Goal: Task Accomplishment & Management: Use online tool/utility

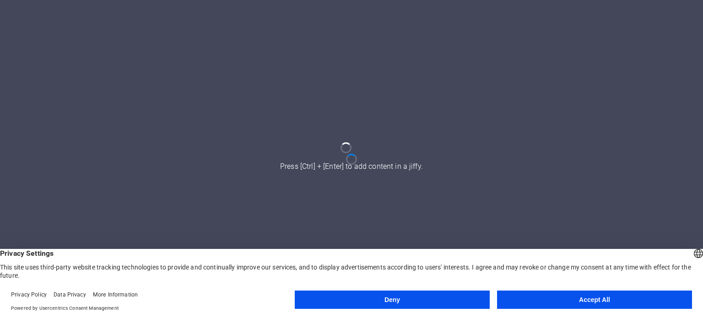
click at [554, 305] on button "Accept All" at bounding box center [594, 299] width 195 height 18
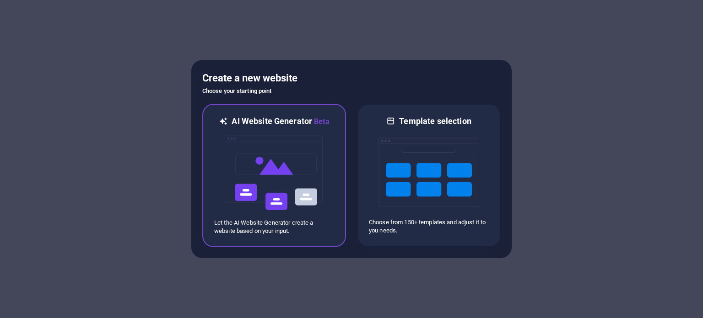
click at [295, 169] on img at bounding box center [274, 172] width 101 height 91
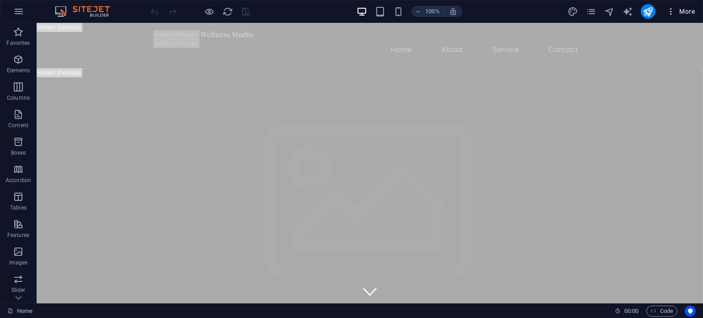
click at [669, 11] on icon "button" at bounding box center [670, 11] width 9 height 9
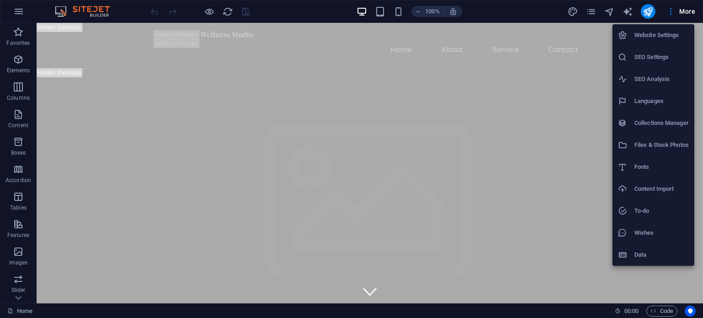
click at [682, 11] on div at bounding box center [351, 159] width 703 height 318
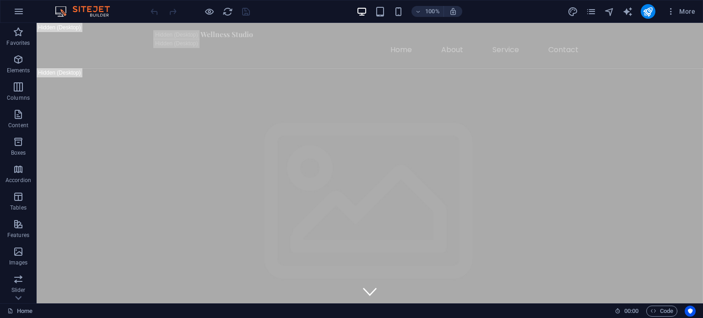
click at [682, 11] on span "More" at bounding box center [680, 11] width 29 height 9
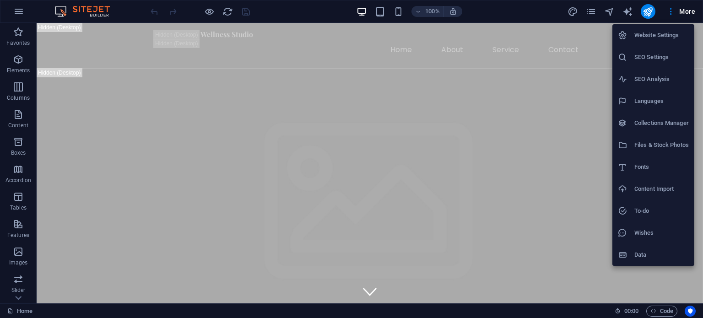
click at [586, 9] on div at bounding box center [351, 159] width 703 height 318
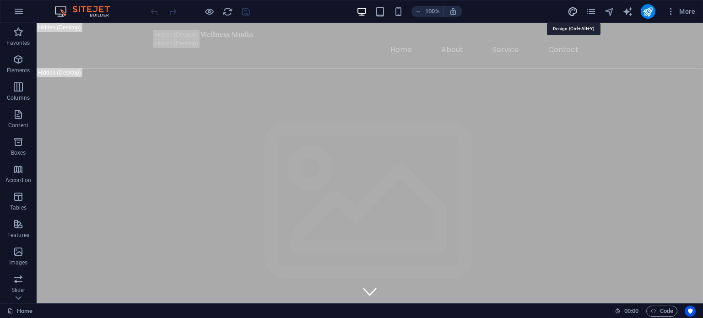
click at [568, 9] on icon "design" at bounding box center [572, 11] width 11 height 11
select select "px"
select select "200"
select select "px"
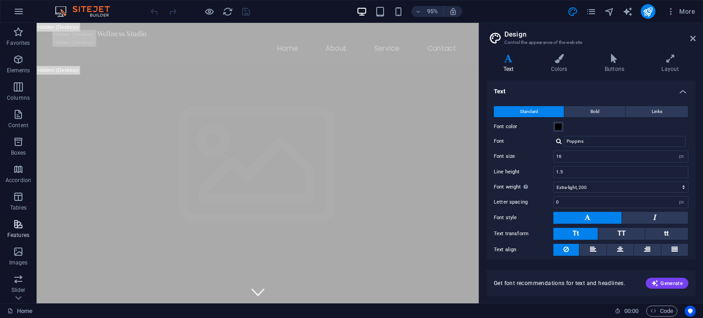
scroll to position [131, 0]
click at [692, 35] on icon at bounding box center [692, 38] width 5 height 7
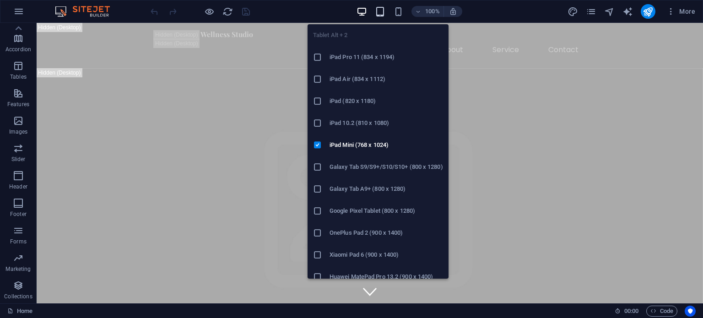
click at [384, 12] on icon "button" at bounding box center [380, 11] width 11 height 11
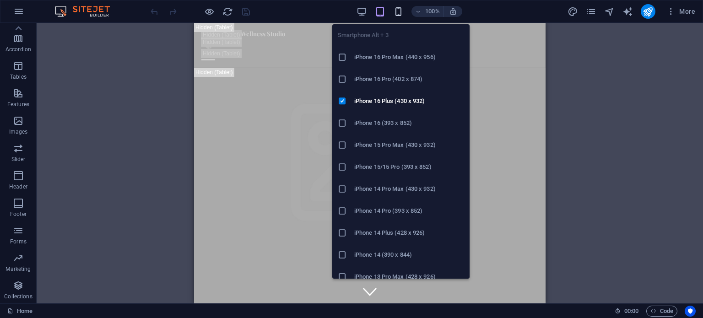
click at [399, 12] on icon "button" at bounding box center [398, 11] width 11 height 11
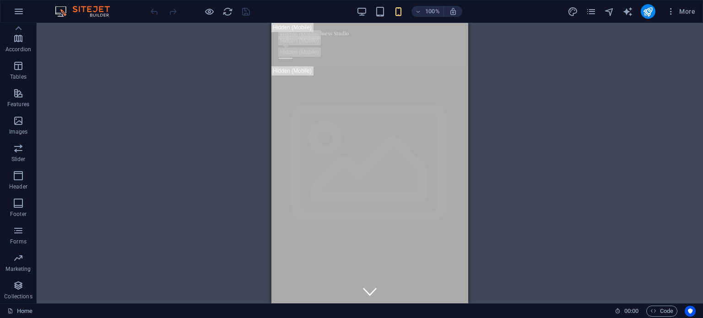
click at [578, 119] on div "Drag here to replace the existing content. Press “Ctrl” if you want to create a…" at bounding box center [370, 163] width 666 height 280
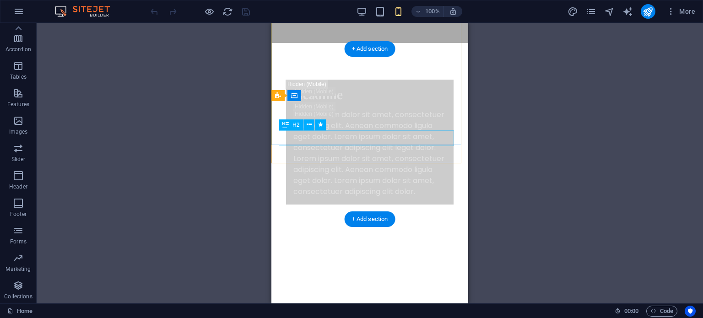
scroll to position [0, 0]
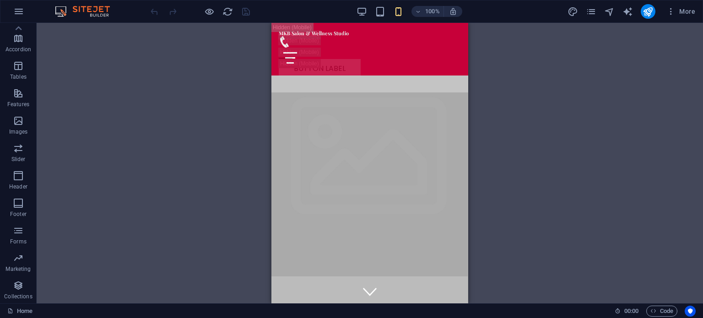
drag, startPoint x: 464, startPoint y: 34, endPoint x: 740, endPoint y: 317, distance: 394.9
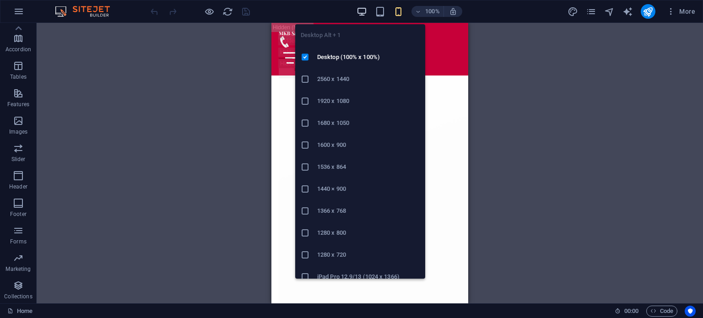
click at [361, 20] on div "Desktop Alt + 1 Desktop (100% x 100%) 2560 x 1440 1920 x 1080 1680 x 1050 1600 …" at bounding box center [360, 148] width 130 height 262
click at [361, 15] on icon "button" at bounding box center [361, 11] width 11 height 11
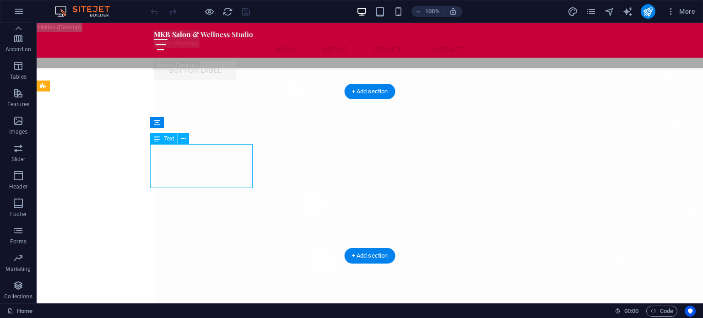
scroll to position [19139, 0]
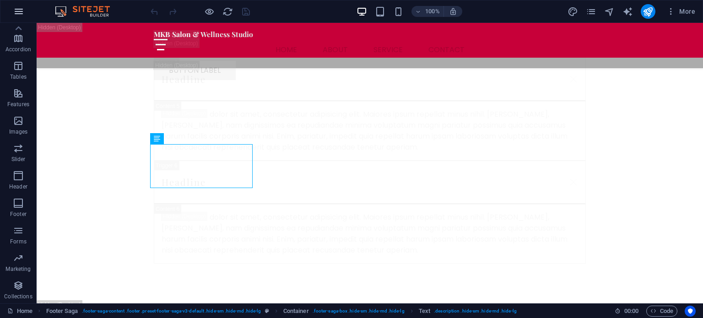
click at [21, 10] on icon "button" at bounding box center [18, 11] width 11 height 11
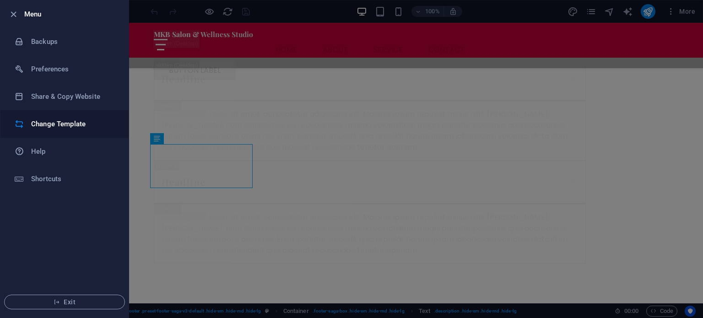
click at [65, 133] on li "Change Template" at bounding box center [64, 123] width 128 height 27
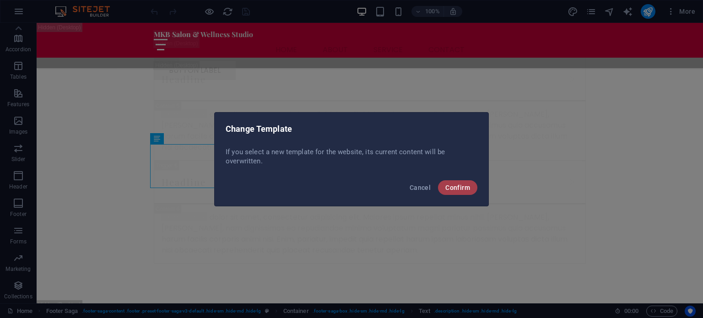
click at [453, 190] on span "Confirm" at bounding box center [457, 187] width 25 height 7
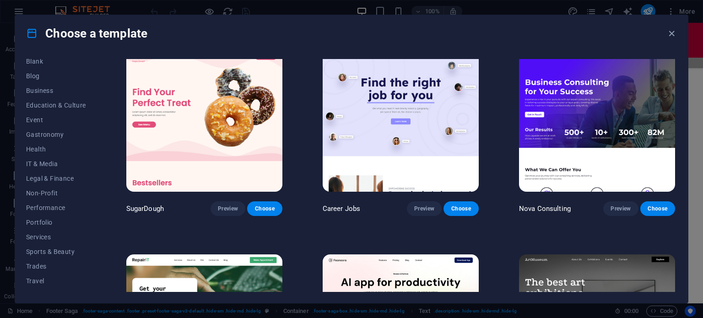
scroll to position [133, 0]
click at [40, 227] on span "Services" at bounding box center [56, 226] width 60 height 7
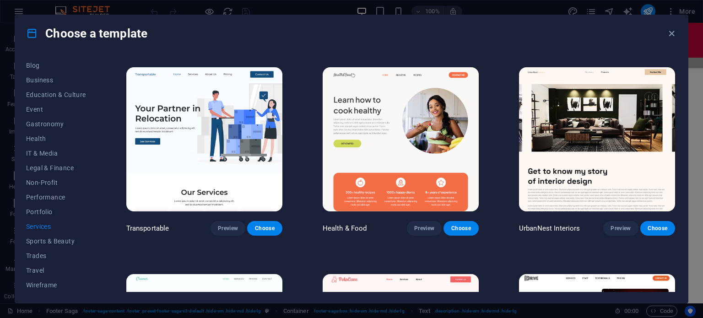
scroll to position [139, 0]
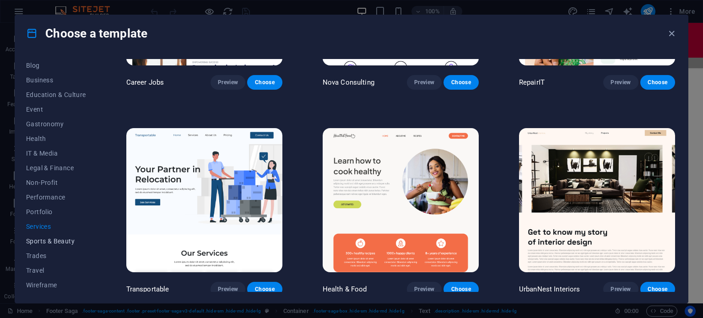
click at [58, 246] on button "Sports & Beauty" at bounding box center [56, 241] width 60 height 15
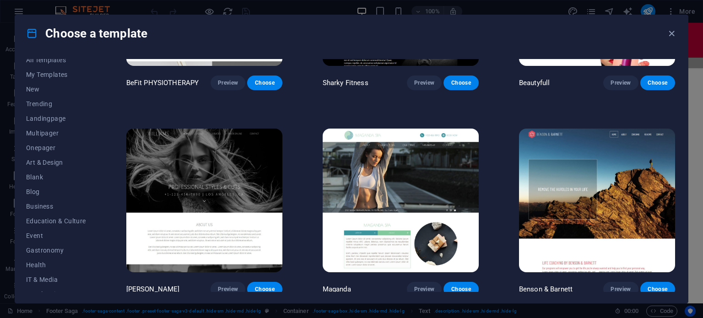
scroll to position [0, 0]
click at [60, 113] on span "Trending" at bounding box center [56, 110] width 60 height 7
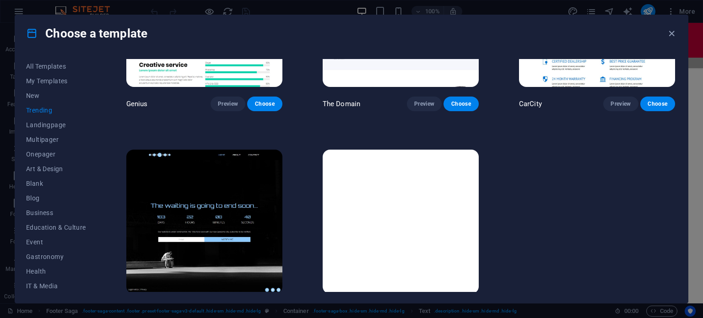
scroll to position [963, 0]
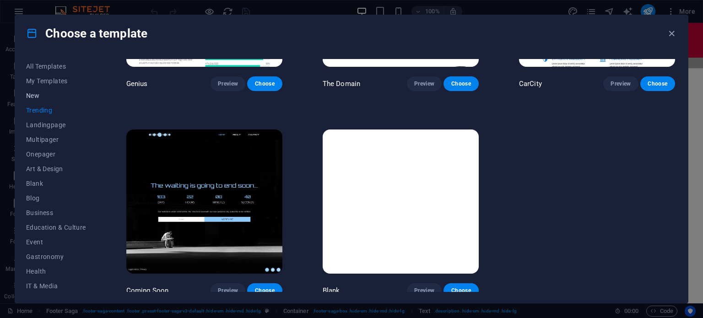
click at [43, 91] on button "New" at bounding box center [56, 95] width 60 height 15
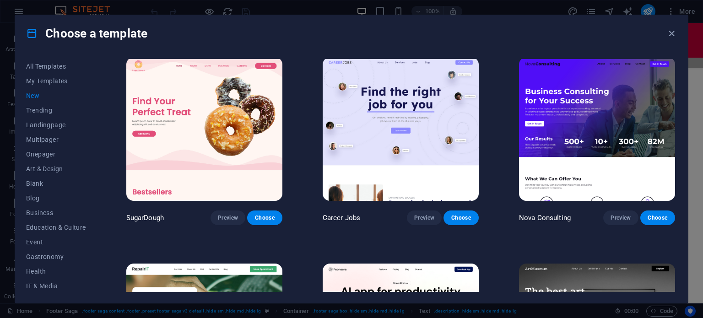
scroll to position [0, 0]
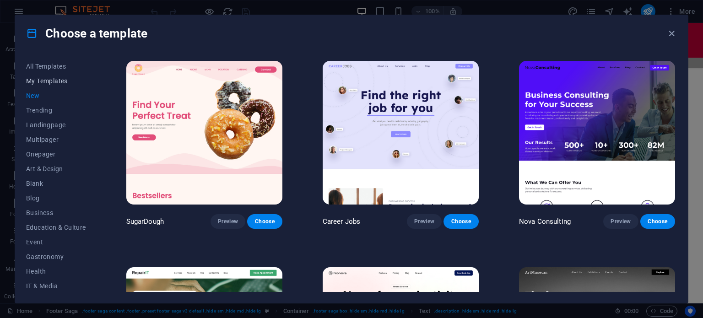
click at [51, 86] on button "My Templates" at bounding box center [56, 81] width 60 height 15
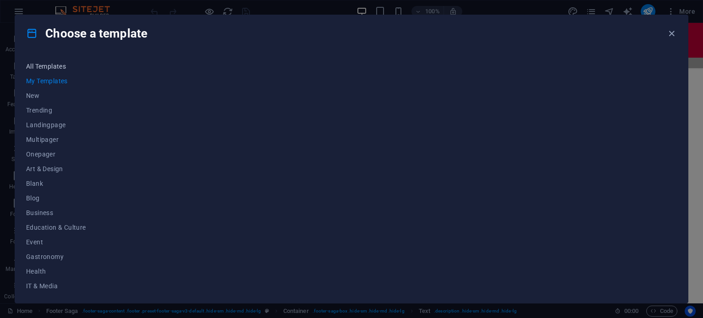
click at [46, 72] on button "All Templates" at bounding box center [56, 66] width 60 height 15
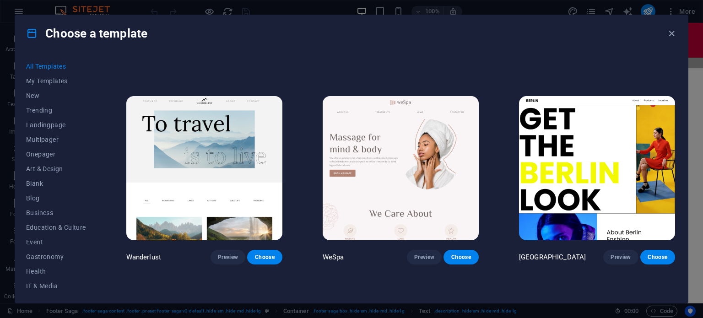
scroll to position [2236, 0]
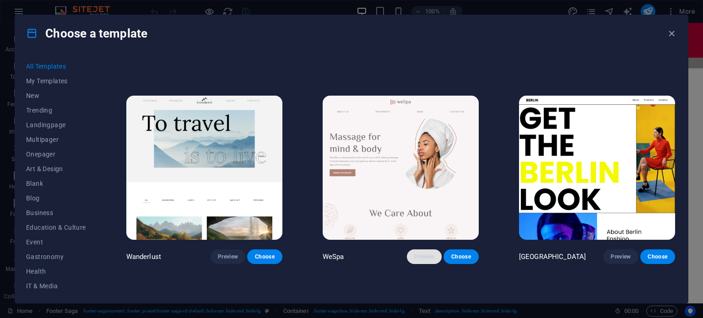
click at [420, 253] on span "Preview" at bounding box center [424, 256] width 20 height 7
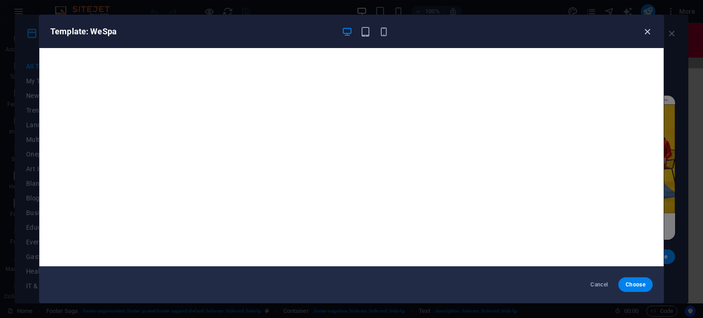
click at [643, 29] on icon "button" at bounding box center [647, 32] width 11 height 11
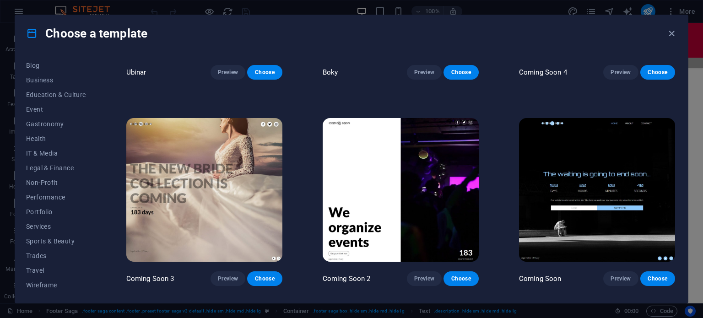
scroll to position [11089, 0]
click at [610, 275] on span "Preview" at bounding box center [620, 278] width 20 height 7
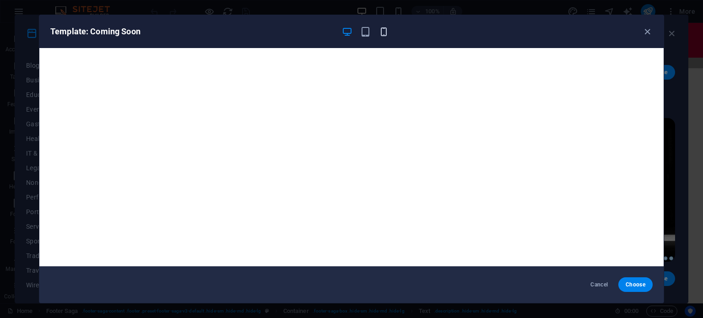
click at [382, 27] on icon "button" at bounding box center [383, 32] width 11 height 11
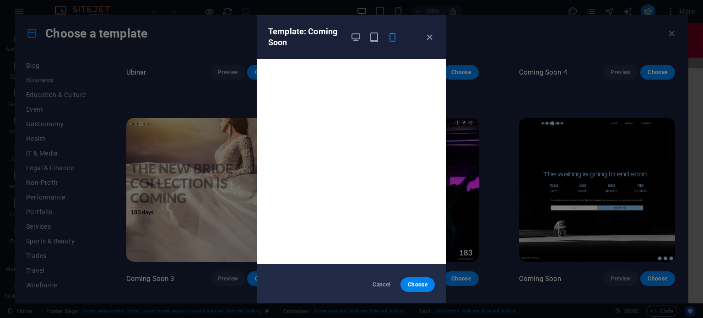
scroll to position [0, 0]
click at [414, 284] on span "Choose" at bounding box center [418, 284] width 20 height 7
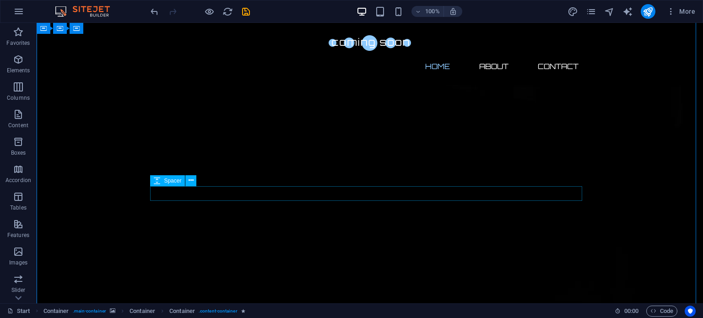
scroll to position [46, 0]
click at [225, 97] on icon at bounding box center [223, 98] width 5 height 10
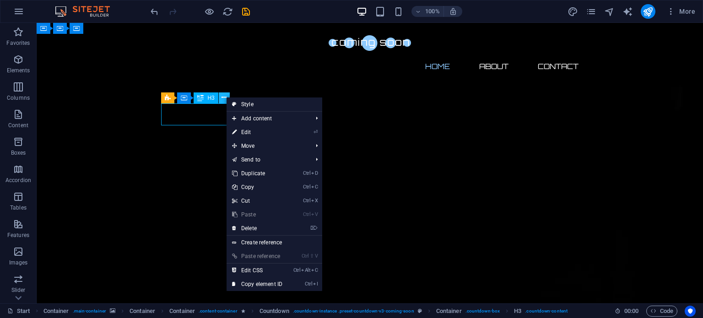
click at [225, 97] on icon at bounding box center [223, 98] width 5 height 10
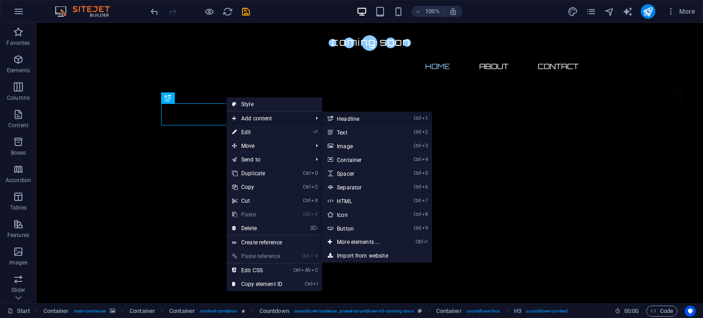
click at [364, 115] on link "Ctrl 1 Headline" at bounding box center [359, 119] width 75 height 14
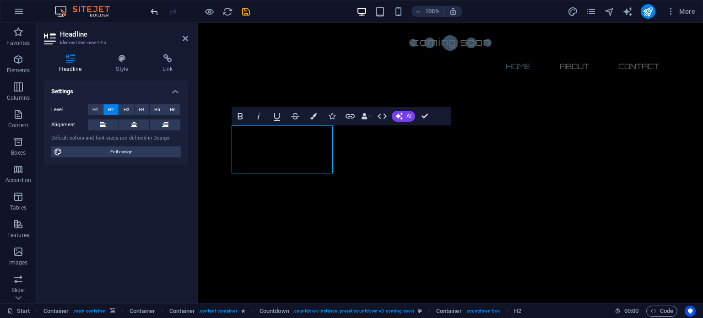
click at [156, 12] on icon "undo" at bounding box center [154, 11] width 11 height 11
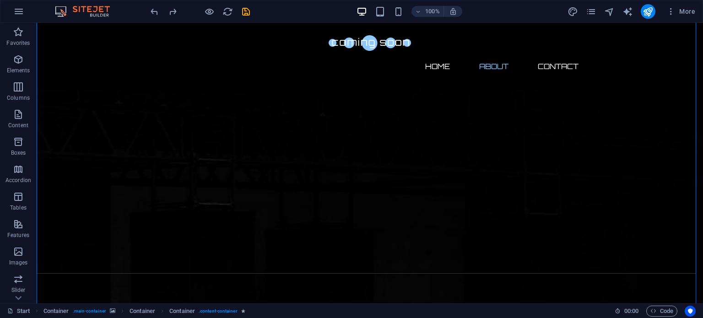
scroll to position [366, 0]
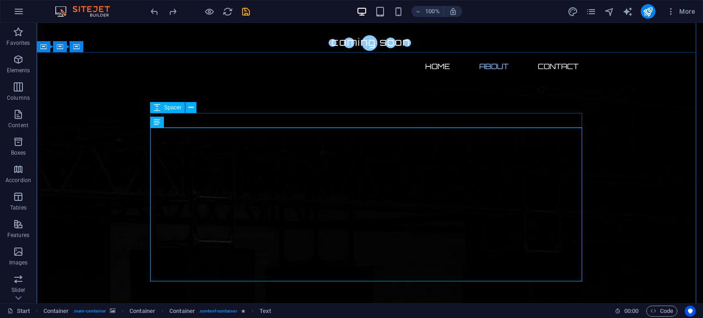
scroll to position [320, 0]
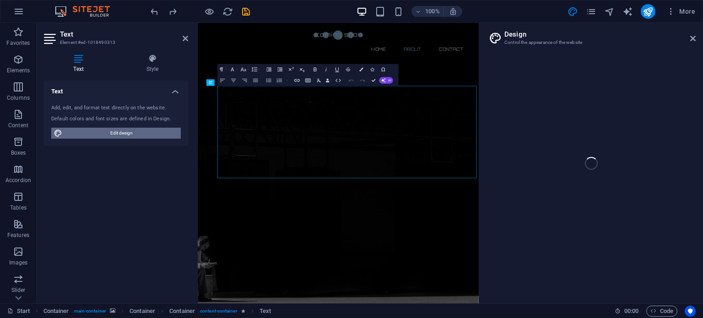
select select "px"
select select "300"
select select "px"
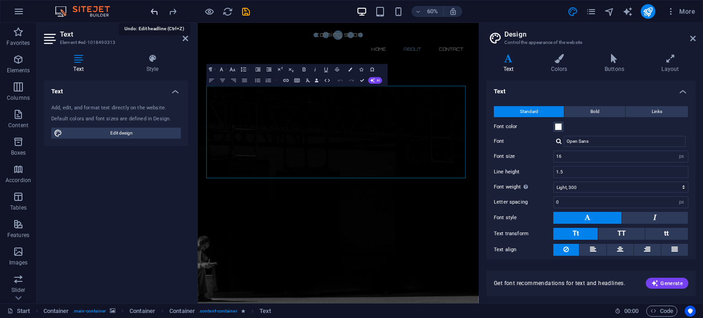
click at [150, 9] on icon "undo" at bounding box center [154, 11] width 11 height 11
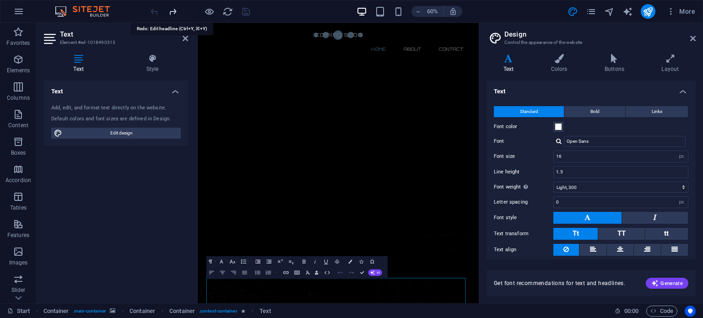
click at [172, 12] on icon "redo" at bounding box center [172, 11] width 11 height 11
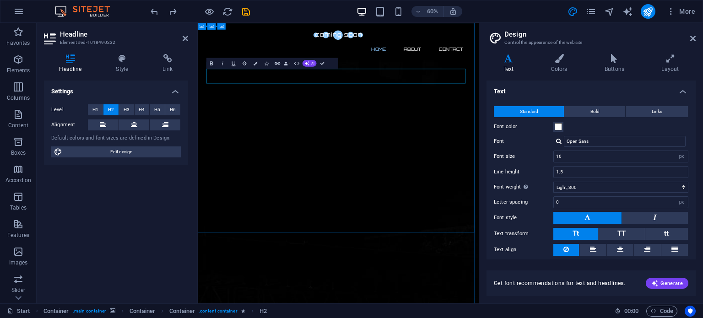
click at [693, 39] on icon at bounding box center [692, 38] width 5 height 7
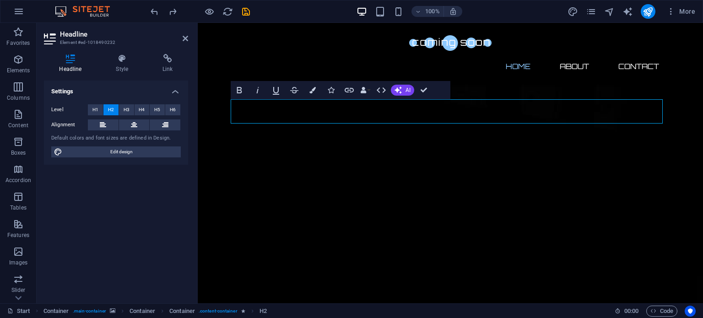
click at [152, 204] on div "Settings Level H1 H2 H3 H4 H5 H6 Alignment Default colors and font sizes are de…" at bounding box center [116, 187] width 144 height 215
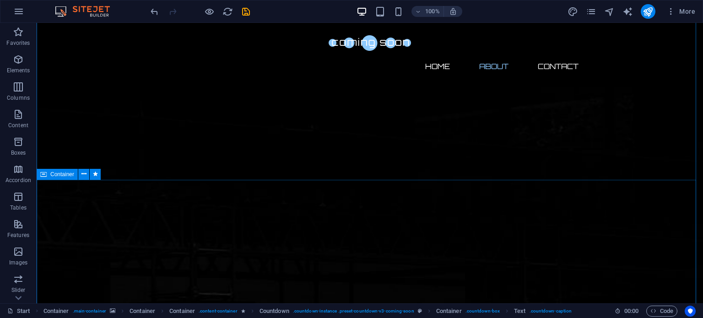
scroll to position [274, 0]
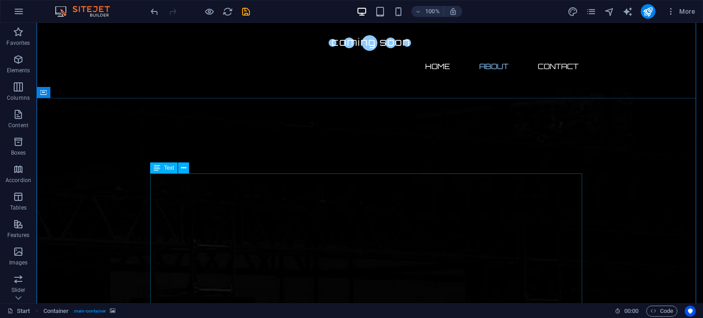
click at [161, 169] on div "Text" at bounding box center [163, 167] width 27 height 11
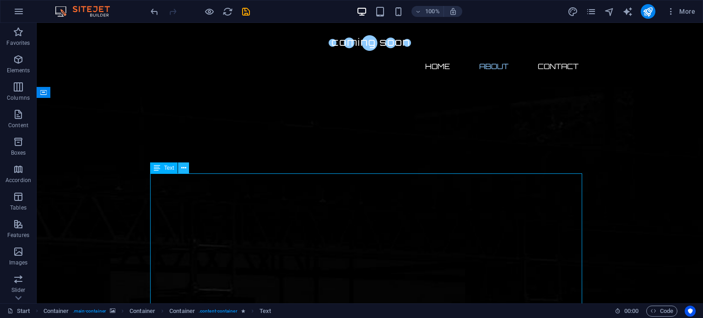
click at [187, 169] on button at bounding box center [183, 167] width 11 height 11
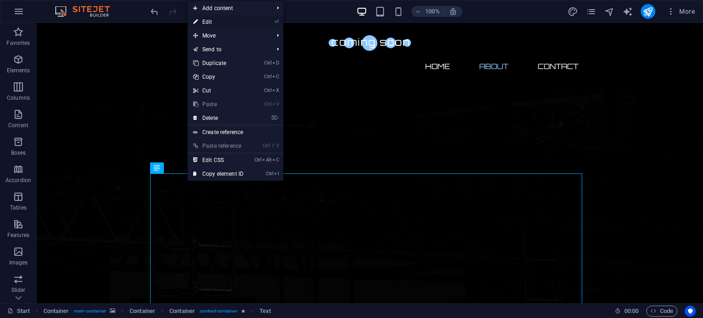
click at [246, 22] on link "⏎ Edit" at bounding box center [218, 22] width 61 height 14
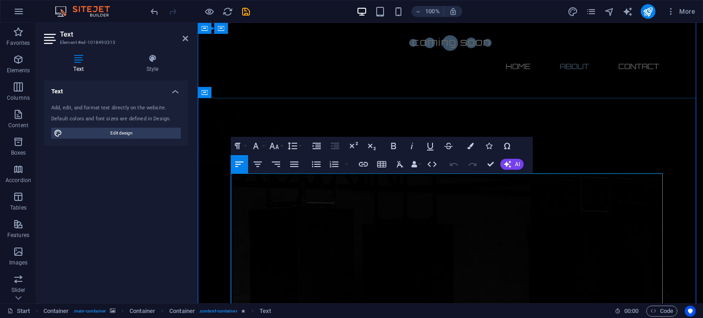
drag, startPoint x: 454, startPoint y: 192, endPoint x: 272, endPoint y: 198, distance: 182.1
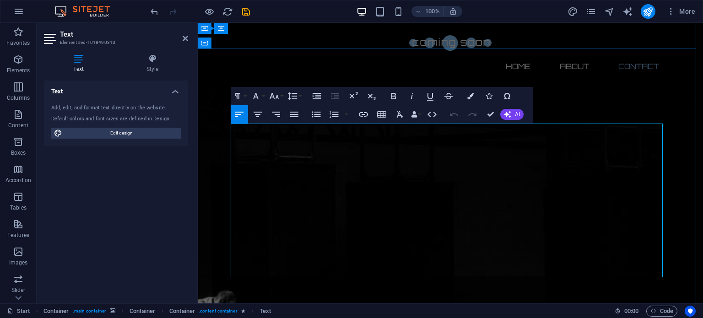
scroll to position [457, 0]
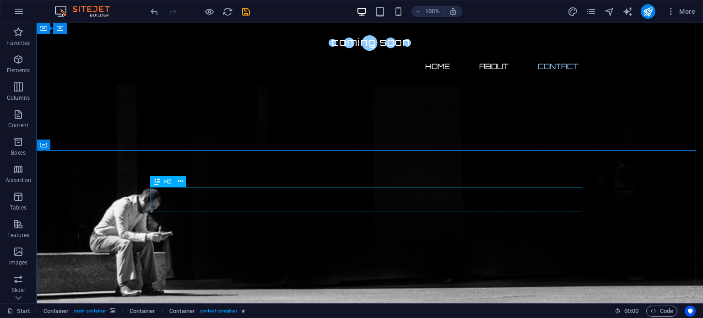
scroll to position [549, 0]
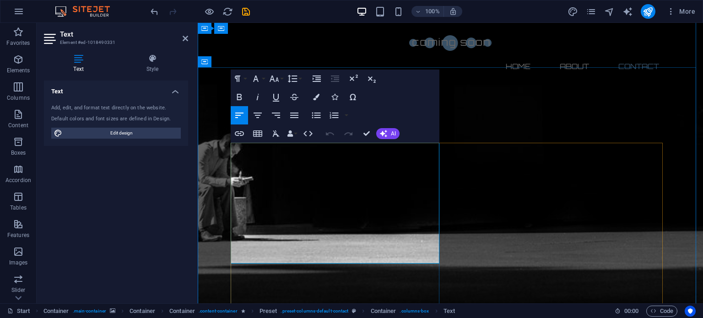
scroll to position [640, 0]
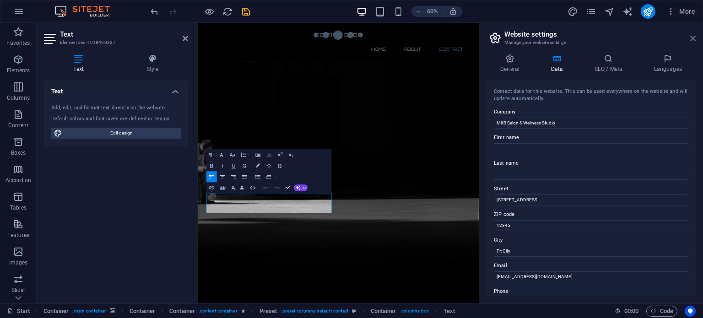
click at [690, 40] on icon at bounding box center [692, 38] width 5 height 7
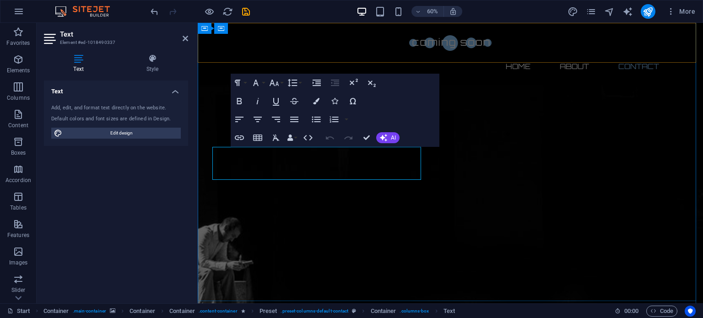
scroll to position [625, 0]
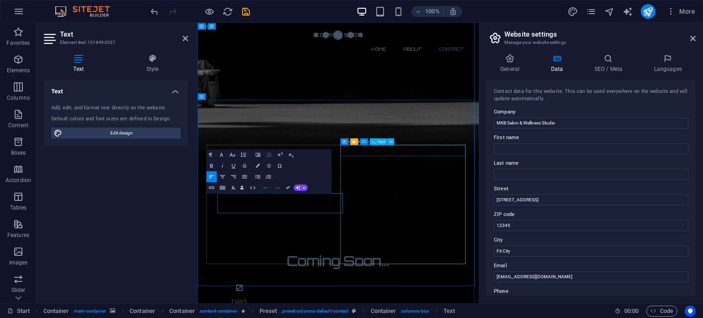
scroll to position [465, 0]
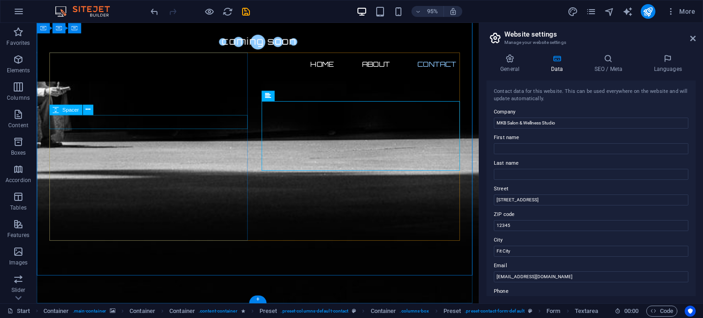
scroll to position [638, 0]
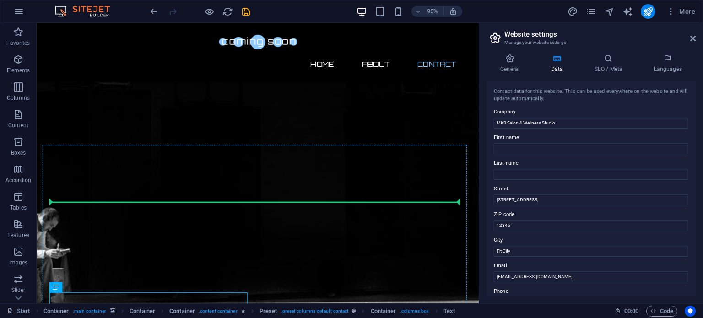
drag, startPoint x: 168, startPoint y: 333, endPoint x: 223, endPoint y: 211, distance: 134.3
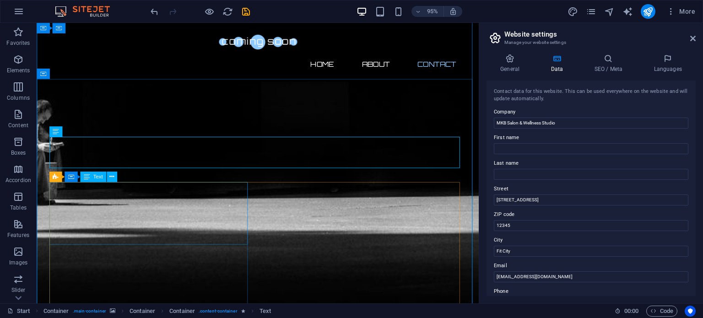
scroll to position [602, 0]
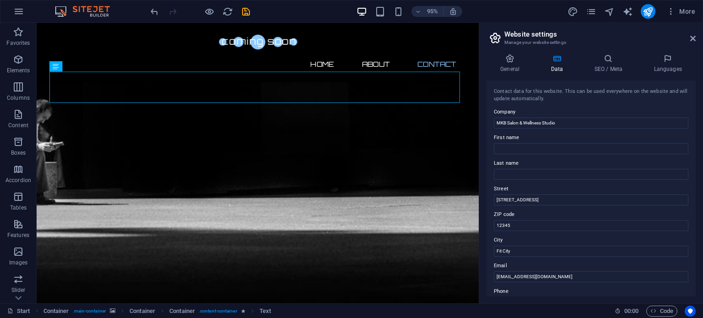
click at [160, 13] on div at bounding box center [200, 11] width 102 height 15
click at [156, 13] on icon "undo" at bounding box center [154, 11] width 11 height 11
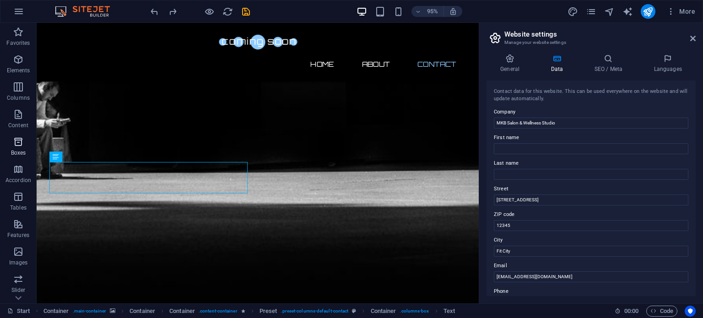
click at [16, 135] on button "Boxes" at bounding box center [18, 146] width 37 height 27
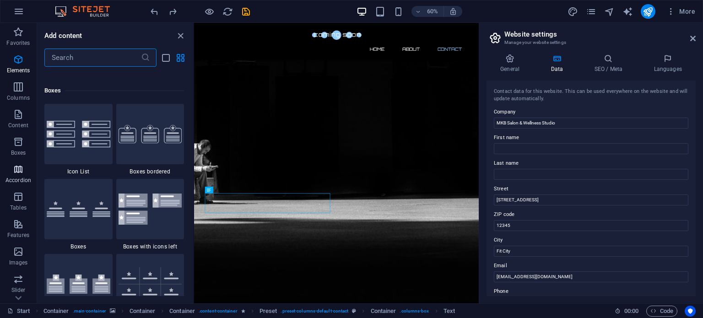
scroll to position [2523, 0]
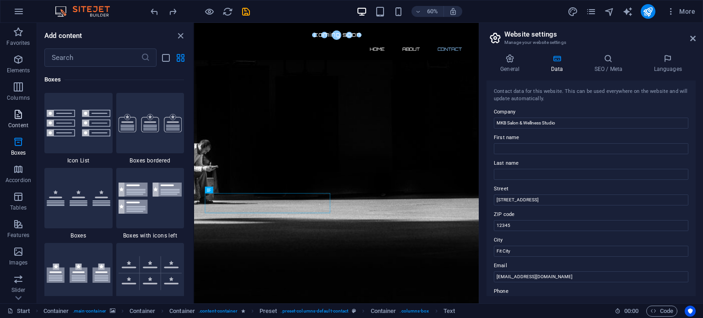
click at [20, 119] on icon "button" at bounding box center [18, 114] width 11 height 11
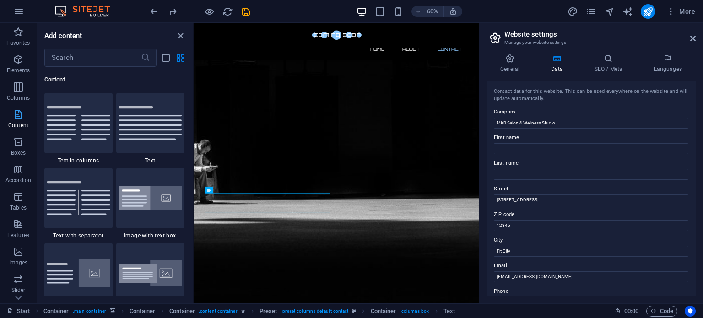
scroll to position [1600, 0]
click at [20, 59] on icon "button" at bounding box center [18, 59] width 11 height 11
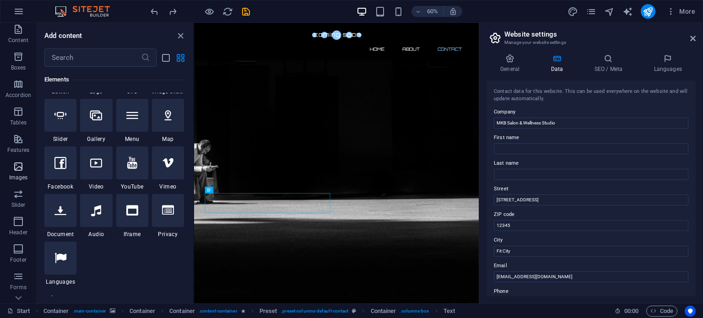
scroll to position [91, 0]
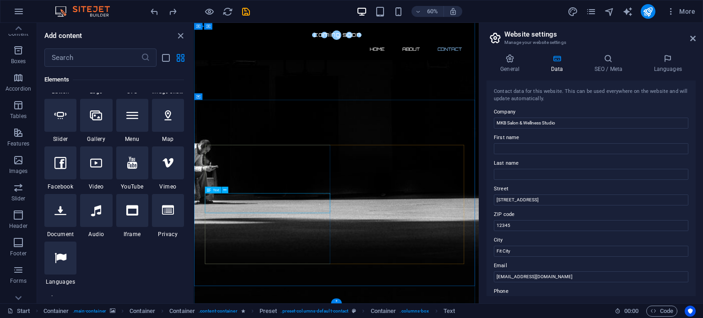
drag, startPoint x: 182, startPoint y: 35, endPoint x: 243, endPoint y: 20, distance: 63.0
click at [182, 35] on icon "close panel" at bounding box center [180, 36] width 11 height 11
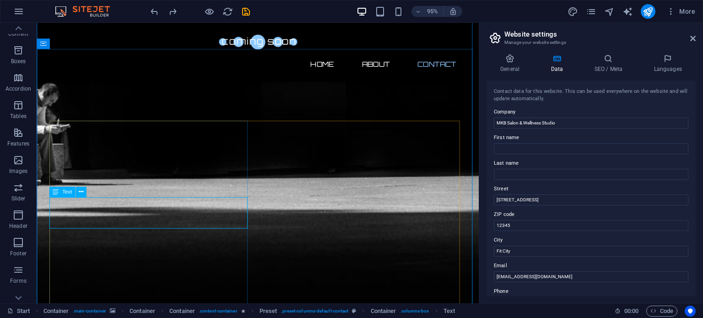
scroll to position [602, 0]
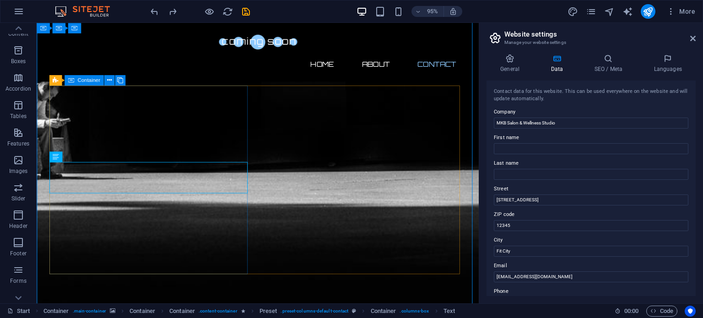
click at [78, 80] on span "Container" at bounding box center [88, 80] width 22 height 5
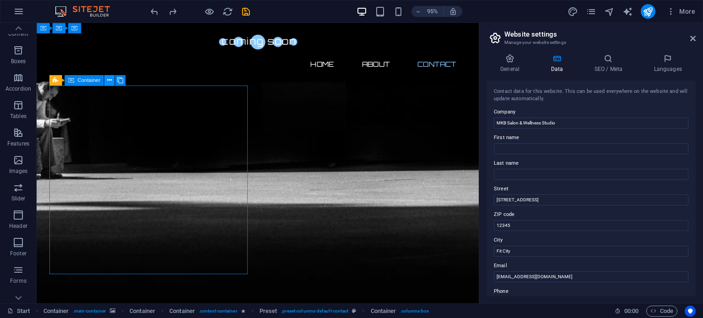
click at [108, 80] on icon at bounding box center [109, 80] width 5 height 9
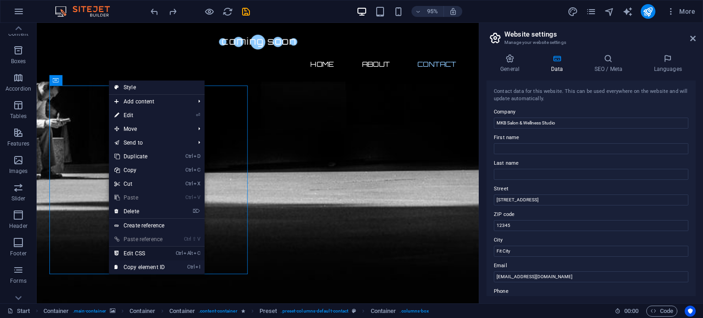
click at [143, 252] on link "Ctrl Alt C Edit CSS" at bounding box center [139, 254] width 61 height 14
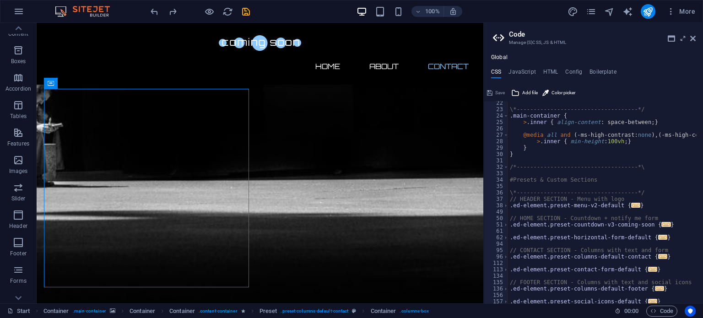
scroll to position [26, 0]
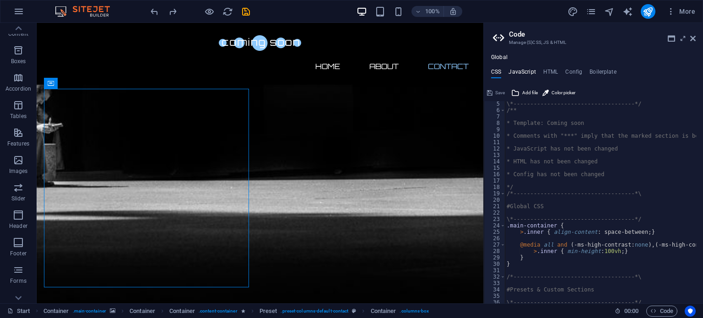
click at [518, 75] on h4 "JavaScript" at bounding box center [521, 74] width 27 height 10
type textarea "/* JS for preset "Horizontal form" */"
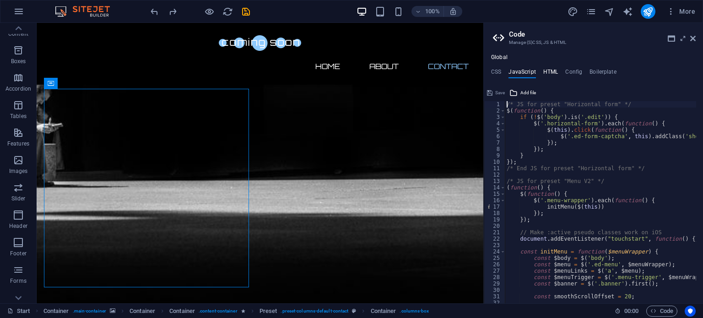
click at [549, 71] on h4 "HTML" at bounding box center [550, 74] width 15 height 10
type textarea "<a href="#main-content" class="wv-link-content button">Skip to main content</a>"
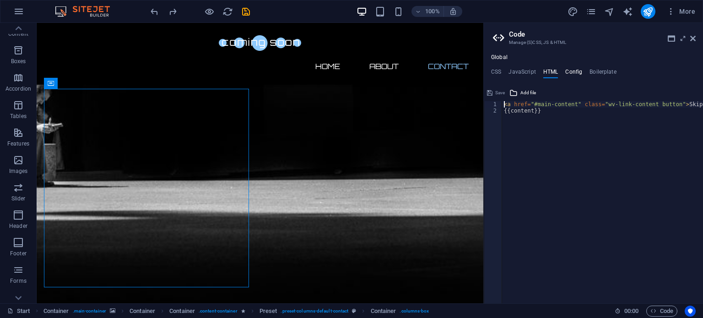
drag, startPoint x: 573, startPoint y: 71, endPoint x: 568, endPoint y: 70, distance: 4.6
click at [573, 70] on h4 "Config" at bounding box center [573, 74] width 17 height 10
type textarea "$lh-headlines-all: (1.1, null, null);"
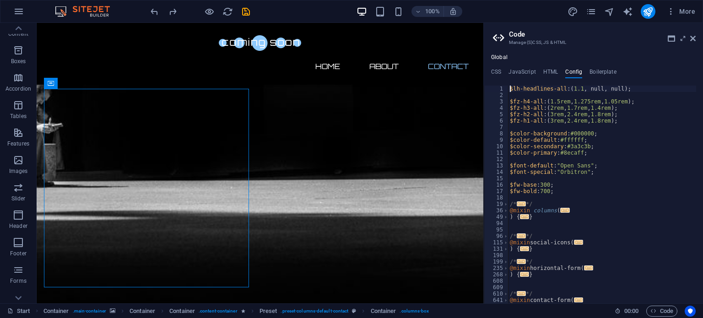
click at [504, 74] on ul "CSS JavaScript HTML Config Boilerplate" at bounding box center [592, 74] width 219 height 10
click at [492, 73] on h4 "CSS" at bounding box center [496, 74] width 10 height 10
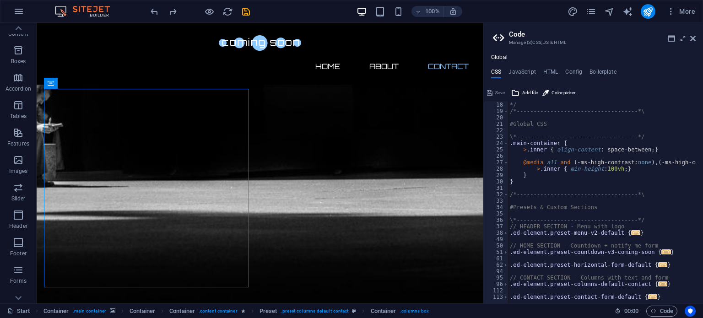
scroll to position [108, 0]
drag, startPoint x: 560, startPoint y: 186, endPoint x: 570, endPoint y: 188, distance: 9.8
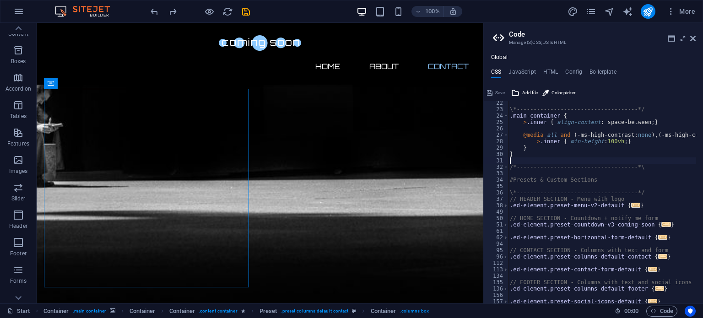
scroll to position [163, 0]
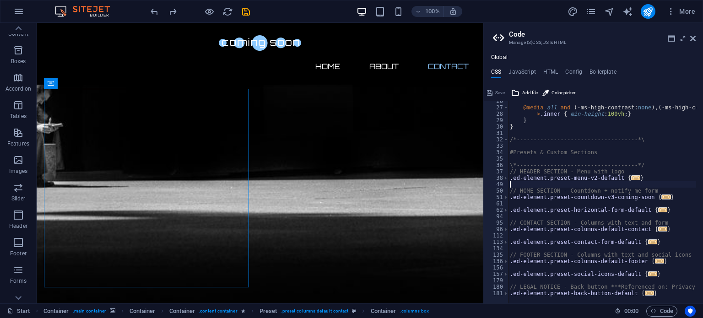
click at [567, 187] on div "@media all and ( -ms-high-contrast: none ) , ( -ms-high-contrast: active ) { > …" at bounding box center [645, 202] width 275 height 208
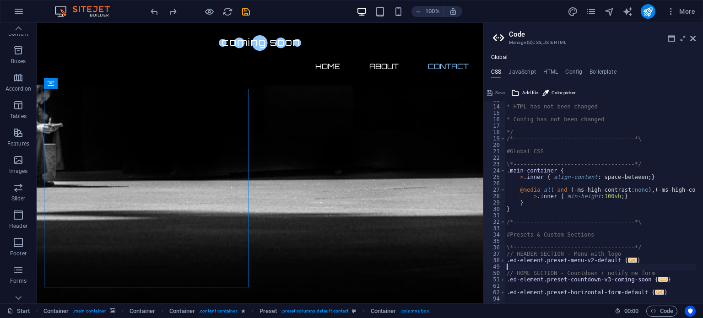
scroll to position [80, 0]
click at [531, 211] on div "* HTML has not been changed * Config has not been changed */ /*----------------…" at bounding box center [641, 201] width 275 height 208
type textarea "}"
click at [536, 215] on div "* HTML has not been changed * Config has not been changed */ /*----------------…" at bounding box center [641, 201] width 275 height 208
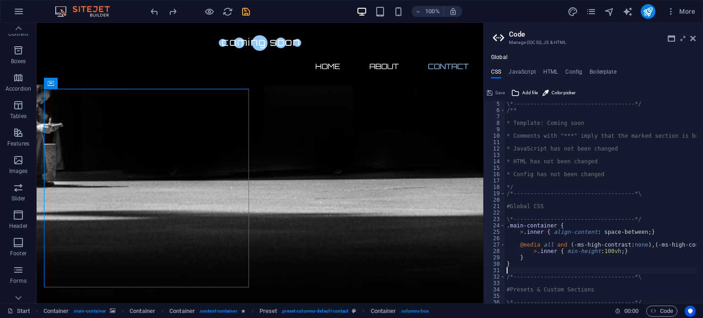
scroll to position [0, 0]
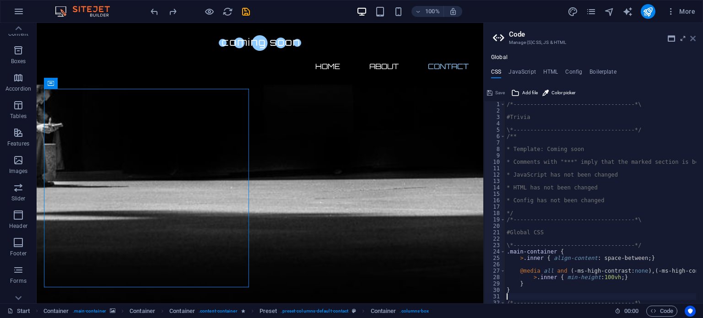
click at [693, 41] on icon at bounding box center [692, 38] width 5 height 7
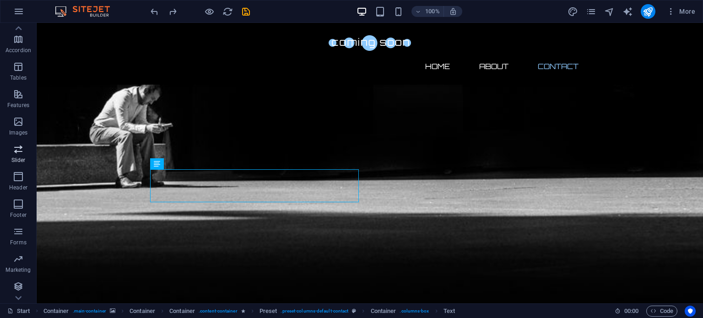
scroll to position [131, 0]
click at [16, 291] on span "Collections" at bounding box center [18, 291] width 37 height 22
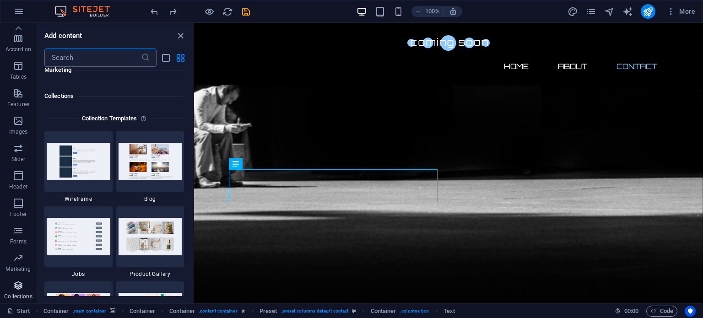
scroll to position [8372, 0]
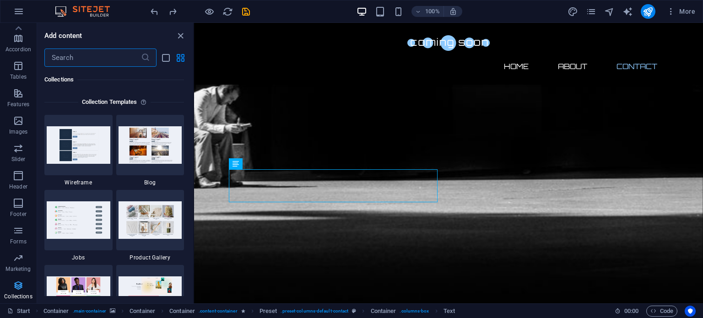
click at [18, 289] on icon "button" at bounding box center [18, 285] width 11 height 11
click at [13, 266] on p "Marketing" at bounding box center [17, 268] width 25 height 7
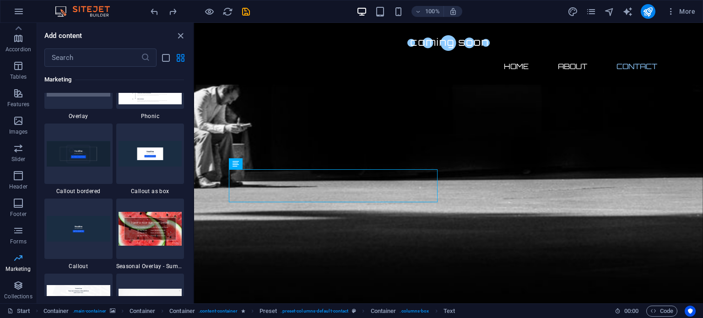
scroll to position [7450, 0]
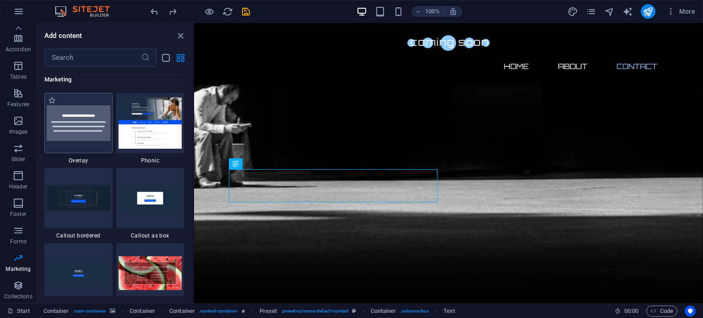
click at [66, 132] on div at bounding box center [78, 123] width 68 height 60
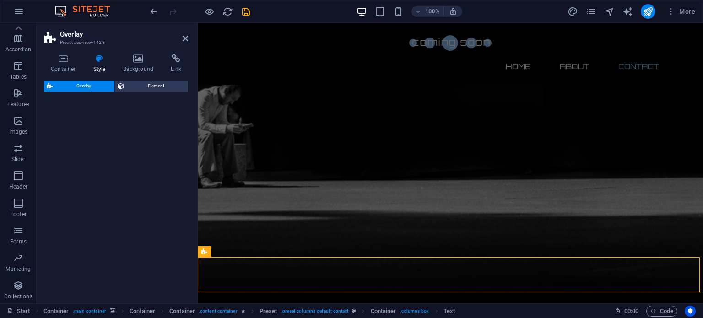
select select "rem"
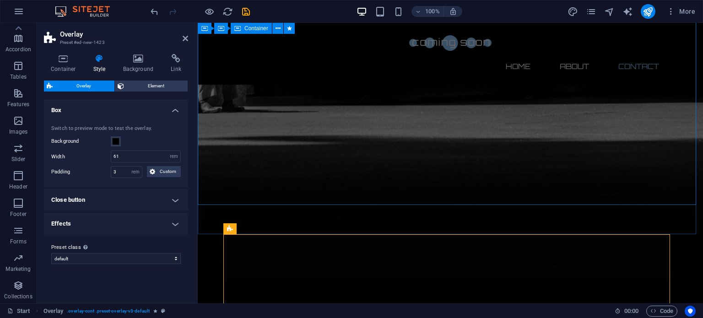
scroll to position [743, 0]
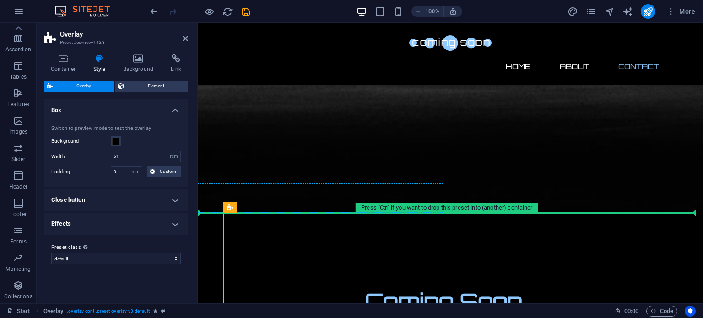
drag, startPoint x: 227, startPoint y: 226, endPoint x: 315, endPoint y: 193, distance: 93.7
drag, startPoint x: 314, startPoint y: 228, endPoint x: 314, endPoint y: 125, distance: 102.9
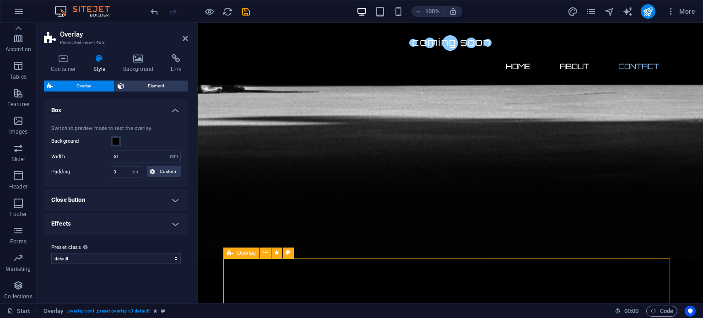
scroll to position [715, 0]
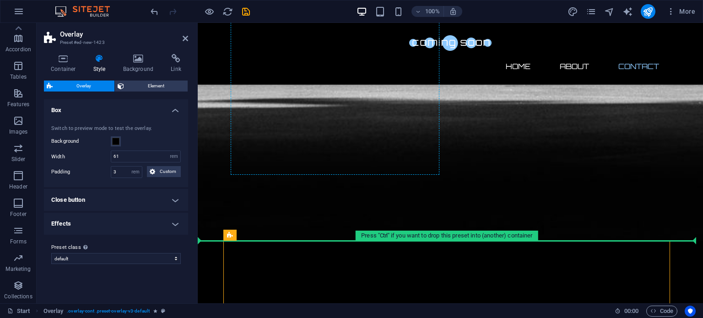
drag, startPoint x: 302, startPoint y: 278, endPoint x: 257, endPoint y: 80, distance: 202.5
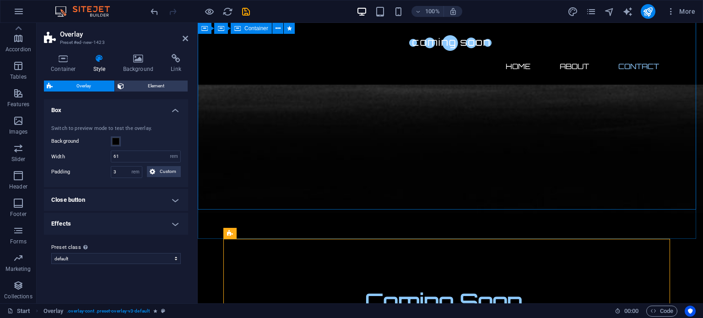
scroll to position [743, 0]
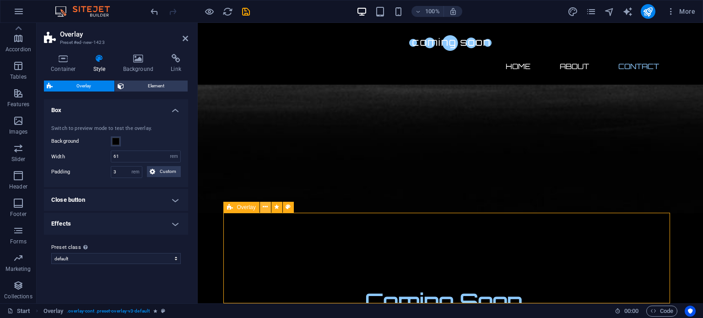
click at [264, 209] on icon at bounding box center [265, 207] width 5 height 10
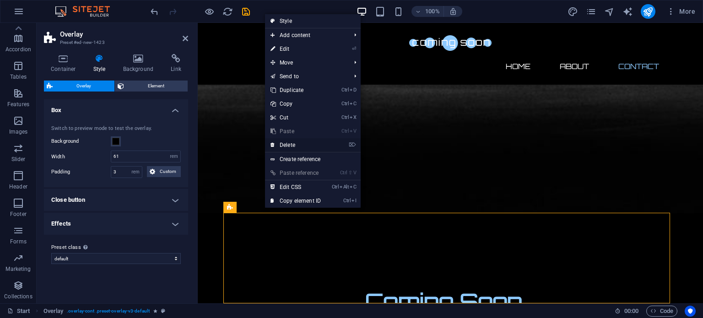
click at [300, 146] on link "⌦ Delete" at bounding box center [295, 145] width 61 height 14
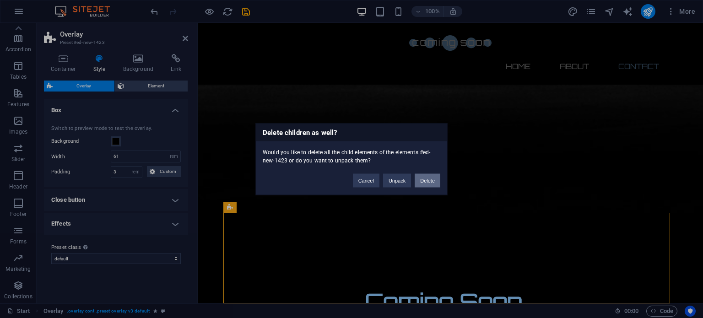
click at [420, 181] on button "Delete" at bounding box center [427, 180] width 26 height 14
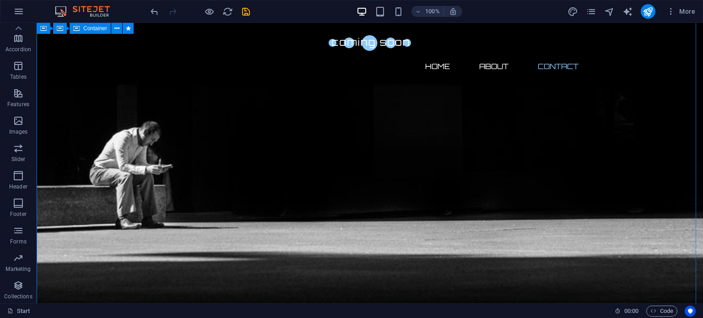
scroll to position [561, 0]
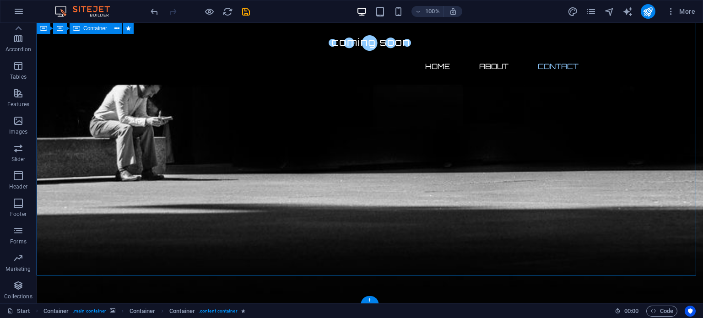
scroll to position [606, 0]
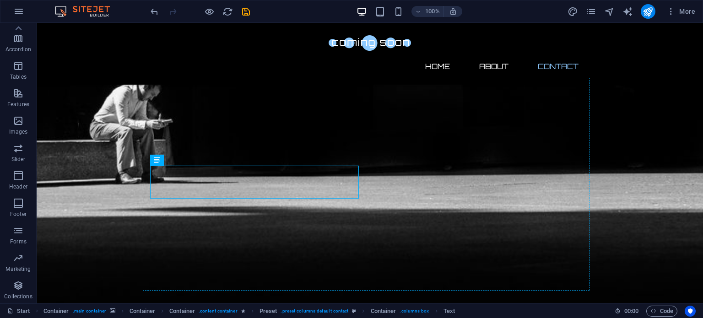
drag, startPoint x: 197, startPoint y: 183, endPoint x: 199, endPoint y: 241, distance: 58.6
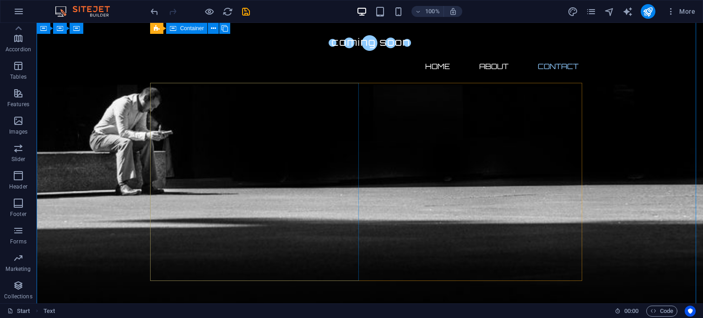
scroll to position [594, 0]
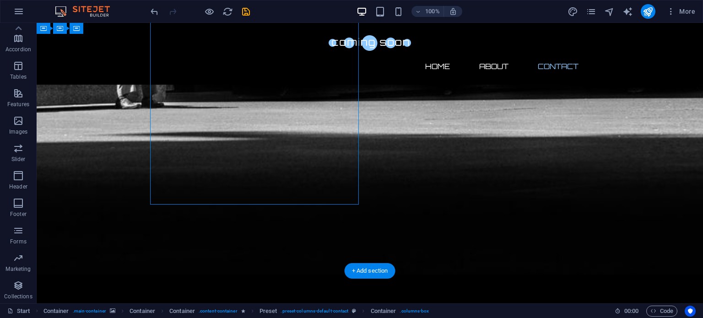
scroll to position [685, 0]
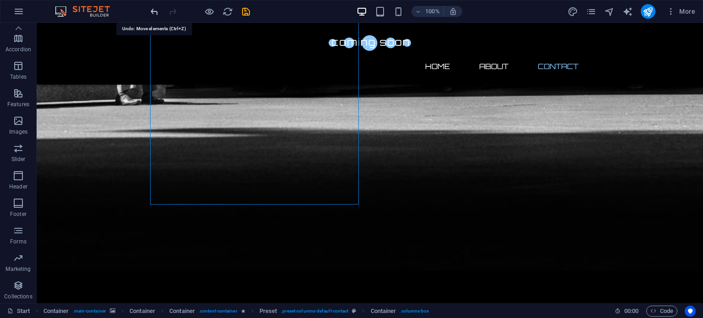
click at [157, 10] on icon "undo" at bounding box center [154, 11] width 11 height 11
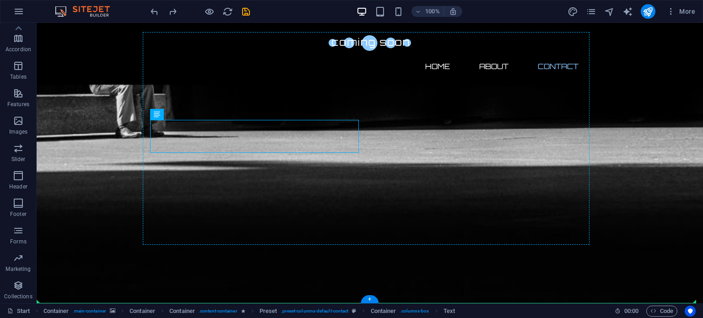
drag, startPoint x: 194, startPoint y: 138, endPoint x: 194, endPoint y: 158, distance: 20.1
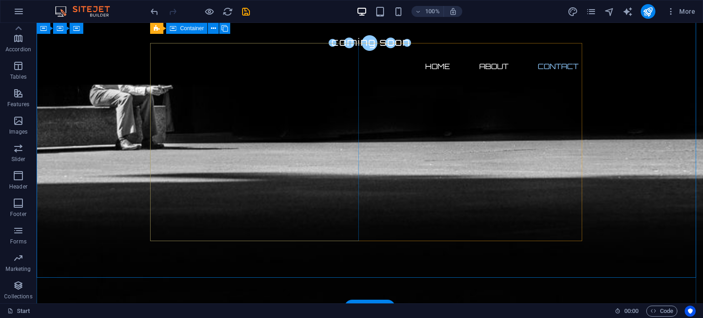
scroll to position [639, 0]
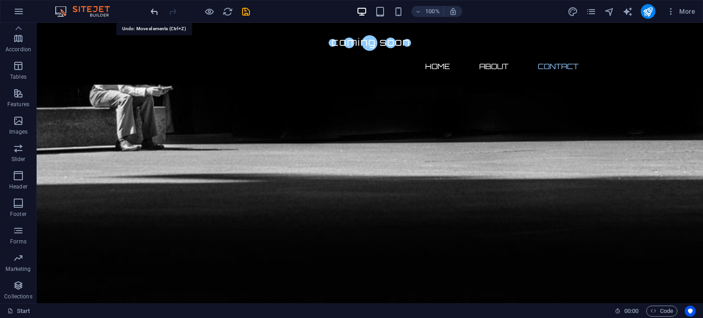
click at [154, 14] on icon "undo" at bounding box center [154, 11] width 11 height 11
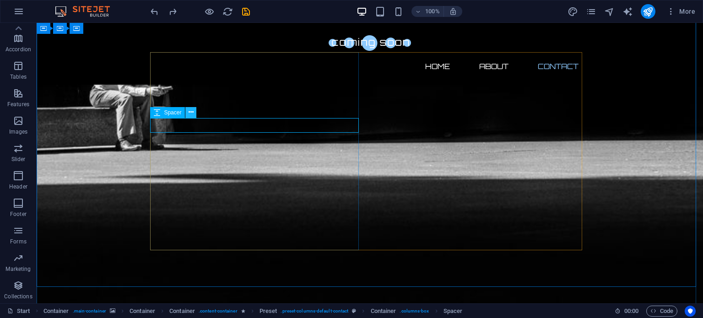
click at [189, 111] on icon at bounding box center [190, 112] width 5 height 10
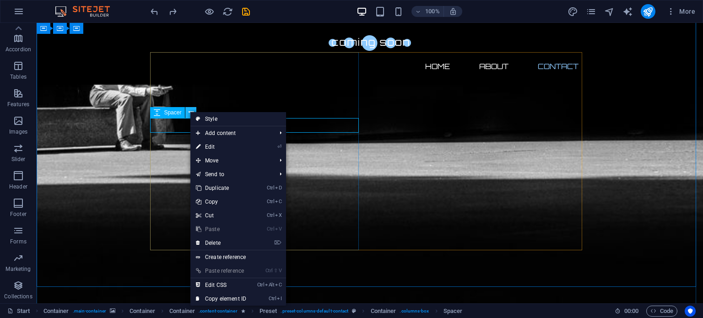
click at [189, 111] on icon at bounding box center [190, 112] width 5 height 10
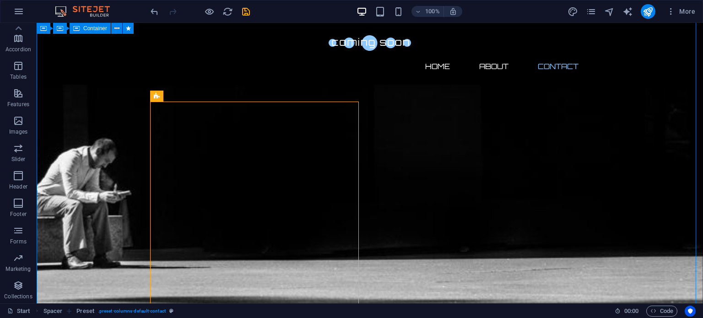
scroll to position [685, 0]
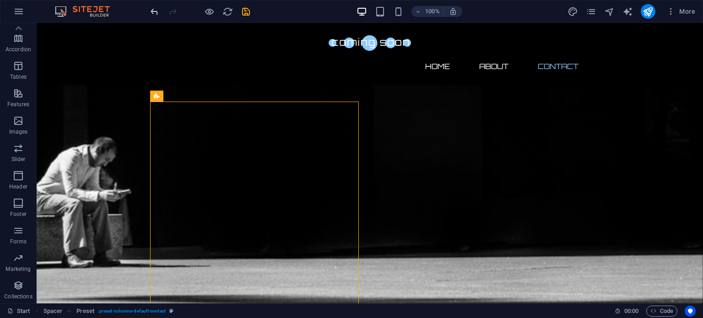
click at [152, 12] on icon "undo" at bounding box center [154, 11] width 11 height 11
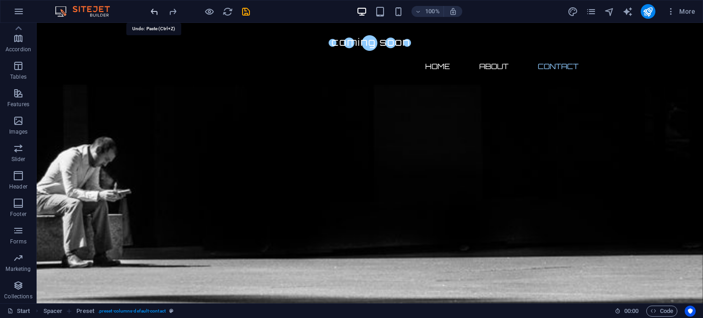
scroll to position [652, 0]
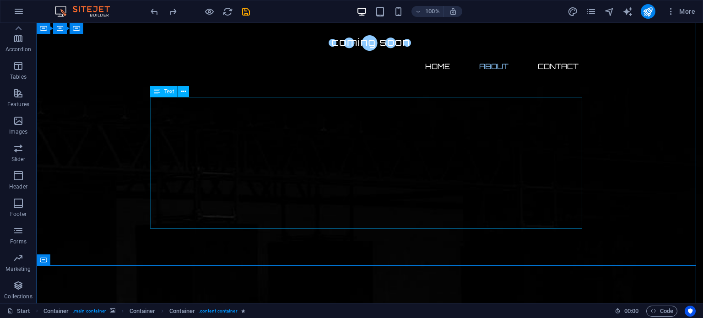
scroll to position [332, 0]
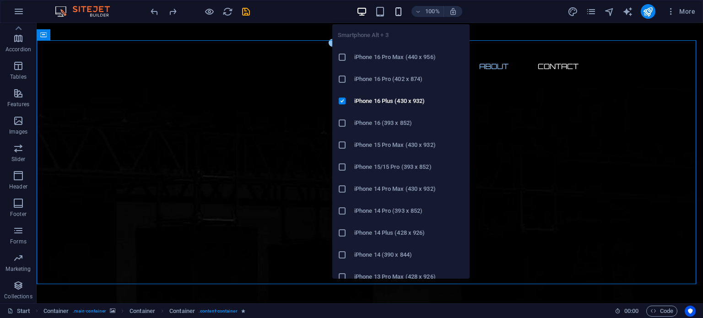
click at [396, 15] on icon "button" at bounding box center [398, 11] width 11 height 11
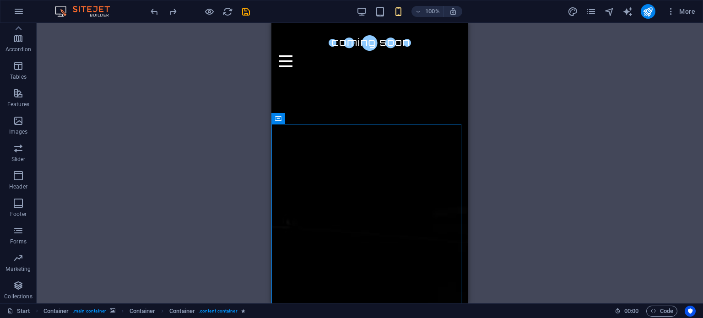
click at [155, 159] on div "Drag here to replace the existing content. Press “Ctrl” if you want to create a…" at bounding box center [370, 163] width 666 height 280
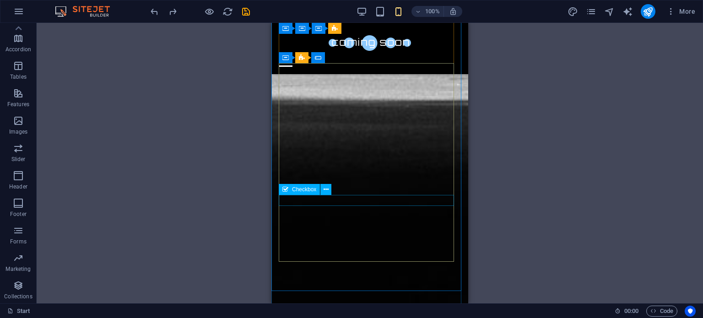
scroll to position [1075, 0]
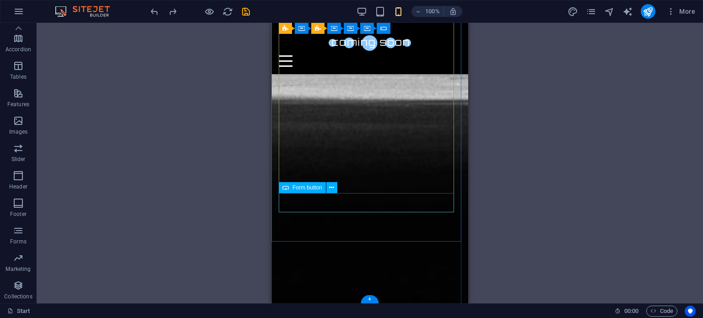
drag, startPoint x: 395, startPoint y: 203, endPoint x: 296, endPoint y: 220, distance: 100.3
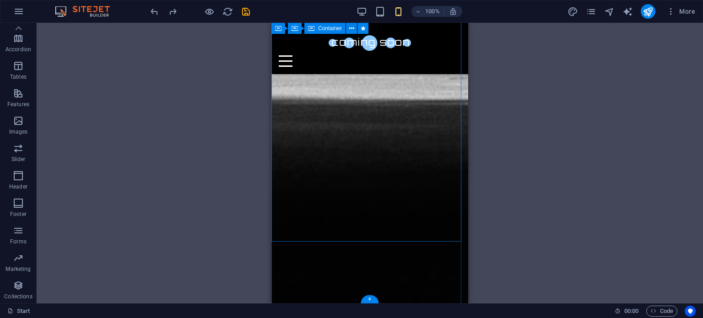
drag, startPoint x: 301, startPoint y: 225, endPoint x: 365, endPoint y: 230, distance: 64.3
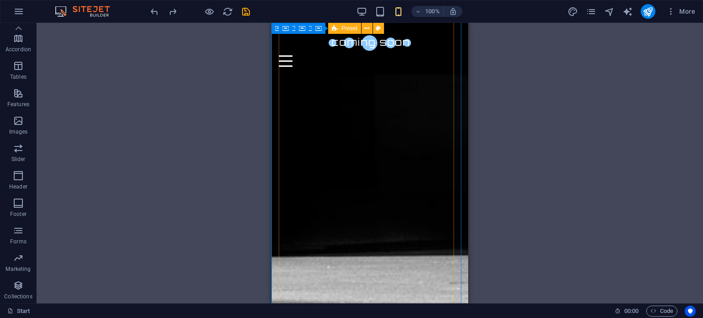
scroll to position [846, 0]
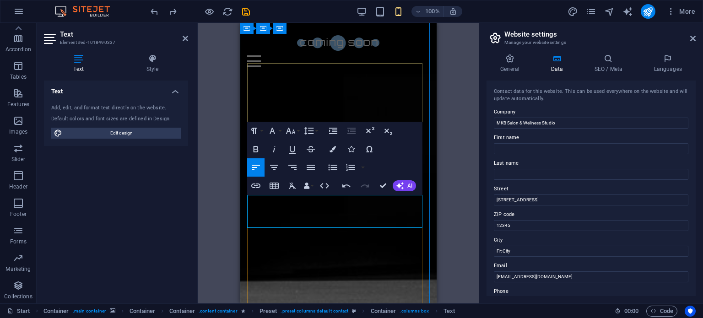
drag, startPoint x: 384, startPoint y: 222, endPoint x: 338, endPoint y: 224, distance: 45.8
drag, startPoint x: 353, startPoint y: 222, endPoint x: 337, endPoint y: 224, distance: 16.1
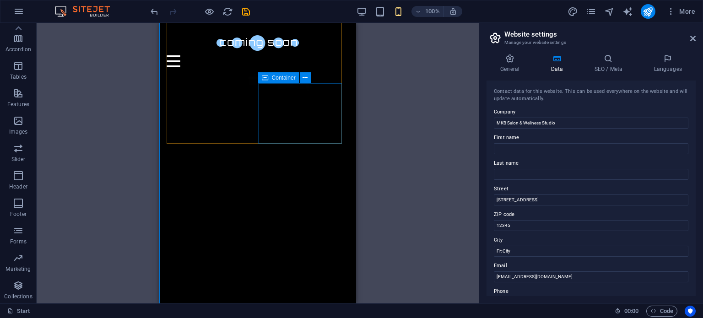
scroll to position [0, 0]
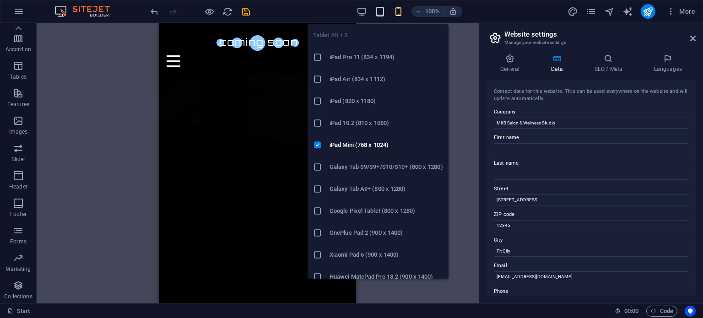
click at [380, 12] on icon "button" at bounding box center [380, 11] width 11 height 11
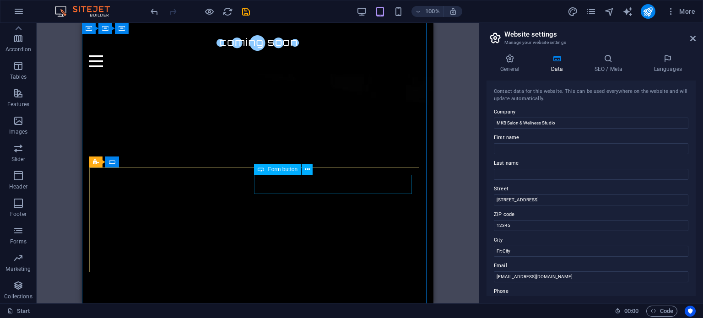
scroll to position [91, 0]
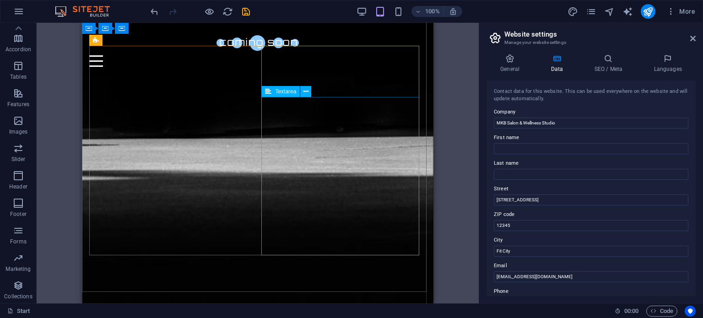
scroll to position [703, 0]
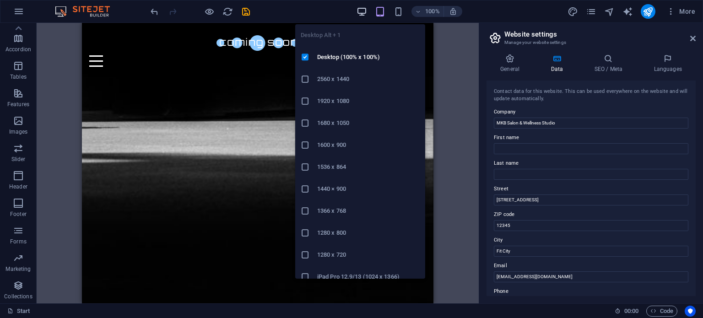
click at [357, 12] on icon "button" at bounding box center [361, 11] width 11 height 11
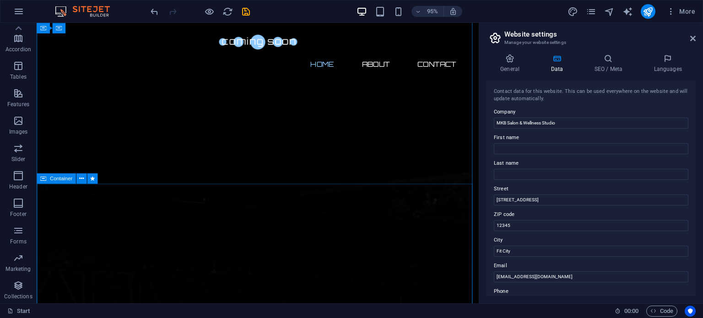
scroll to position [0, 0]
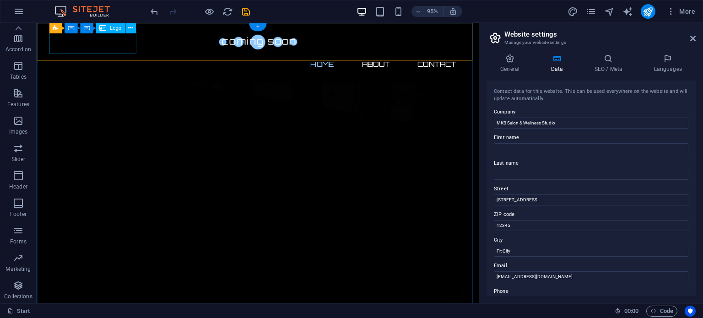
click at [113, 43] on div at bounding box center [270, 42] width 432 height 25
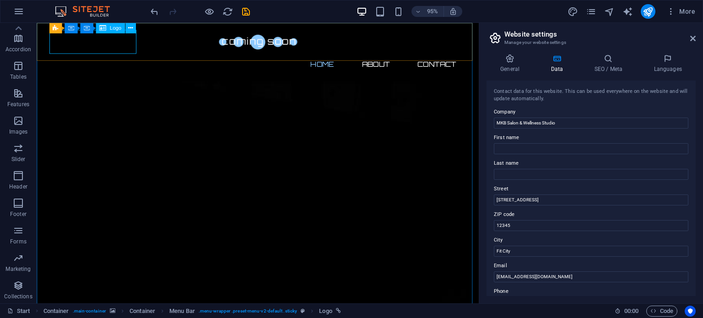
click at [113, 29] on span "Logo" at bounding box center [114, 28] width 11 height 5
click at [114, 27] on span "Logo" at bounding box center [114, 28] width 11 height 5
click at [127, 29] on button at bounding box center [130, 28] width 11 height 11
click at [106, 52] on div at bounding box center [270, 42] width 432 height 25
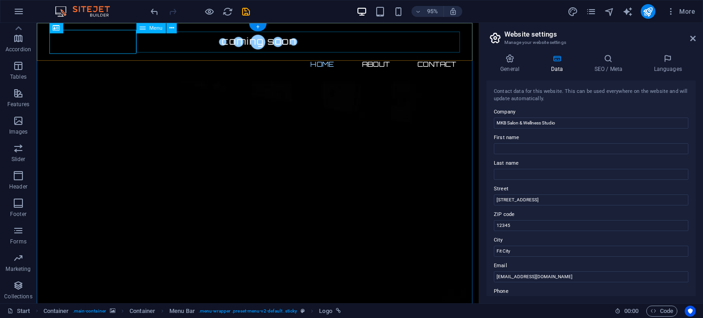
click at [168, 55] on nav "Home About Contact" at bounding box center [270, 66] width 432 height 22
click at [98, 48] on div at bounding box center [270, 42] width 432 height 25
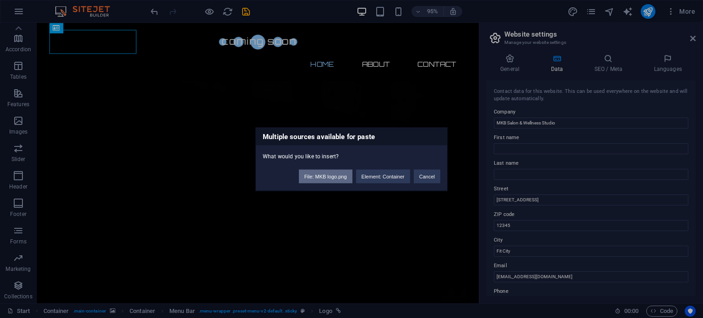
click at [324, 178] on button "File: MKB logo.png" at bounding box center [326, 176] width 54 height 14
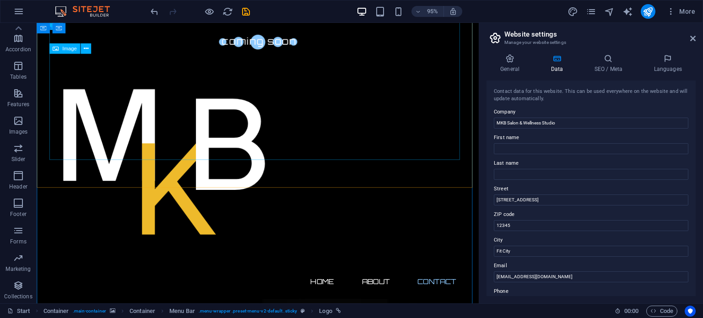
scroll to position [899, 0]
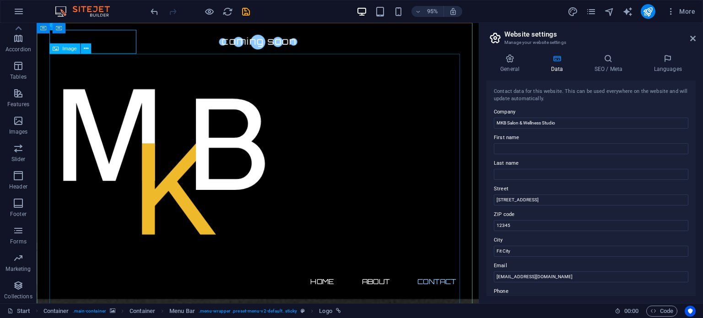
click at [171, 168] on figure at bounding box center [270, 169] width 432 height 229
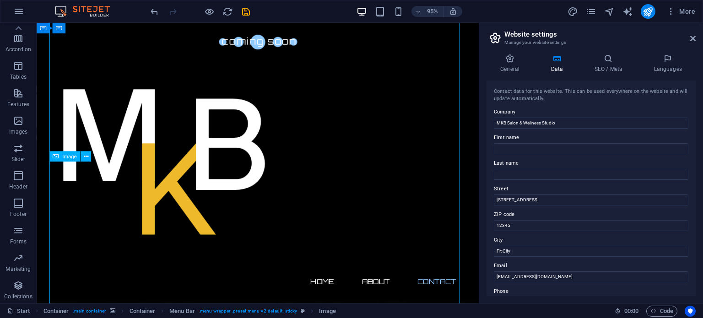
scroll to position [1091, 0]
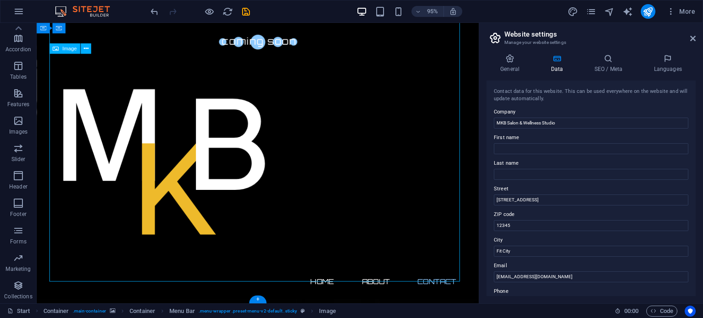
click at [354, 284] on figure at bounding box center [270, 169] width 432 height 229
click at [152, 16] on icon "undo" at bounding box center [154, 11] width 11 height 11
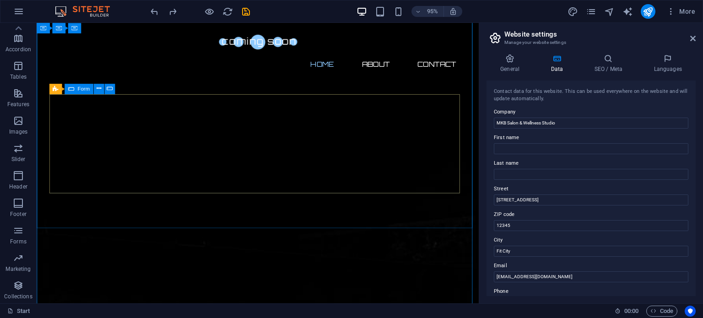
scroll to position [0, 0]
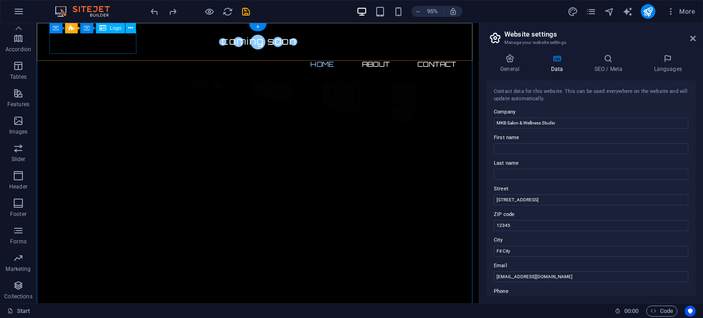
click at [121, 44] on div at bounding box center [270, 42] width 432 height 25
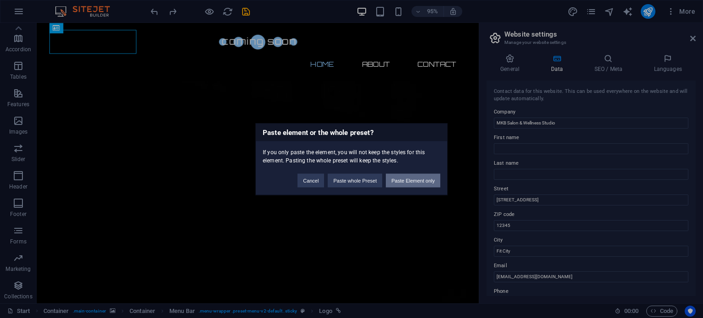
click at [409, 183] on button "Paste Element only" at bounding box center [413, 180] width 54 height 14
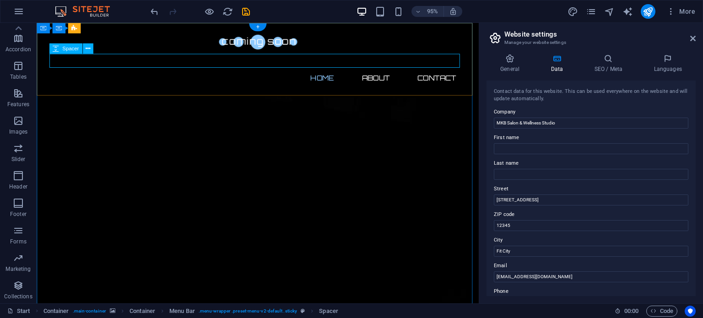
click at [150, 63] on div at bounding box center [270, 62] width 432 height 15
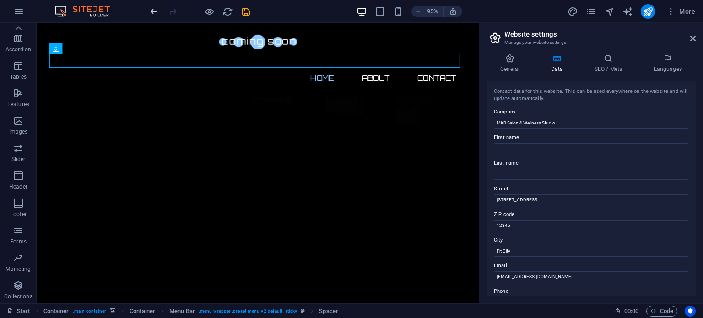
click at [159, 11] on icon "undo" at bounding box center [154, 11] width 11 height 11
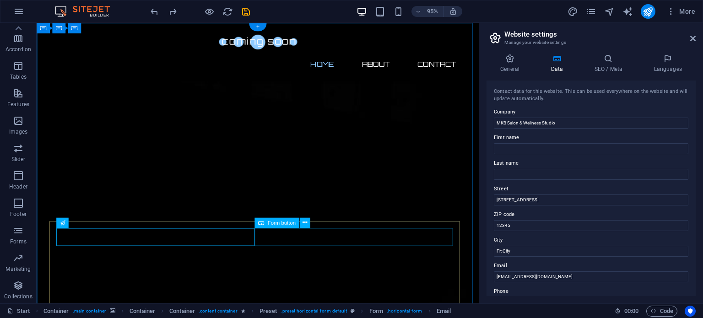
click at [82, 27] on icon at bounding box center [81, 27] width 5 height 9
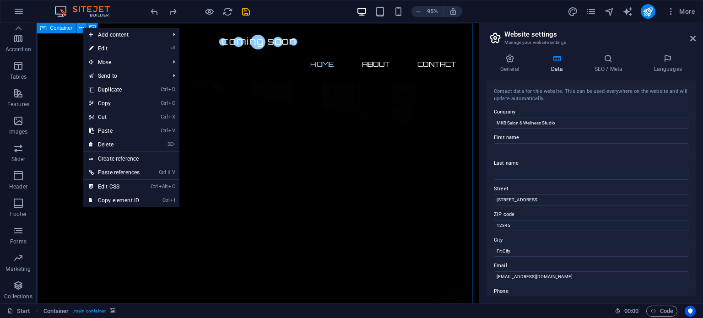
click at [81, 27] on icon at bounding box center [81, 27] width 5 height 9
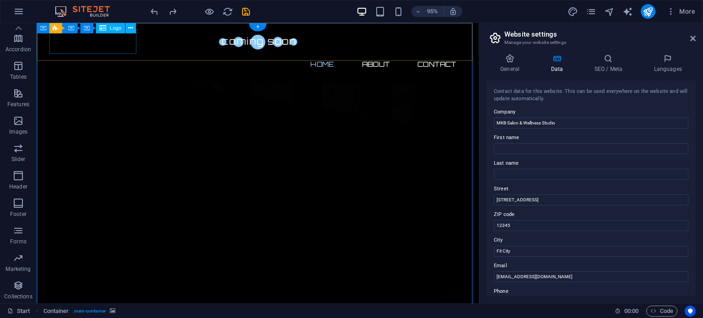
click at [75, 48] on div at bounding box center [270, 42] width 432 height 25
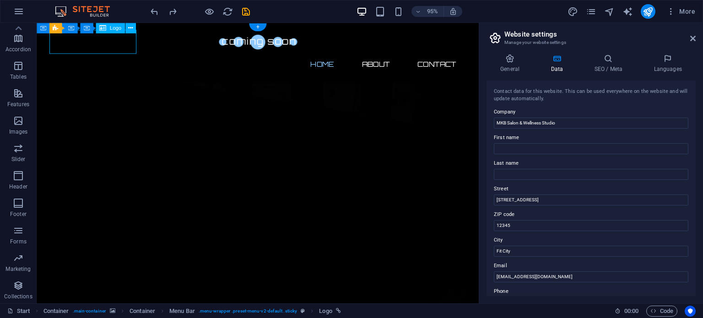
click at [107, 48] on div at bounding box center [270, 42] width 432 height 25
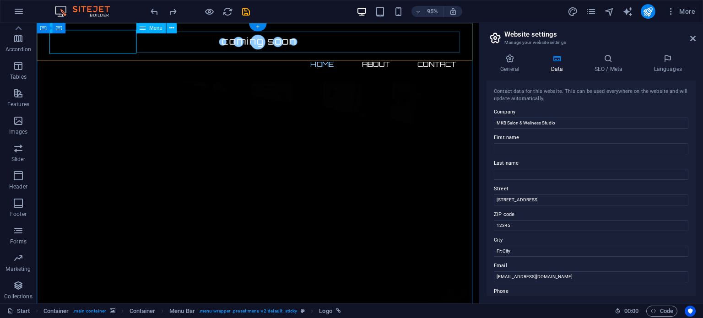
click at [168, 55] on nav "Home About Contact" at bounding box center [270, 66] width 432 height 22
click at [112, 29] on span "Logo" at bounding box center [114, 28] width 11 height 5
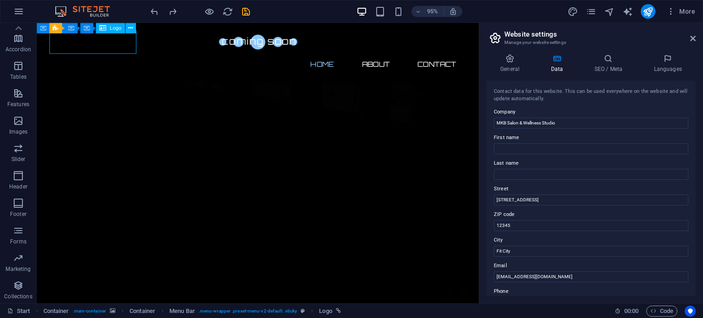
click at [112, 29] on span "Logo" at bounding box center [114, 28] width 11 height 5
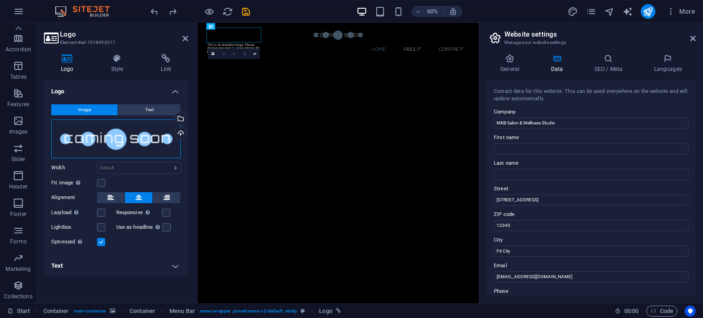
click at [111, 142] on div "Drag files here, click to choose files or select files from Files or our free s…" at bounding box center [115, 138] width 129 height 39
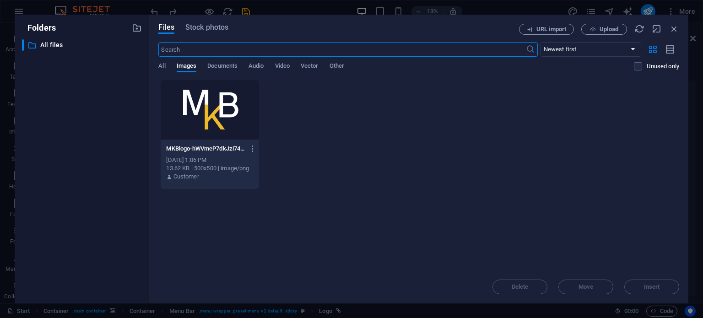
click at [288, 115] on div "MKBlogo-hWVmeP7dkJzi74fm_rdo9Q.png MKBlogo-hWVmeP7dkJzi74fm_rdo9Q.png Oct 6, 20…" at bounding box center [418, 135] width 520 height 110
click at [227, 117] on div at bounding box center [210, 109] width 98 height 59
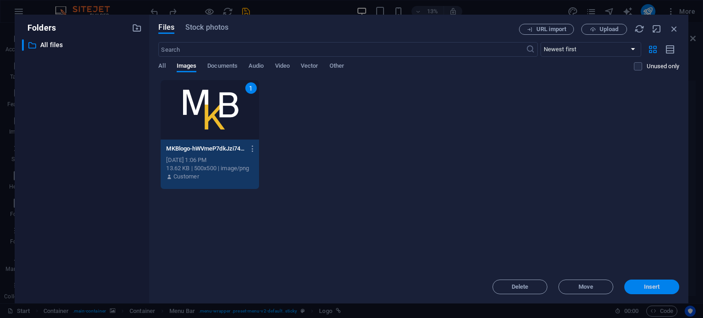
click at [650, 290] on button "Insert" at bounding box center [651, 286] width 55 height 15
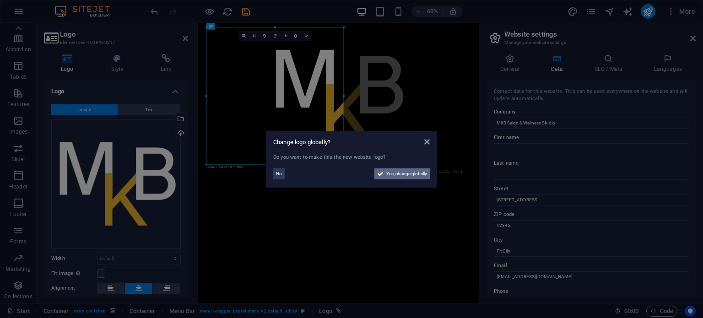
click at [380, 177] on icon at bounding box center [380, 173] width 6 height 11
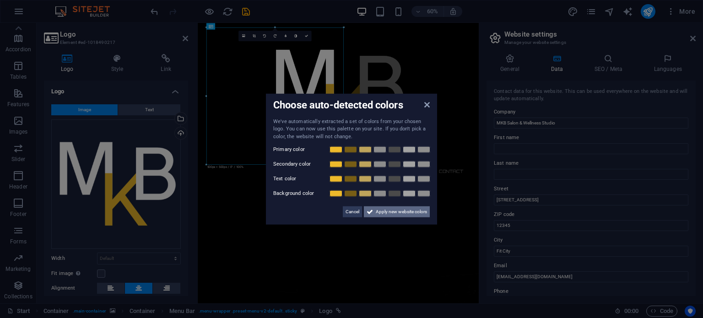
click at [385, 209] on span "Apply new website colors" at bounding box center [400, 211] width 51 height 11
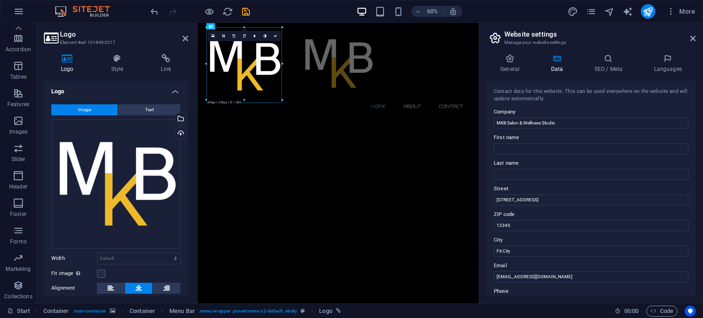
drag, startPoint x: 343, startPoint y: 164, endPoint x: 235, endPoint y: 41, distance: 163.7
type input "264"
select select "px"
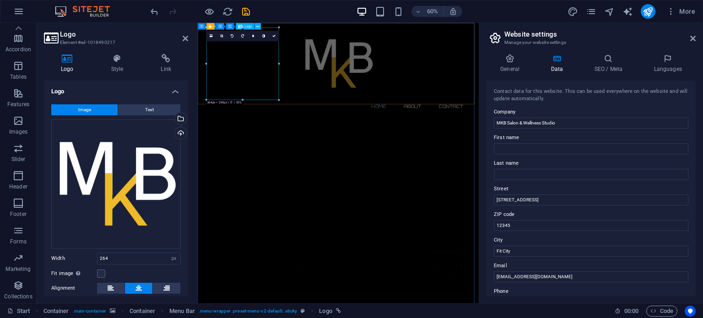
click at [330, 148] on div at bounding box center [432, 90] width 432 height 121
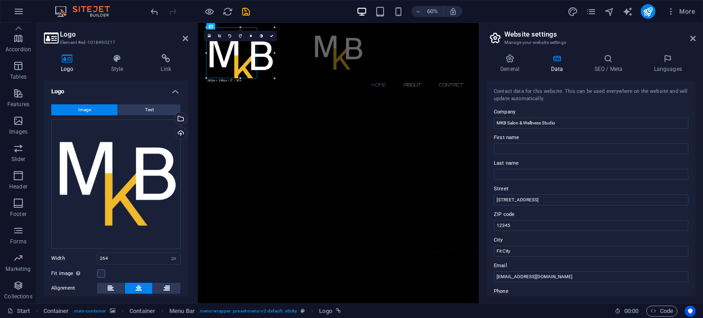
drag, startPoint x: 279, startPoint y: 101, endPoint x: 243, endPoint y: 44, distance: 66.9
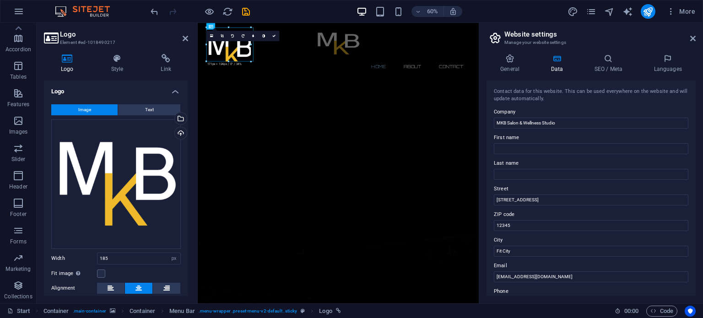
drag, startPoint x: 229, startPoint y: 78, endPoint x: 225, endPoint y: 47, distance: 31.3
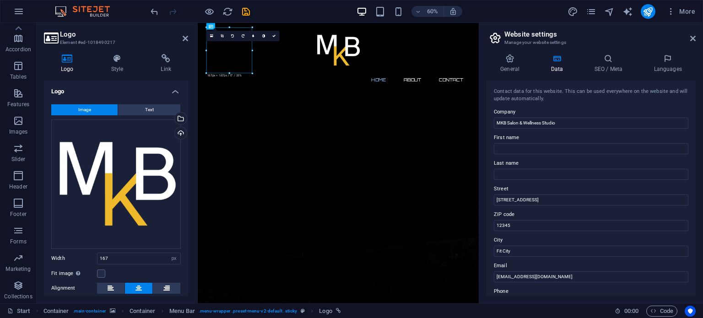
drag, startPoint x: 271, startPoint y: 76, endPoint x: 279, endPoint y: 80, distance: 8.2
click at [279, 80] on div at bounding box center [432, 68] width 432 height 76
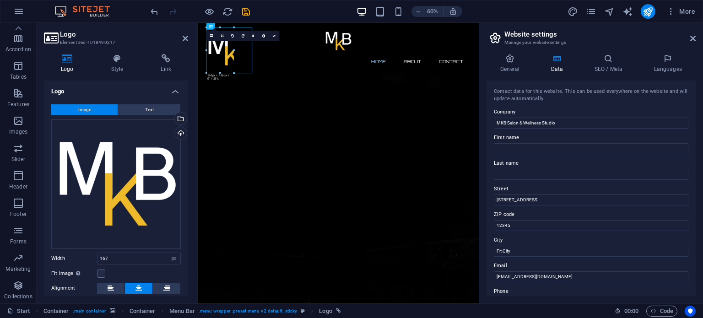
drag, startPoint x: 251, startPoint y: 72, endPoint x: 220, endPoint y: 41, distance: 44.0
type input "104"
click at [322, 67] on div "Home About Contact Menu" at bounding box center [432, 65] width 468 height 84
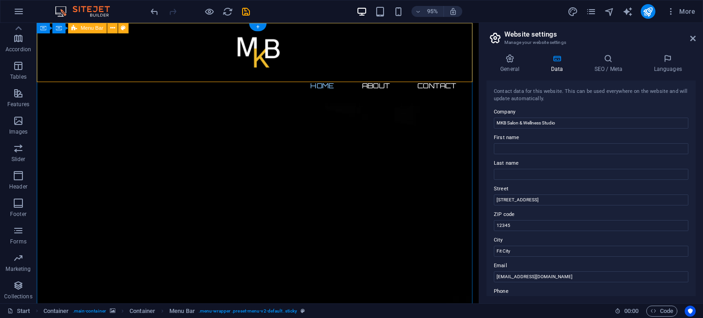
click at [278, 85] on div "Home About Contact Menu" at bounding box center [269, 65] width 465 height 84
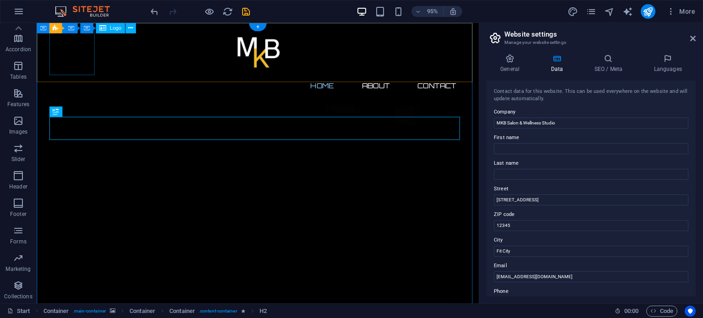
click at [69, 53] on div at bounding box center [270, 54] width 432 height 48
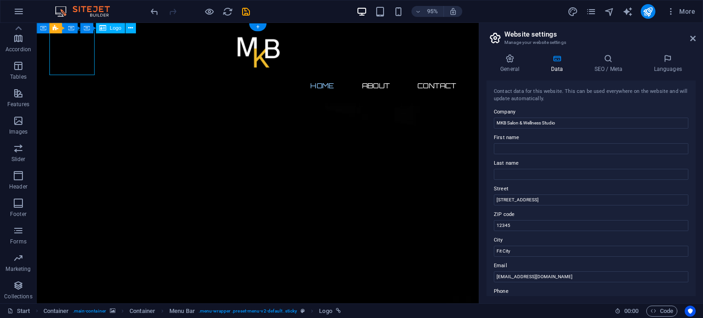
click at [69, 53] on div at bounding box center [270, 54] width 432 height 48
select select "px"
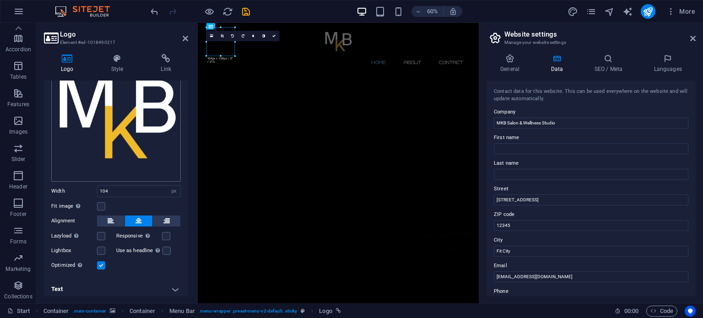
scroll to position [69, 0]
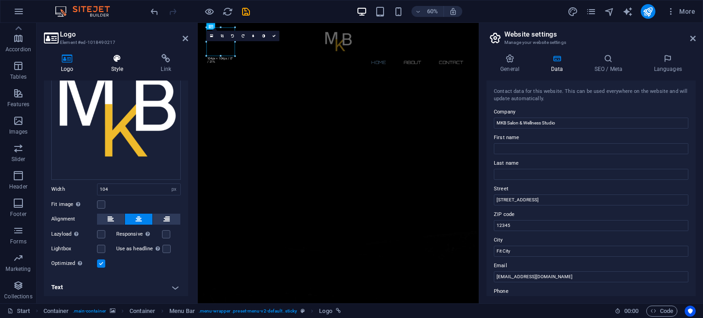
click at [126, 64] on h4 "Style" at bounding box center [119, 63] width 50 height 19
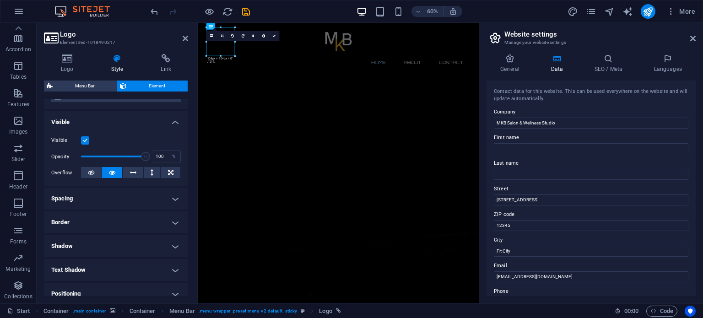
scroll to position [0, 0]
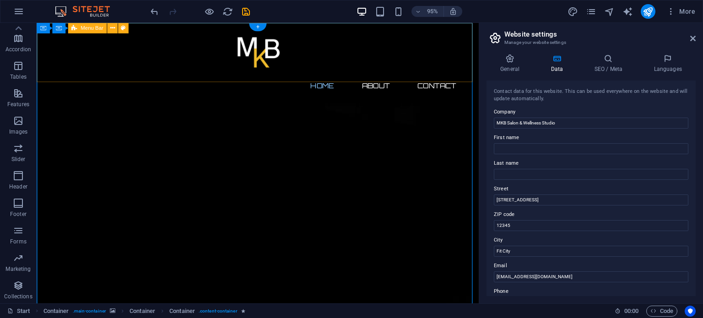
click at [315, 70] on div "Home About Contact Menu" at bounding box center [269, 65] width 465 height 84
click at [327, 78] on nav "Home About Contact" at bounding box center [270, 89] width 432 height 22
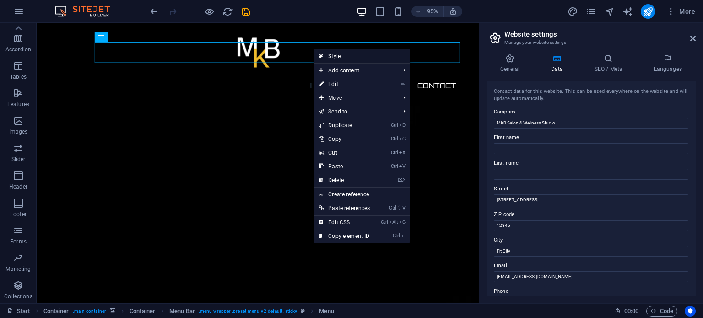
click at [370, 56] on link "Style" at bounding box center [361, 56] width 96 height 14
select select "rem"
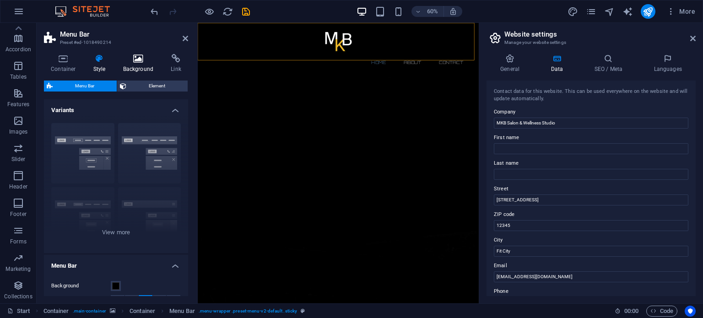
click at [145, 65] on h4 "Background" at bounding box center [140, 63] width 48 height 19
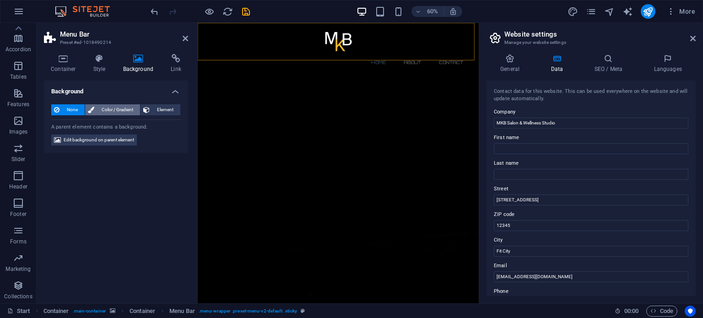
click at [99, 109] on span "Color / Gradient" at bounding box center [117, 109] width 40 height 11
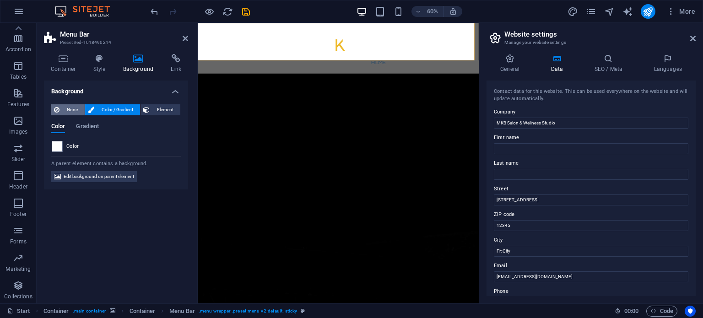
click at [62, 110] on button "None" at bounding box center [67, 109] width 33 height 11
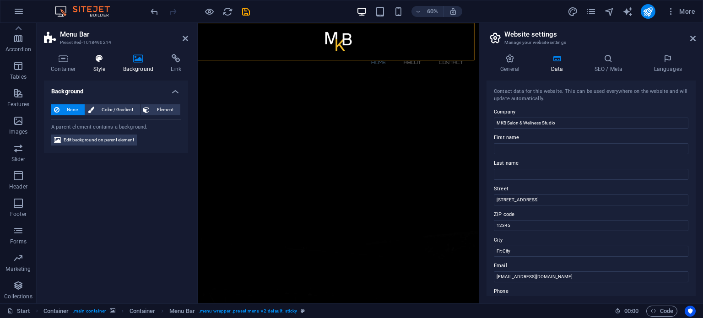
click at [97, 64] on h4 "Style" at bounding box center [101, 63] width 30 height 19
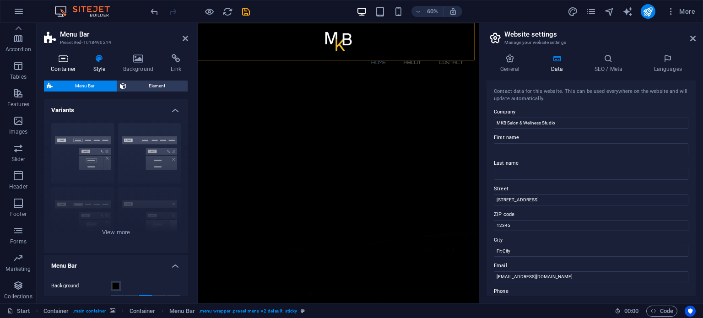
click at [64, 64] on h4 "Container" at bounding box center [65, 63] width 43 height 19
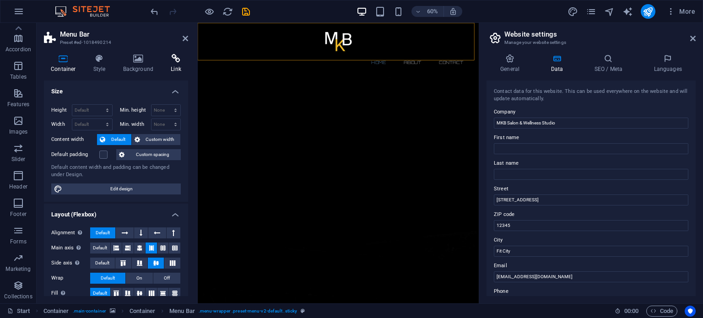
click at [170, 62] on icon at bounding box center [176, 58] width 24 height 9
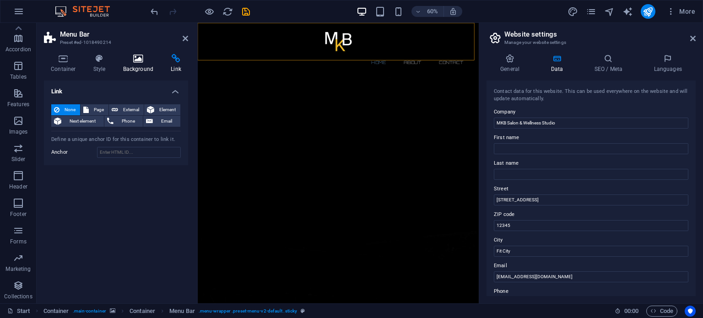
click at [126, 66] on h4 "Background" at bounding box center [140, 63] width 48 height 19
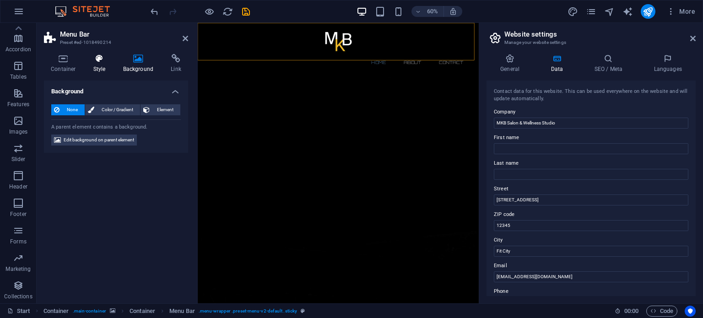
click at [89, 68] on h4 "Style" at bounding box center [101, 63] width 30 height 19
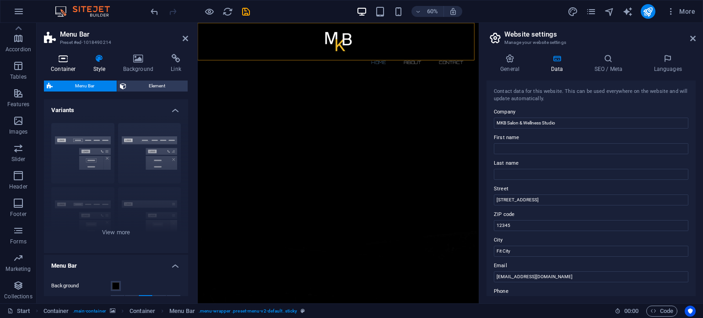
click at [71, 68] on h4 "Container" at bounding box center [65, 63] width 43 height 19
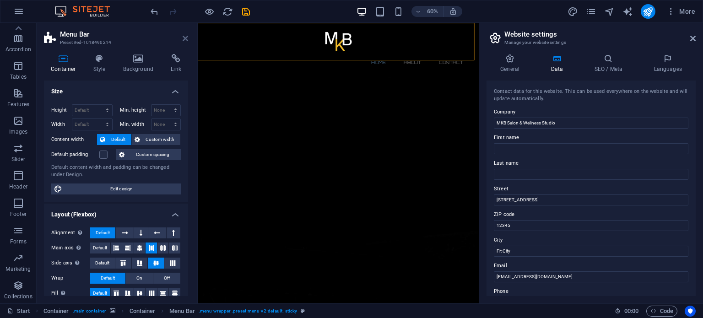
click at [185, 39] on icon at bounding box center [184, 38] width 5 height 7
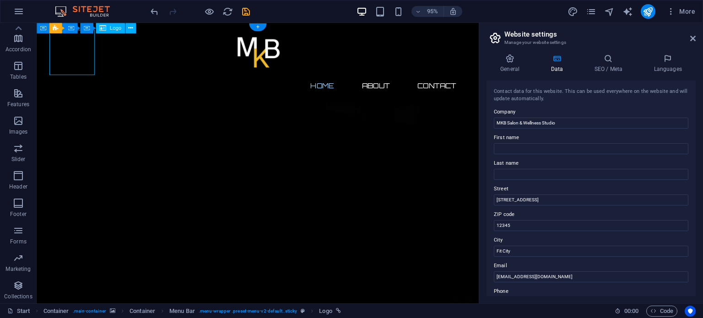
drag, startPoint x: 90, startPoint y: 62, endPoint x: 91, endPoint y: 68, distance: 5.5
click at [91, 68] on div at bounding box center [270, 54] width 432 height 48
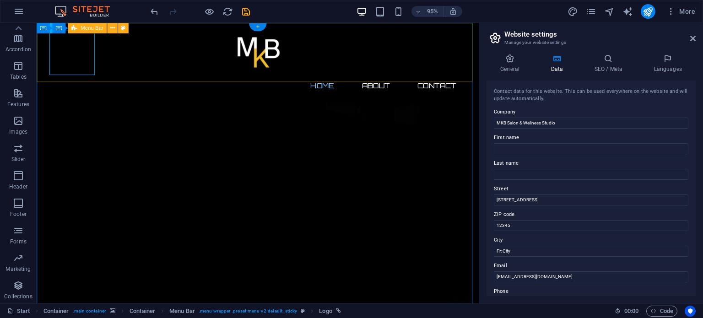
click at [136, 78] on nav "Home About Contact" at bounding box center [270, 89] width 432 height 22
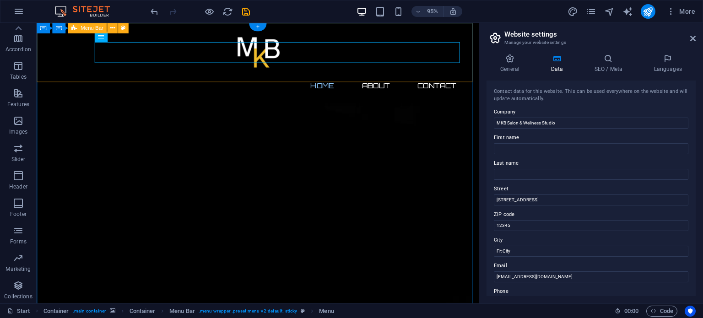
click at [139, 70] on div "Home About Contact Menu" at bounding box center [269, 65] width 465 height 84
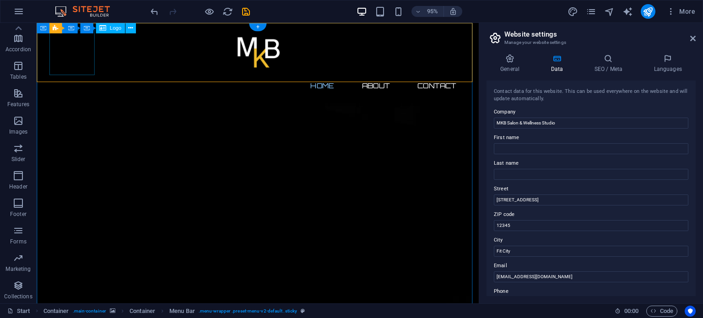
click at [81, 66] on div at bounding box center [270, 54] width 432 height 48
click at [77, 42] on div at bounding box center [270, 54] width 432 height 48
click at [77, 45] on div at bounding box center [270, 54] width 432 height 48
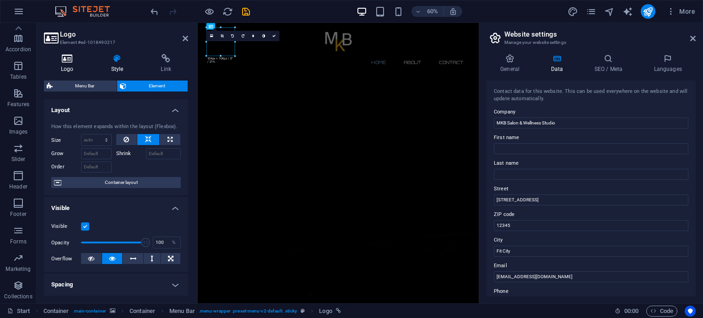
click at [68, 62] on icon at bounding box center [67, 58] width 47 height 9
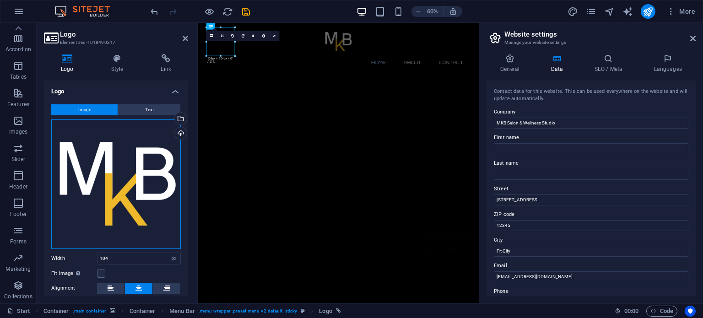
click at [111, 182] on div "Drag files here, click to choose files or select files from Files or our free s…" at bounding box center [115, 183] width 129 height 129
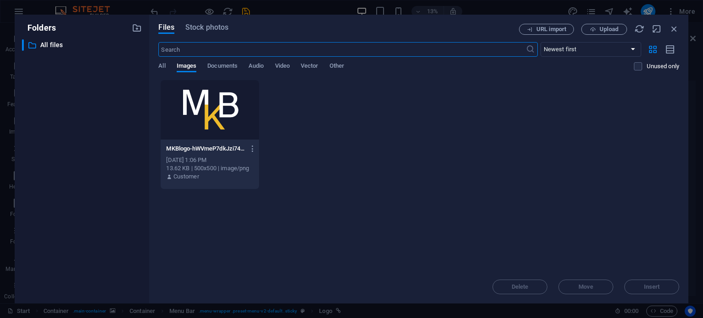
click at [375, 140] on div "MKBlogo-hWVmeP7dkJzi74fm_rdo9Q.png MKBlogo-hWVmeP7dkJzi74fm_rdo9Q.png Oct 6, 20…" at bounding box center [418, 135] width 520 height 110
click at [622, 29] on span "Upload" at bounding box center [604, 30] width 38 height 6
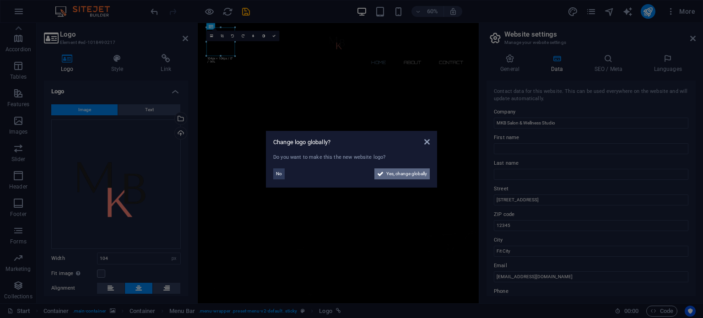
click at [387, 174] on span "Yes, change globally" at bounding box center [406, 173] width 41 height 11
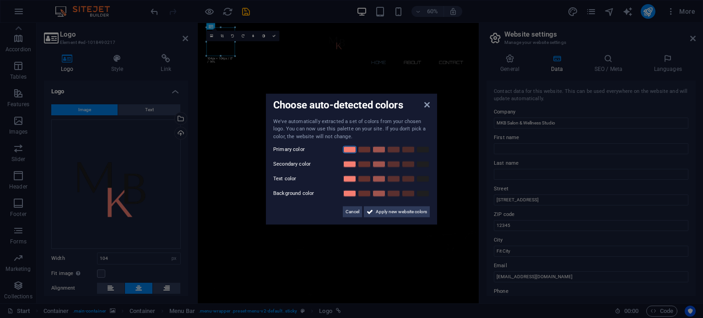
click at [346, 151] on link at bounding box center [350, 149] width 14 height 7
click at [358, 162] on link at bounding box center [364, 164] width 14 height 7
click at [348, 181] on link at bounding box center [350, 178] width 14 height 7
click at [375, 213] on button "Apply new website colors" at bounding box center [397, 211] width 66 height 11
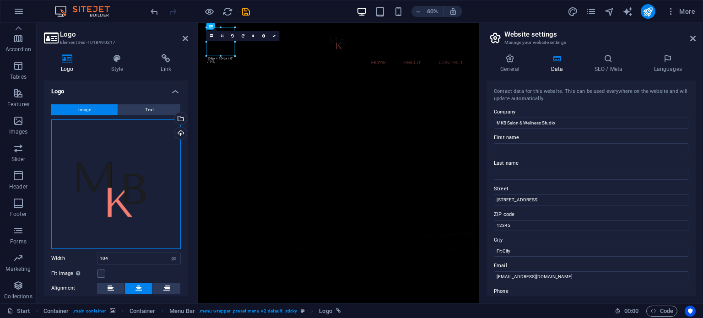
click at [119, 212] on div "Drag files here, click to choose files or select files from Files or our free s…" at bounding box center [115, 183] width 129 height 129
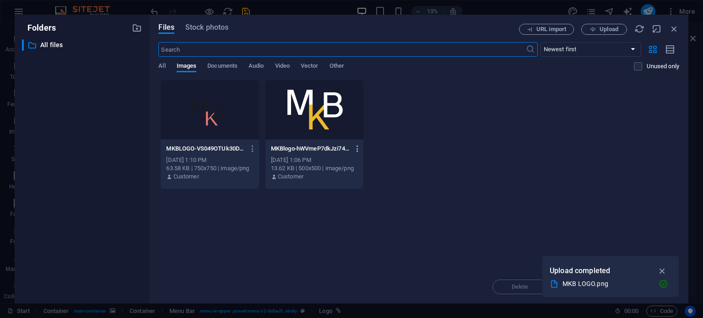
click at [357, 147] on icon "button" at bounding box center [357, 149] width 9 height 8
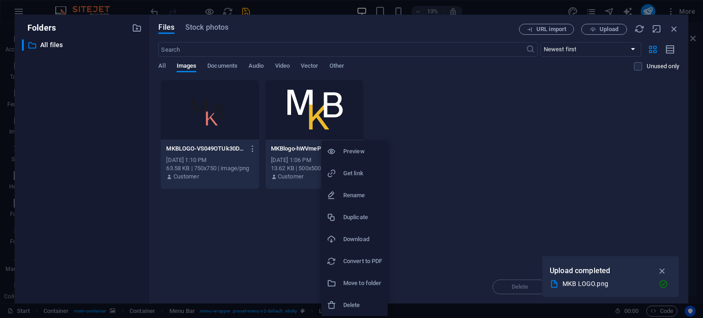
click at [251, 150] on div at bounding box center [351, 159] width 703 height 318
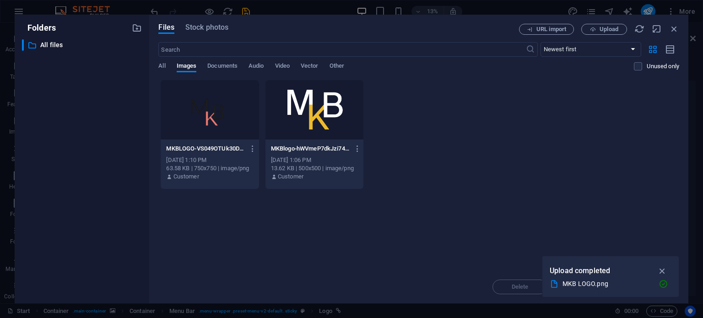
click at [254, 147] on icon "button" at bounding box center [252, 149] width 9 height 8
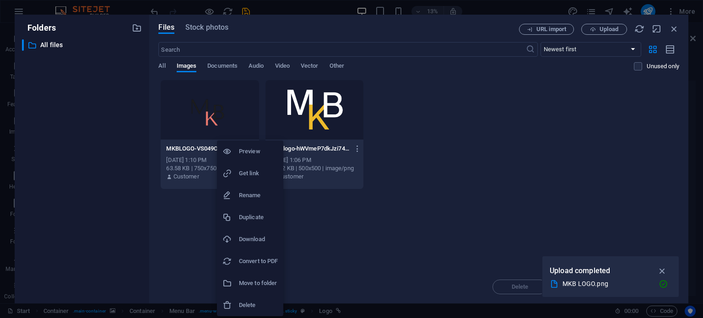
click at [233, 303] on div at bounding box center [230, 304] width 16 height 9
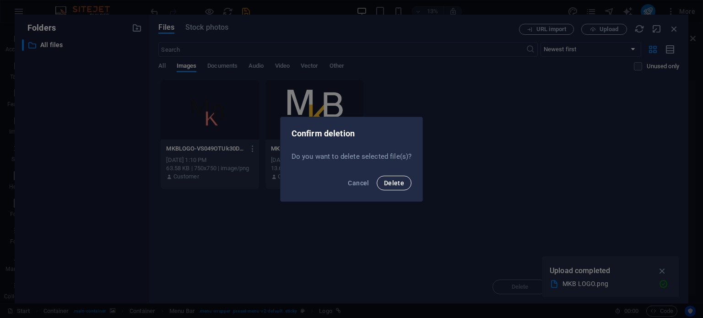
click at [387, 184] on span "Delete" at bounding box center [394, 182] width 20 height 7
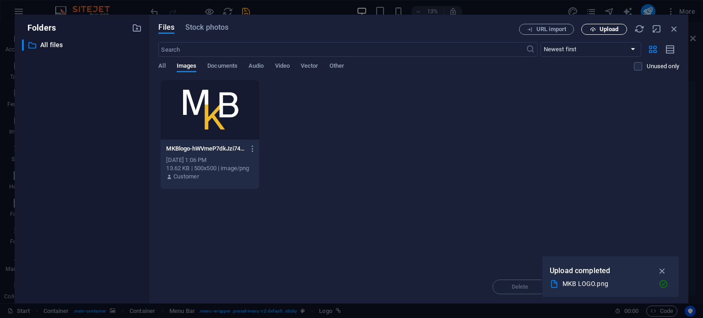
click at [590, 31] on icon "button" at bounding box center [593, 30] width 6 height 6
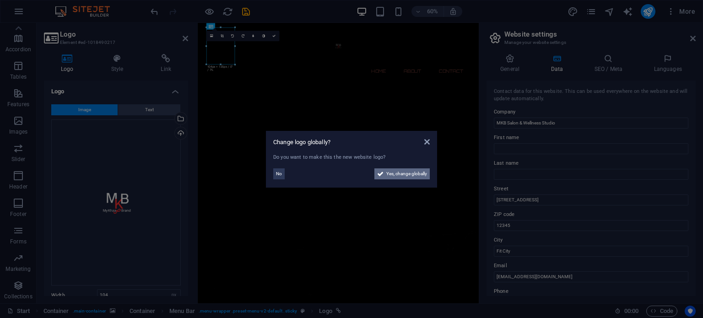
click at [399, 178] on span "Yes, change globally" at bounding box center [406, 173] width 41 height 11
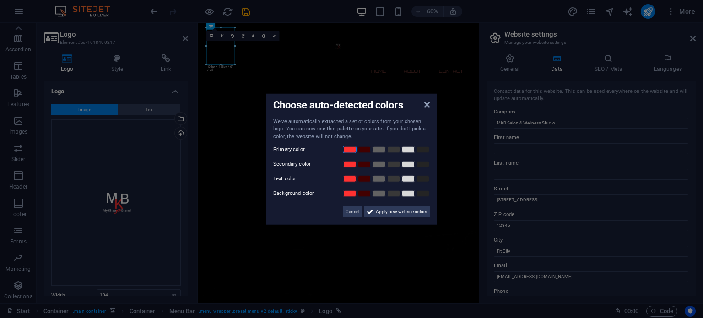
click at [348, 150] on link at bounding box center [350, 149] width 14 height 7
click at [402, 166] on link at bounding box center [408, 164] width 14 height 7
click at [408, 177] on link at bounding box center [408, 178] width 14 height 7
click at [422, 197] on link at bounding box center [423, 193] width 14 height 7
click at [381, 211] on span "Apply new website colors" at bounding box center [400, 211] width 51 height 11
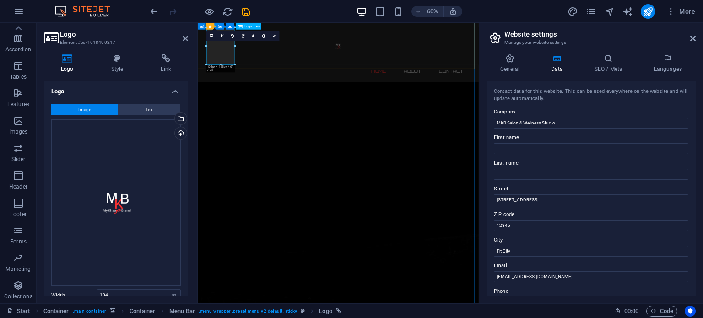
click at [252, 80] on div at bounding box center [432, 61] width 432 height 62
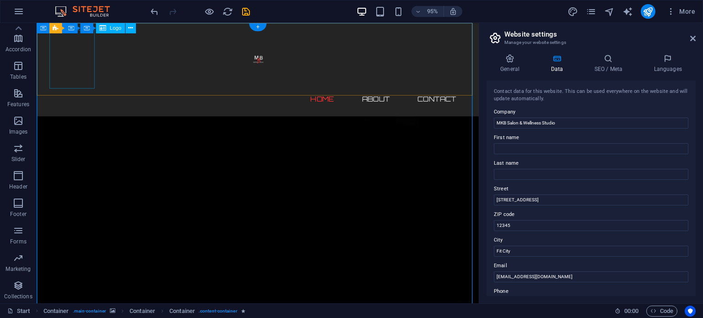
click at [78, 64] on div at bounding box center [270, 61] width 432 height 62
click at [89, 80] on div at bounding box center [270, 61] width 432 height 62
select select "px"
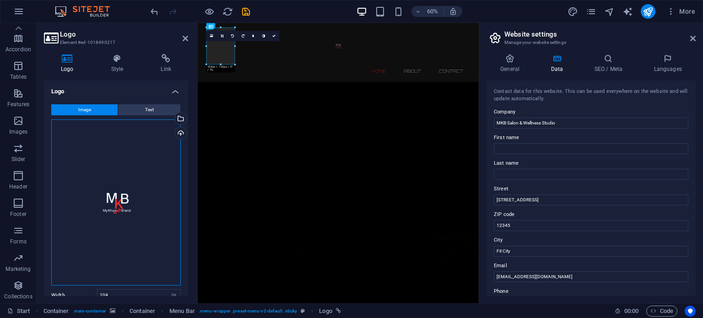
click at [135, 191] on div "Drag files here, click to choose files or select files from Files or our free s…" at bounding box center [115, 202] width 129 height 166
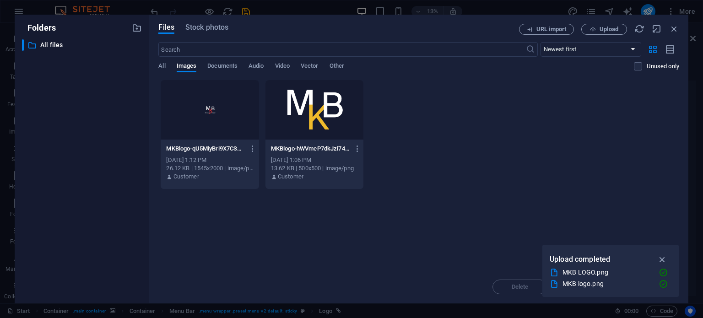
click at [209, 109] on div at bounding box center [210, 109] width 98 height 59
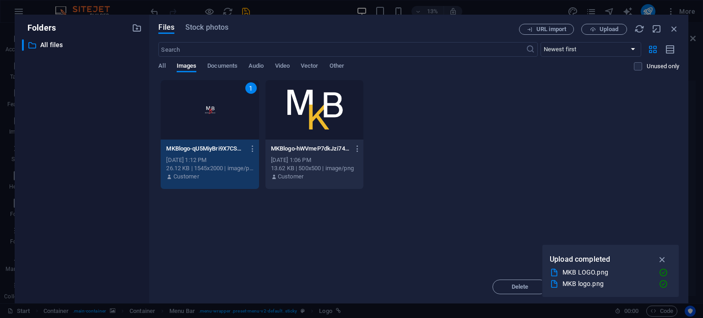
click at [501, 121] on div "1 MKBlogo-qU5MiyBri9X7CSZ-YT2N-g.png MKBlogo-qU5MiyBri9X7CSZ-YT2N-g.png Oct 6, …" at bounding box center [418, 135] width 520 height 110
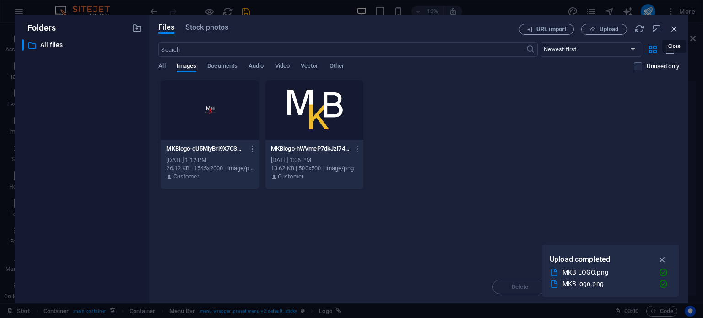
click at [674, 28] on icon "button" at bounding box center [674, 29] width 10 height 10
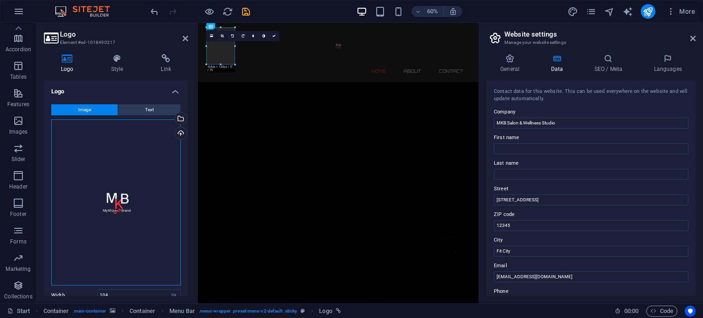
click at [127, 157] on div "Drag files here, click to choose files or select files from Files or our free s…" at bounding box center [115, 202] width 129 height 166
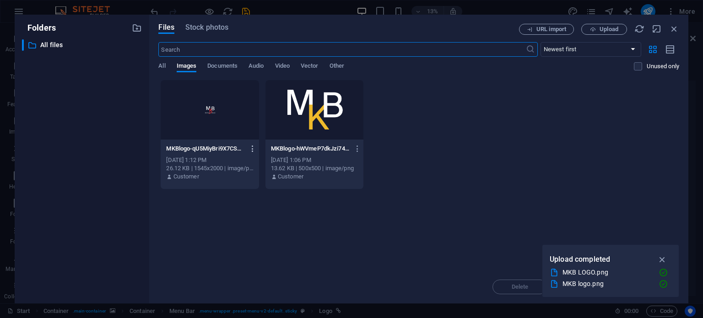
click at [250, 149] on icon "button" at bounding box center [252, 149] width 9 height 8
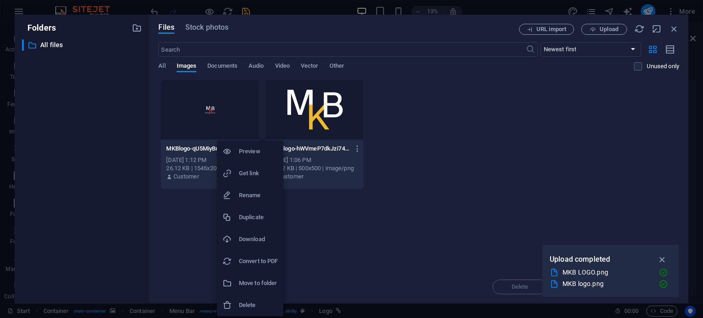
click at [251, 305] on h6 "Delete" at bounding box center [258, 305] width 39 height 11
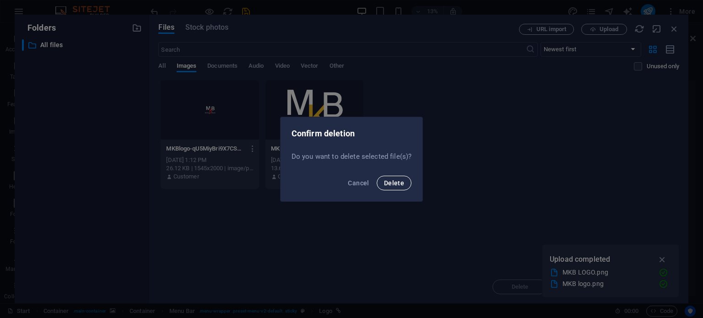
click at [393, 183] on span "Delete" at bounding box center [394, 182] width 20 height 7
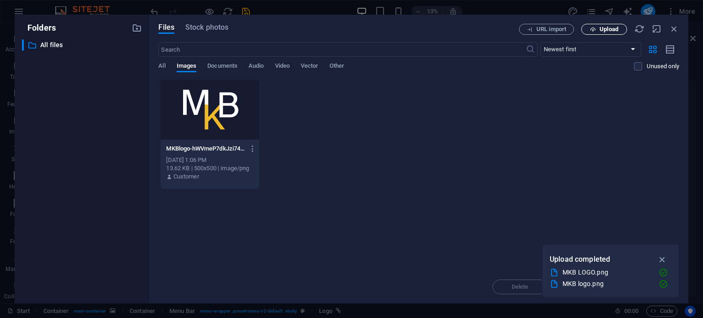
click at [606, 30] on span "Upload" at bounding box center [608, 29] width 19 height 5
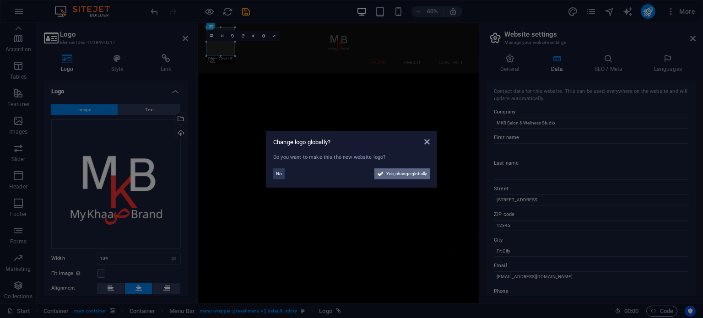
click at [384, 174] on button "Yes, change globally" at bounding box center [401, 173] width 55 height 11
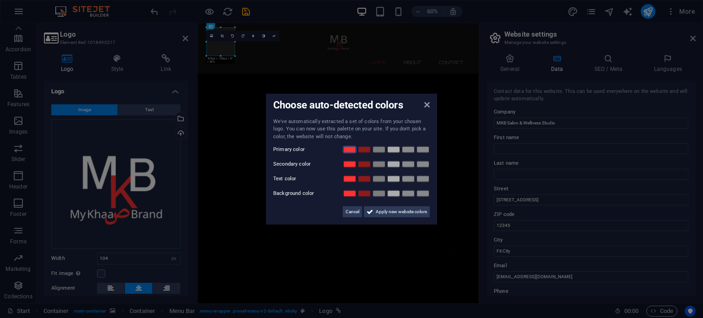
click at [347, 148] on link at bounding box center [350, 149] width 14 height 7
click at [362, 167] on link at bounding box center [364, 164] width 14 height 7
click at [368, 179] on link at bounding box center [364, 178] width 14 height 7
click at [379, 166] on link at bounding box center [379, 164] width 14 height 7
click at [386, 214] on span "Apply new website colors" at bounding box center [400, 211] width 51 height 11
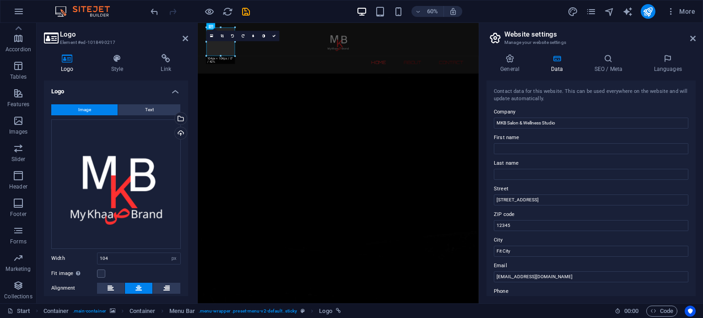
click at [688, 43] on header "Website settings Manage your website settings" at bounding box center [591, 35] width 207 height 24
click at [690, 38] on icon at bounding box center [692, 38] width 5 height 7
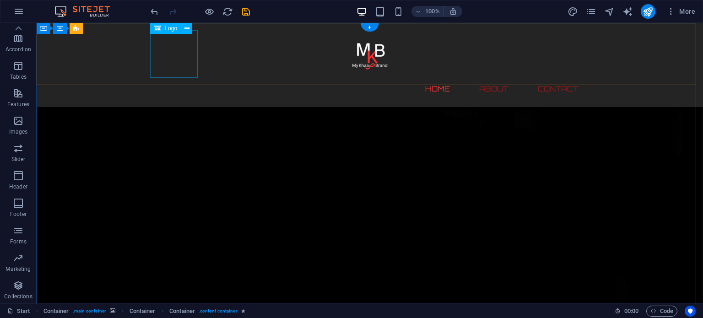
click at [185, 53] on div at bounding box center [370, 54] width 432 height 48
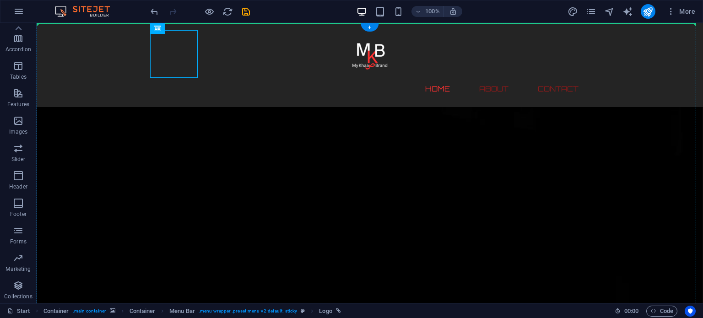
drag, startPoint x: 166, startPoint y: 58, endPoint x: 70, endPoint y: 57, distance: 96.5
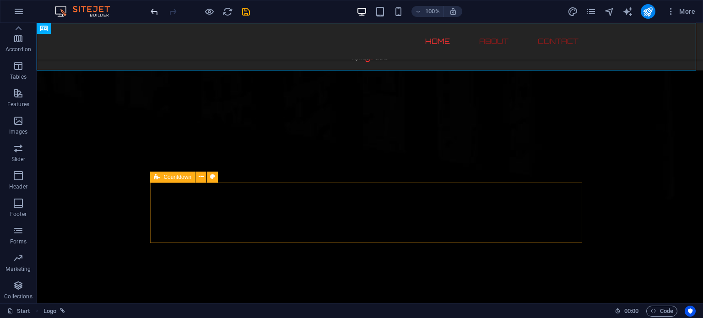
click at [154, 11] on icon "undo" at bounding box center [154, 11] width 11 height 11
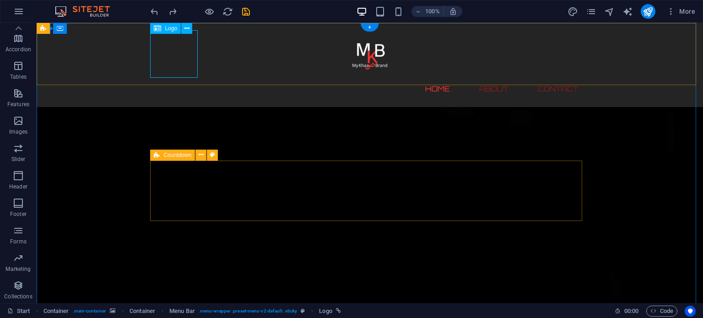
click at [165, 69] on div at bounding box center [370, 54] width 432 height 48
click at [177, 58] on div at bounding box center [370, 54] width 432 height 48
select select "px"
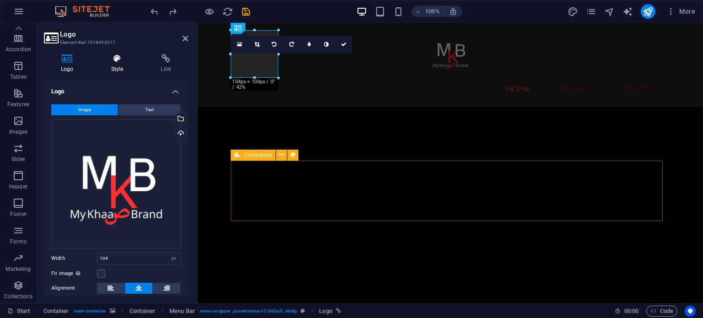
click at [123, 61] on icon at bounding box center [117, 58] width 46 height 9
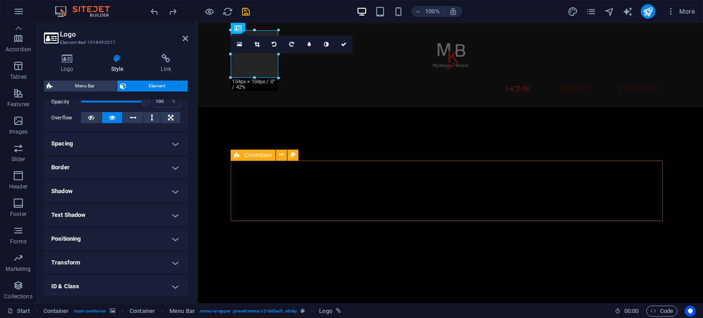
scroll to position [137, 0]
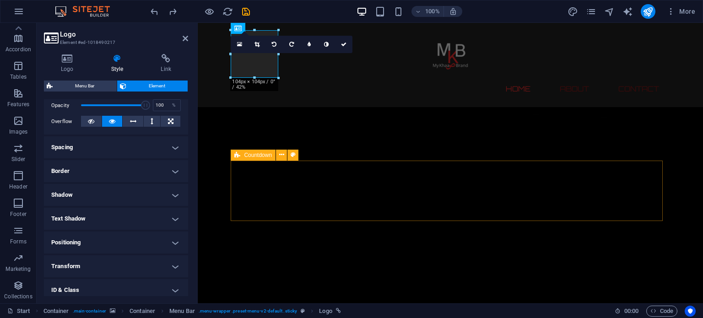
click at [114, 145] on h4 "Spacing" at bounding box center [116, 147] width 144 height 22
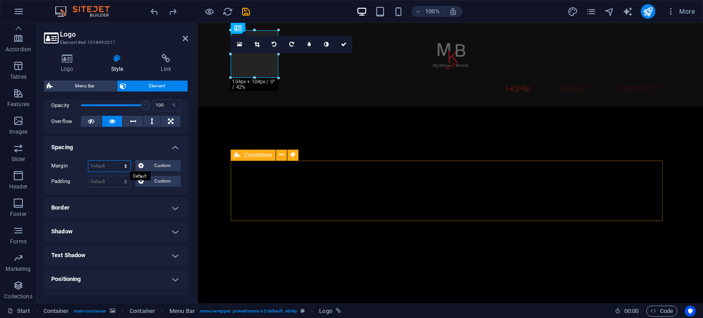
click at [125, 167] on select "Default auto px % rem vw vh Custom" at bounding box center [109, 166] width 42 height 11
click at [88, 161] on select "Default auto px % rem vw vh Custom" at bounding box center [109, 166] width 42 height 11
select select "DISABLED_OPTION_VALUE"
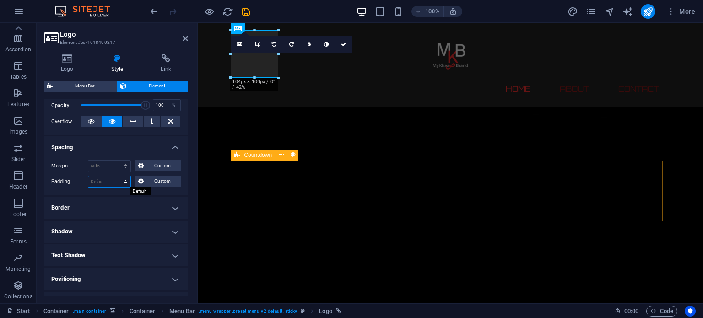
click at [125, 181] on select "Default px rem % vh vw Custom" at bounding box center [109, 181] width 42 height 11
select select "px"
click at [117, 176] on select "Default px rem % vh vw Custom" at bounding box center [109, 181] width 42 height 11
click at [110, 183] on input "10" at bounding box center [109, 181] width 42 height 11
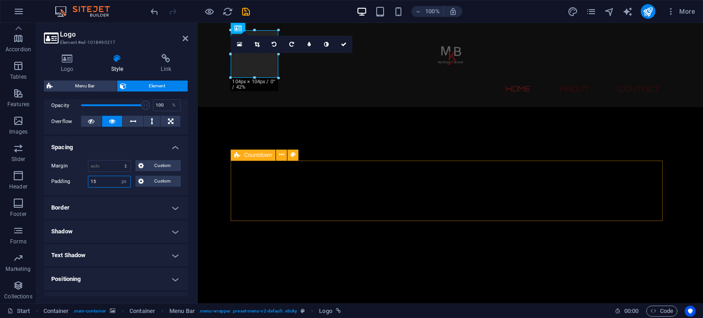
click at [109, 183] on input "15" at bounding box center [109, 181] width 42 height 11
click at [109, 183] on input "5" at bounding box center [109, 181] width 42 height 11
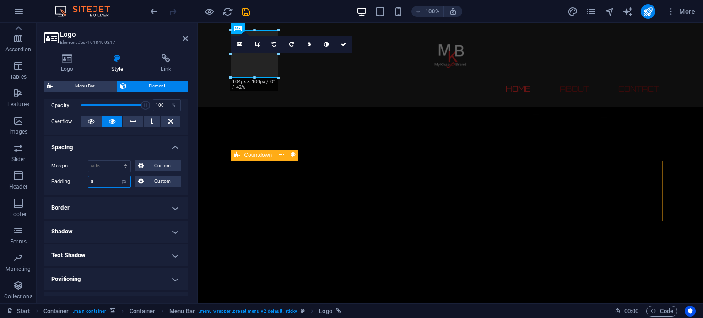
type input "0"
click at [123, 150] on h4 "Spacing" at bounding box center [116, 144] width 144 height 16
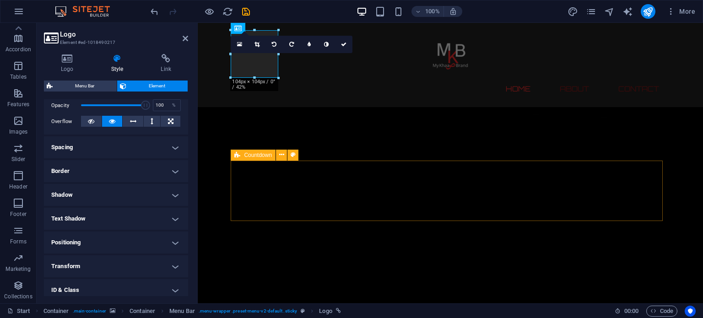
click at [114, 149] on h4 "Spacing" at bounding box center [116, 147] width 144 height 22
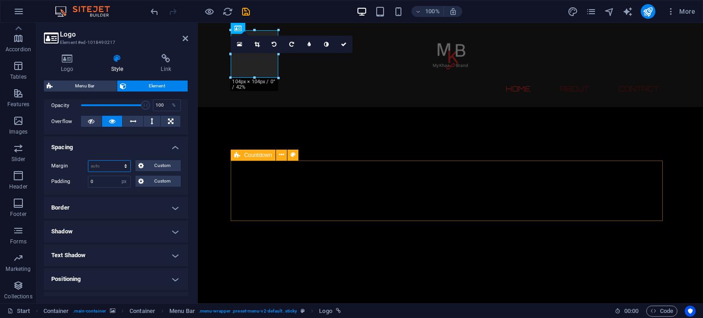
click at [110, 163] on select "Default auto px % rem vw vh Custom" at bounding box center [109, 166] width 42 height 11
select select "px"
click at [117, 161] on select "Default auto px % rem vw vh Custom" at bounding box center [109, 166] width 42 height 11
type input "10"
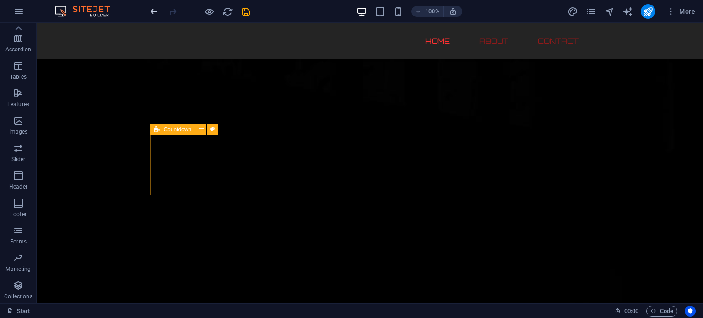
click at [157, 12] on icon "undo" at bounding box center [154, 11] width 11 height 11
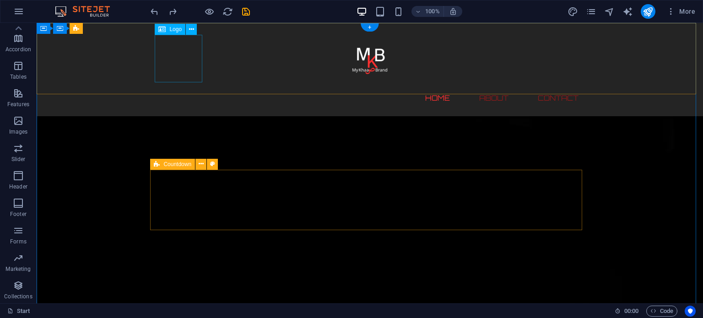
click at [166, 57] on div at bounding box center [369, 59] width 423 height 48
select select "px"
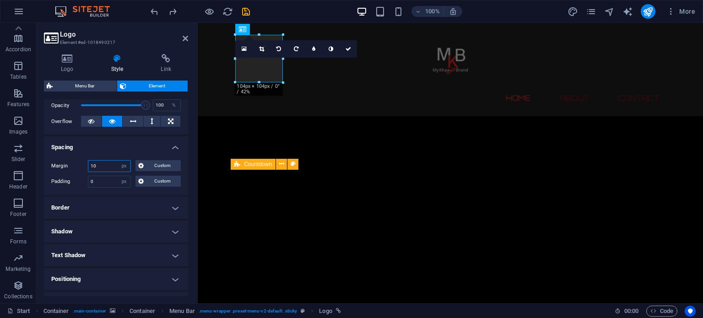
click at [106, 166] on input "10" at bounding box center [109, 166] width 42 height 11
type input "0"
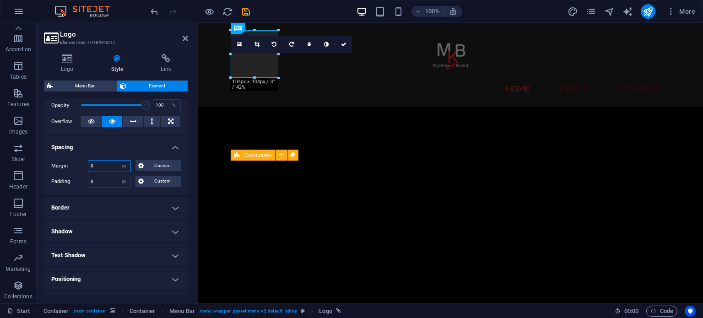
click at [106, 166] on input "0" at bounding box center [109, 166] width 42 height 11
type input "0"
type input "-10"
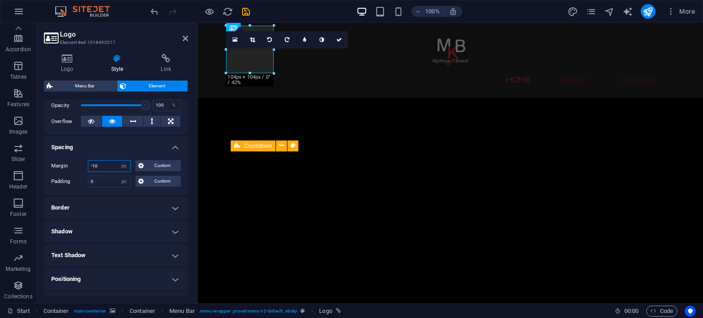
click at [106, 166] on input "-10" at bounding box center [109, 166] width 42 height 11
click at [110, 199] on h4 "Border" at bounding box center [116, 208] width 144 height 22
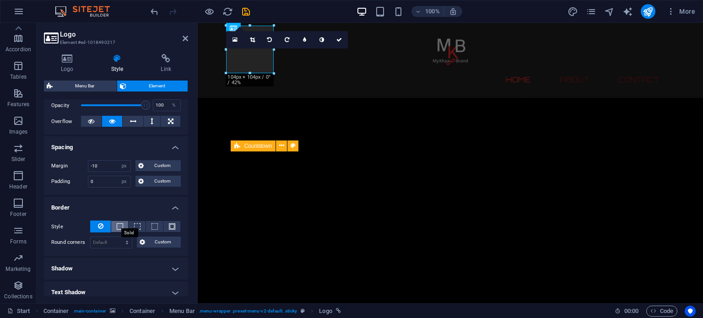
click at [122, 227] on span at bounding box center [120, 226] width 6 height 6
click at [104, 227] on button at bounding box center [100, 226] width 21 height 12
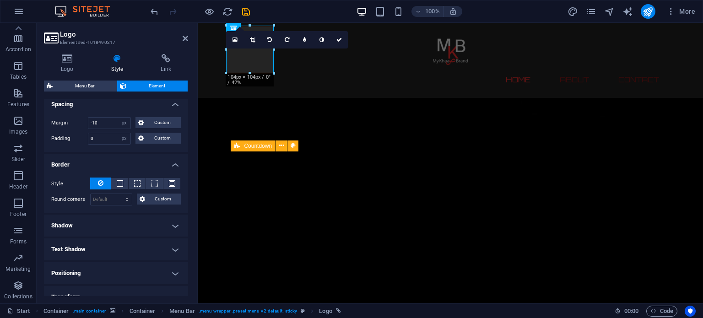
scroll to position [183, 0]
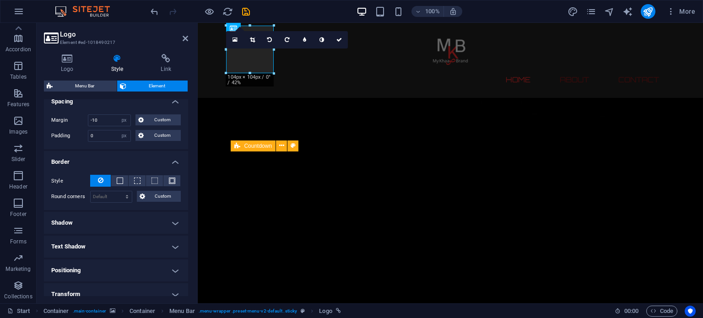
click at [110, 220] on h4 "Shadow" at bounding box center [116, 223] width 144 height 22
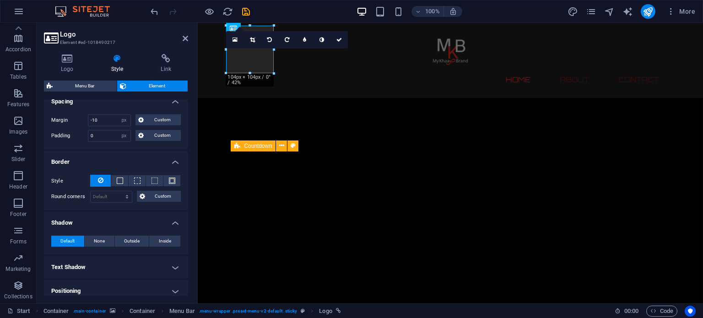
click at [110, 220] on h4 "Shadow" at bounding box center [116, 220] width 144 height 16
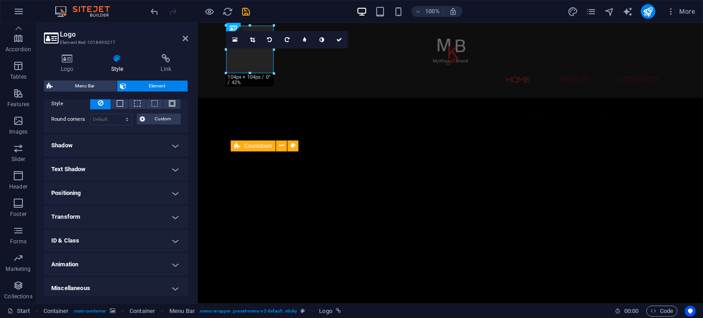
scroll to position [262, 0]
click at [121, 192] on h4 "Positioning" at bounding box center [116, 191] width 144 height 22
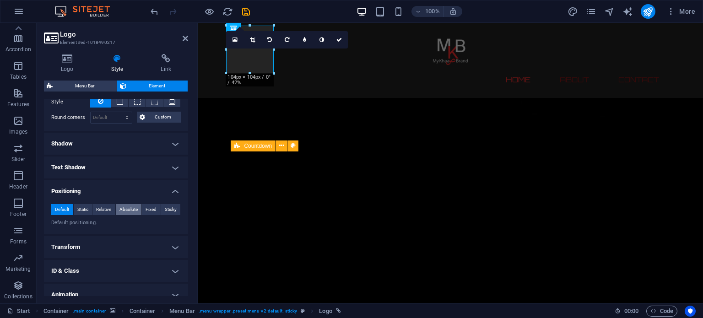
click at [122, 209] on span "Absolute" at bounding box center [128, 209] width 18 height 11
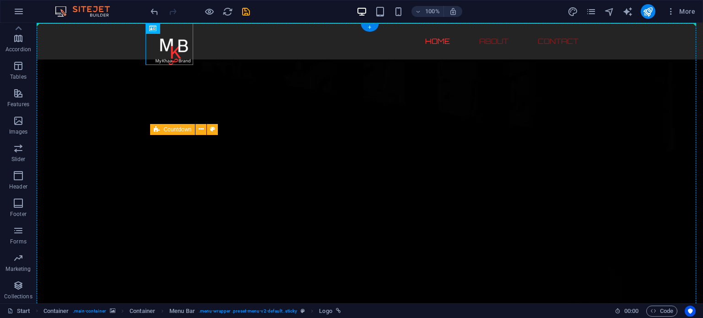
drag, startPoint x: 181, startPoint y: 46, endPoint x: 61, endPoint y: 51, distance: 120.4
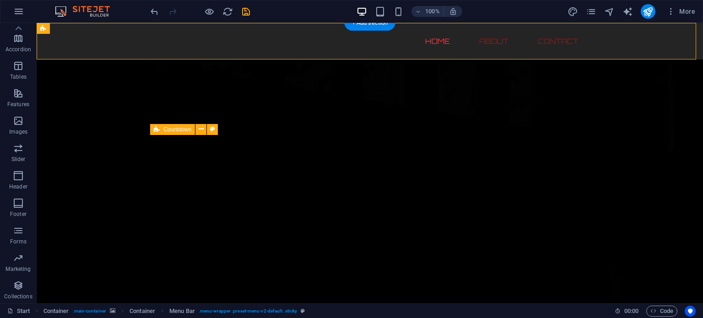
drag, startPoint x: 56, startPoint y: 49, endPoint x: 178, endPoint y: 45, distance: 122.2
click at [178, 45] on div "Home About Contact Menu" at bounding box center [370, 41] width 666 height 37
click at [152, 13] on icon "undo" at bounding box center [154, 11] width 11 height 11
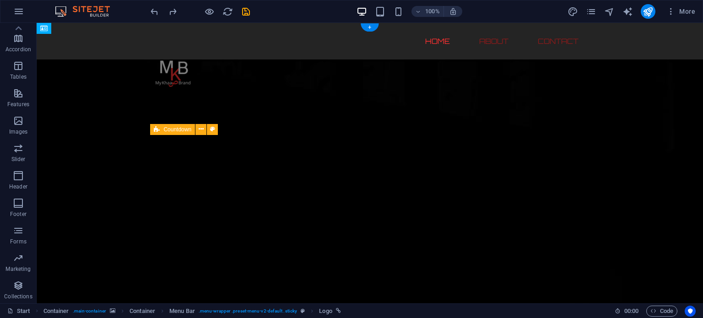
drag, startPoint x: 166, startPoint y: 45, endPoint x: 237, endPoint y: 47, distance: 70.9
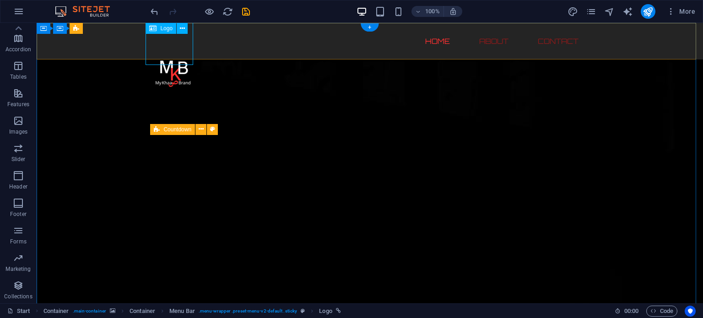
click at [170, 48] on div at bounding box center [173, 72] width 48 height 48
select select "px"
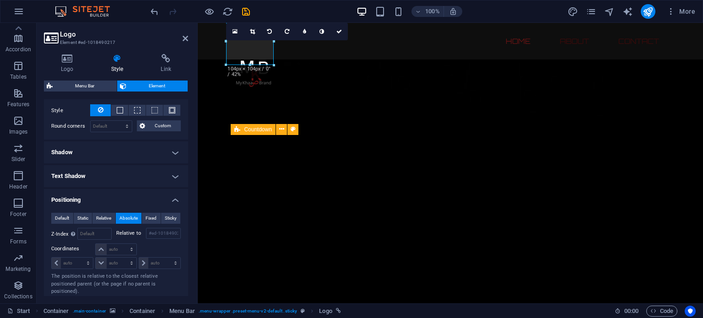
scroll to position [320, 0]
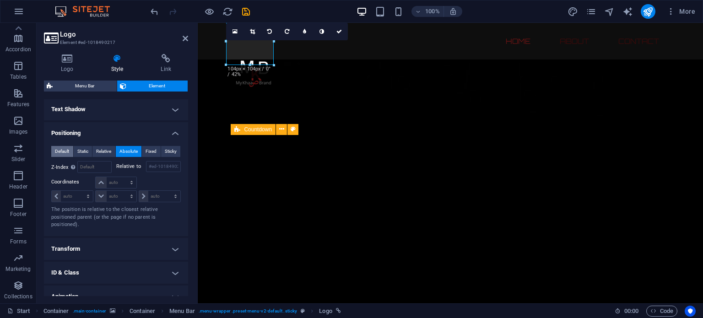
click at [70, 152] on button "Default" at bounding box center [62, 151] width 22 height 11
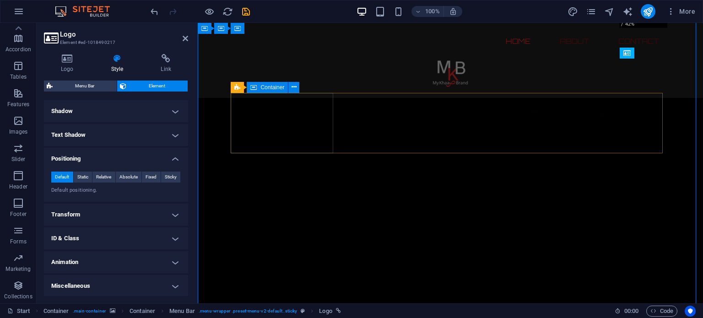
scroll to position [0, 0]
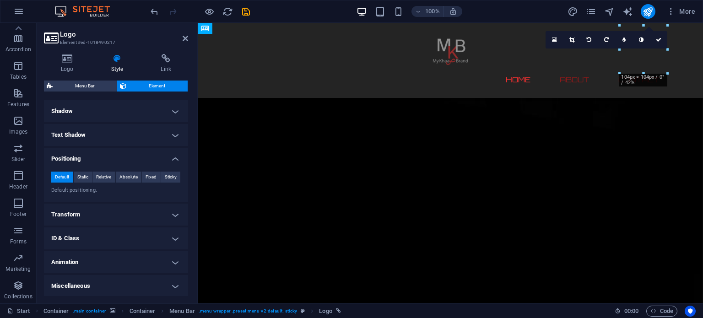
drag, startPoint x: 631, startPoint y: 60, endPoint x: 238, endPoint y: 54, distance: 393.4
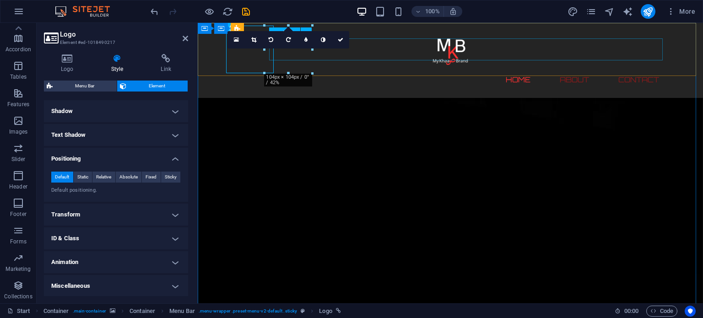
click at [308, 69] on nav "Home About Contact" at bounding box center [450, 80] width 432 height 22
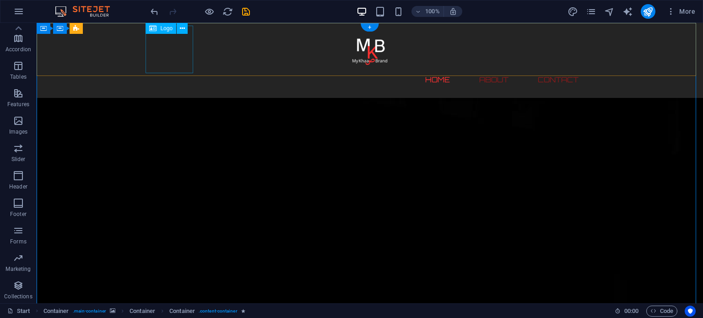
click at [165, 50] on div at bounding box center [369, 50] width 441 height 48
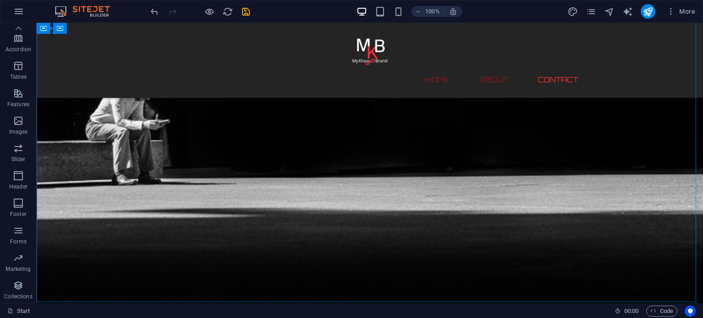
scroll to position [640, 0]
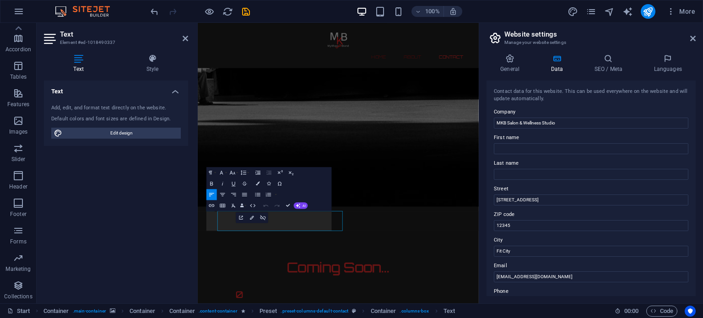
scroll to position [478, 0]
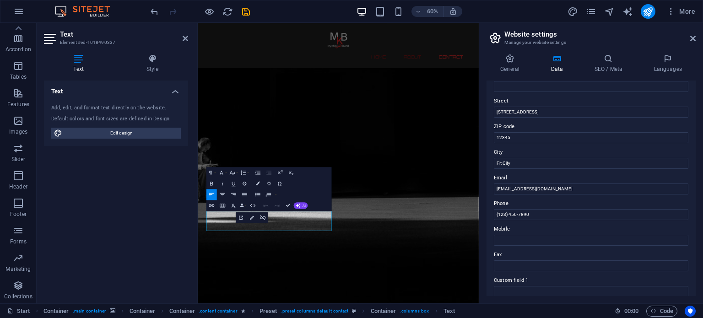
scroll to position [91, 0]
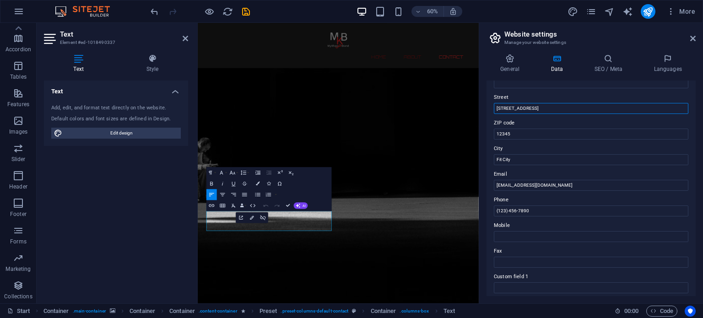
click at [544, 105] on input "123 Wellness Rd" at bounding box center [590, 108] width 194 height 11
type input "A-384 Block J, North Nazimabad"
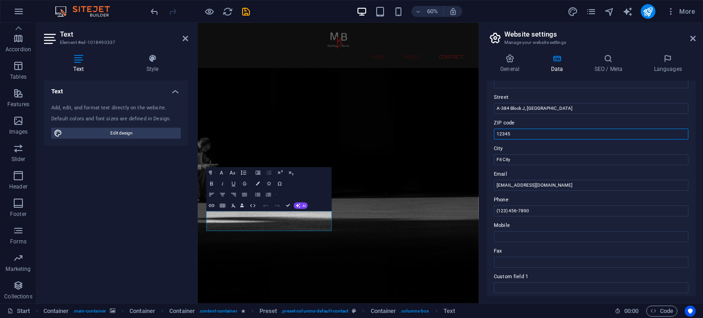
click at [557, 129] on input "12345" at bounding box center [590, 134] width 194 height 11
type input "74700"
click at [559, 161] on input "Fit City" at bounding box center [590, 159] width 194 height 11
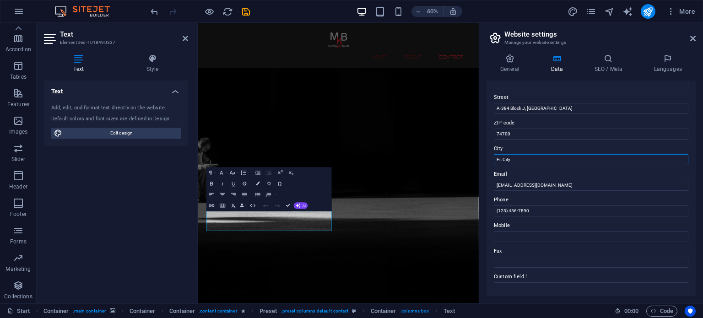
click at [559, 161] on input "Fit City" at bounding box center [590, 159] width 194 height 11
type input "Karachi"
click at [518, 189] on input "info@mkbsalon.com" at bounding box center [590, 185] width 194 height 11
type input "[EMAIL_ADDRESS][DOMAIN_NAME]"
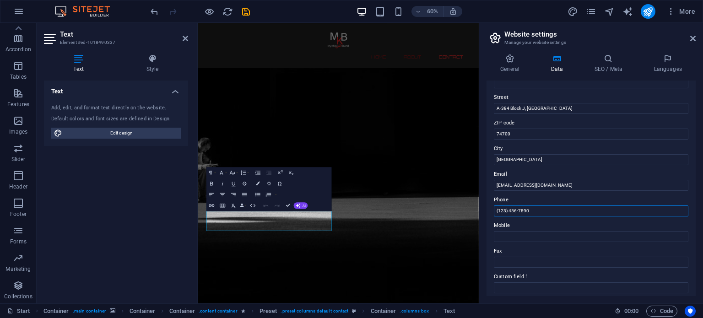
click at [535, 211] on input "(123) 456-7890" at bounding box center [590, 210] width 194 height 11
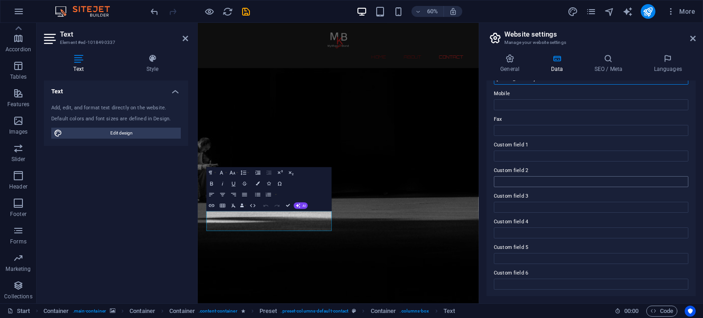
scroll to position [0, 0]
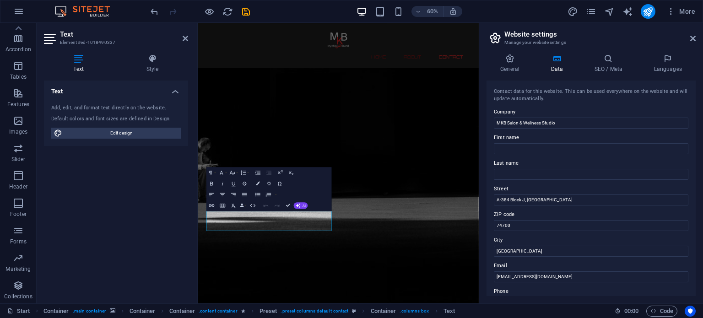
type input "(0092) 340-2819831"
click at [516, 62] on icon at bounding box center [509, 58] width 47 height 9
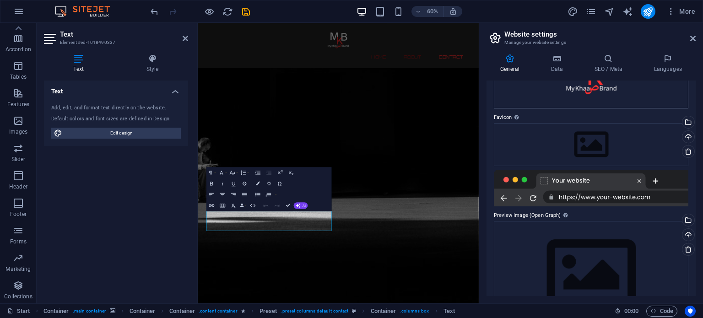
scroll to position [91, 0]
click at [602, 89] on div "Drag files here, click to choose files or select files from Files or our free s…" at bounding box center [590, 69] width 194 height 73
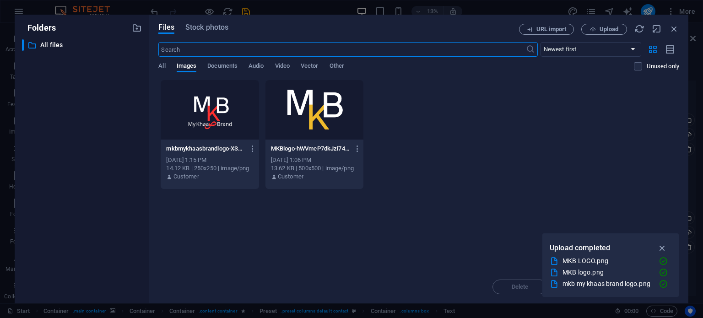
scroll to position [0, 0]
click at [671, 29] on icon "button" at bounding box center [674, 29] width 10 height 10
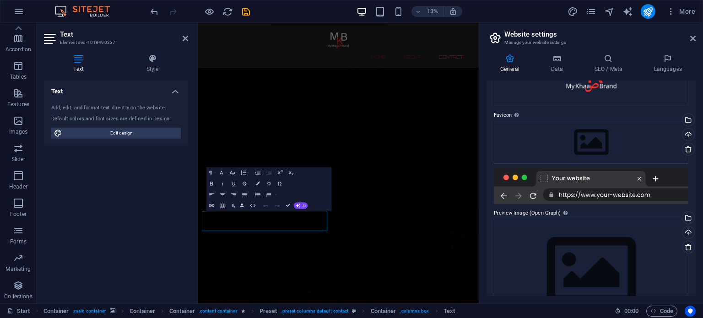
scroll to position [478, 0]
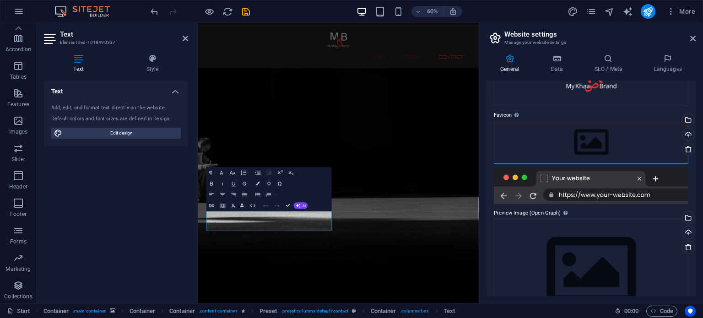
click at [572, 140] on div "Drag files here, click to choose files or select files from Files or our free s…" at bounding box center [590, 142] width 194 height 43
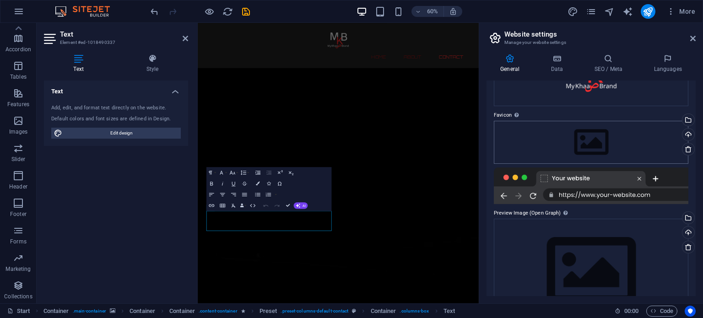
scroll to position [0, 0]
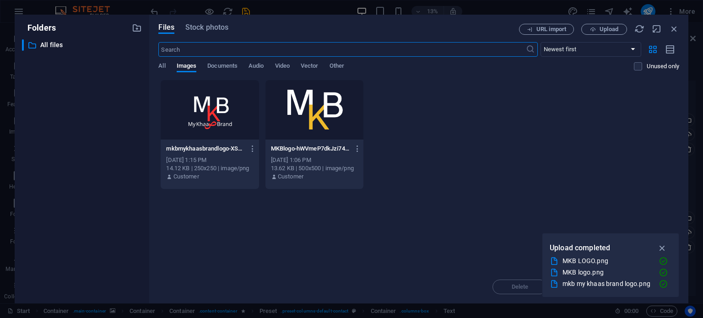
click at [200, 112] on div at bounding box center [210, 109] width 98 height 59
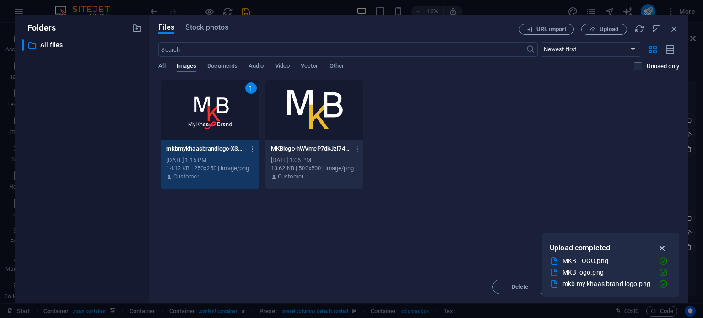
click at [663, 247] on icon "button" at bounding box center [662, 248] width 11 height 10
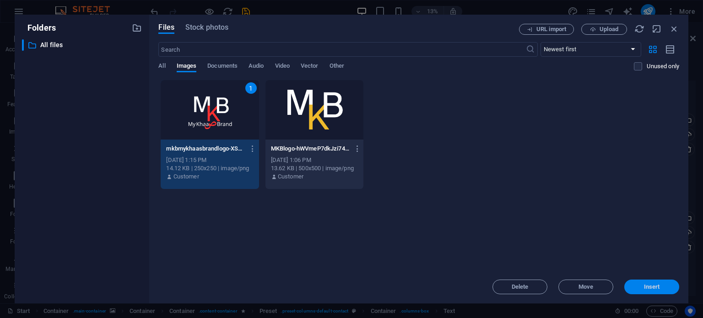
click at [645, 289] on span "Insert" at bounding box center [652, 286] width 16 height 5
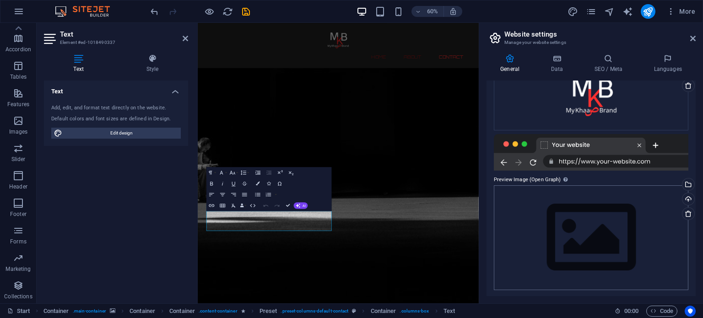
scroll to position [156, 0]
click at [533, 205] on div "Drag files here, click to choose files or select files from Files or our free s…" at bounding box center [590, 236] width 194 height 105
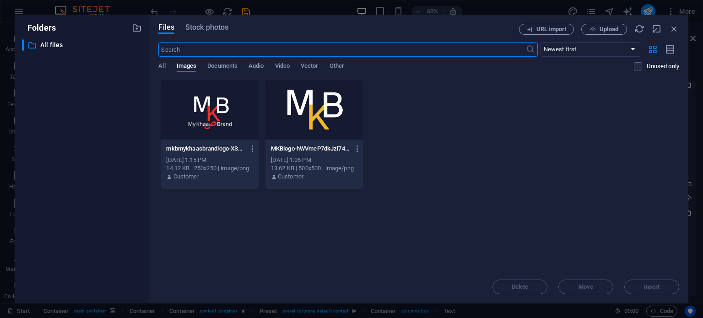
scroll to position [0, 0]
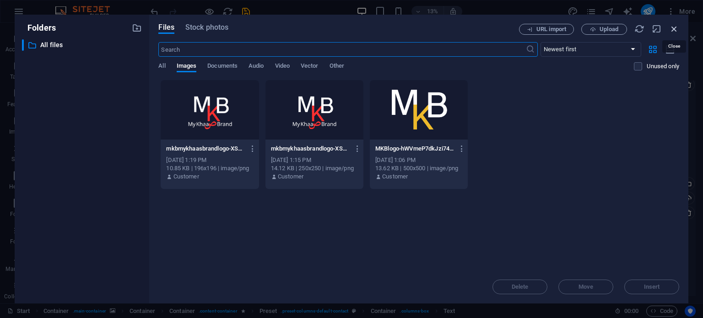
click at [674, 27] on icon "button" at bounding box center [674, 29] width 10 height 10
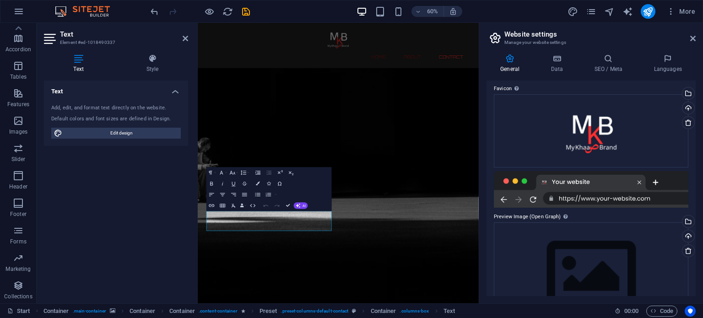
scroll to position [156, 0]
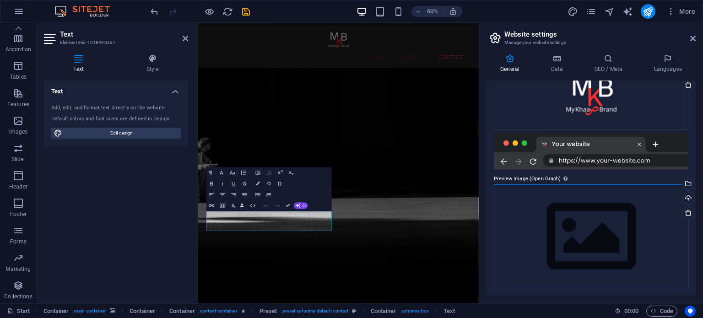
click at [560, 207] on div "Drag files here, click to choose files or select files from Files or our free s…" at bounding box center [590, 236] width 194 height 105
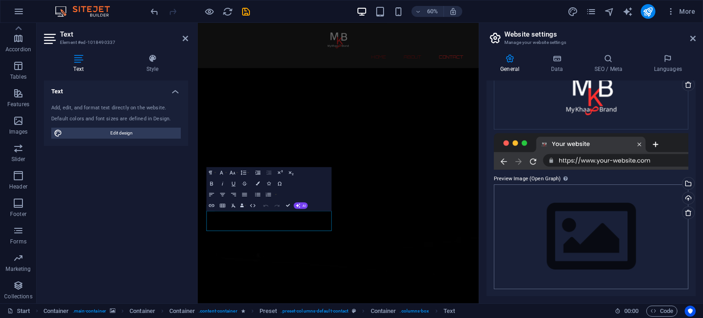
scroll to position [0, 0]
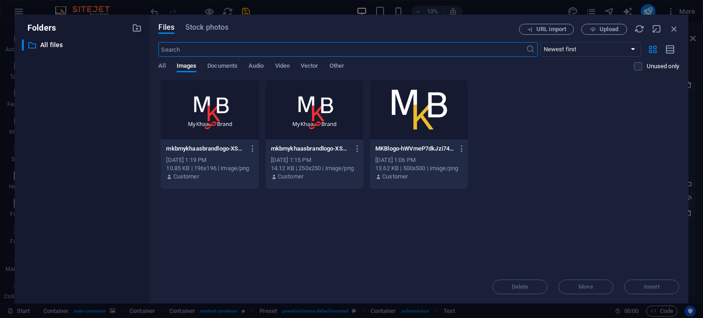
click at [221, 129] on div at bounding box center [210, 109] width 98 height 59
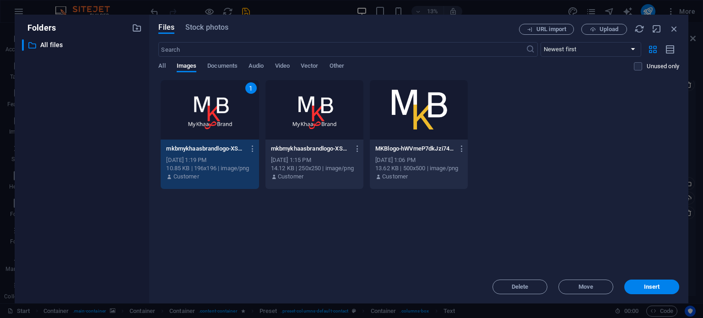
click at [648, 287] on span "Insert" at bounding box center [652, 286] width 16 height 5
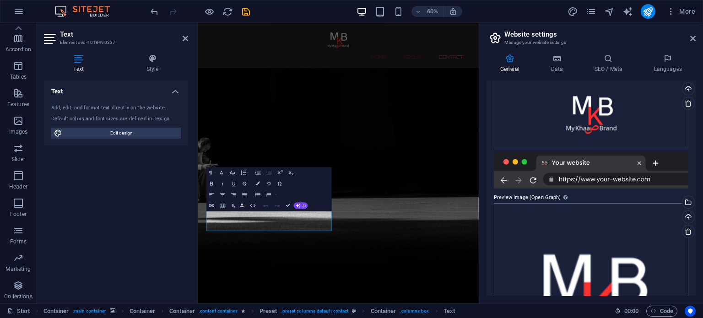
scroll to position [156, 0]
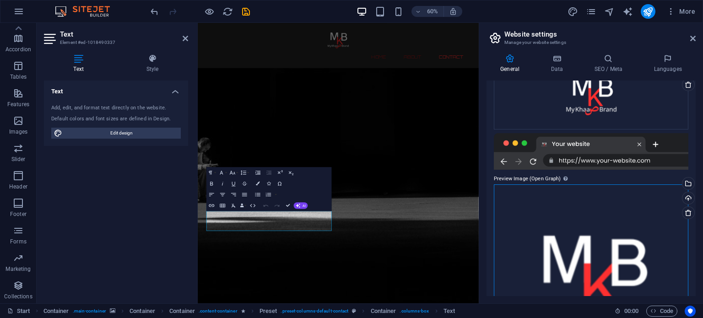
click at [528, 193] on div "Drag files here, click to choose files or select files from Files or our free s…" at bounding box center [590, 275] width 194 height 183
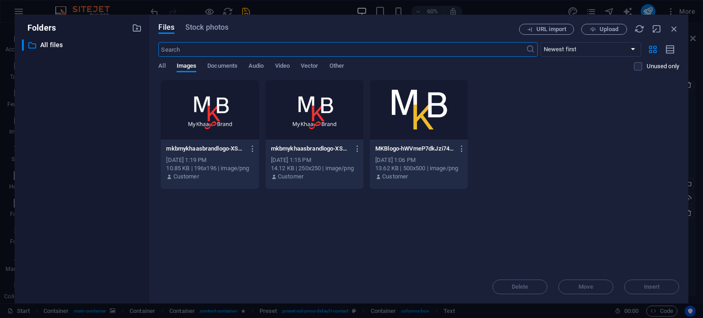
scroll to position [0, 0]
click at [221, 126] on div at bounding box center [210, 109] width 98 height 59
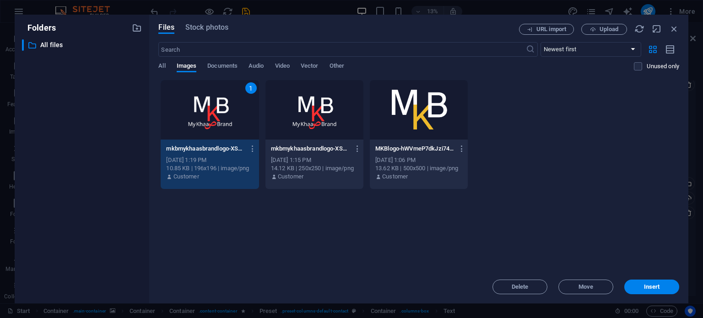
click at [652, 284] on span "Insert" at bounding box center [652, 286] width 16 height 5
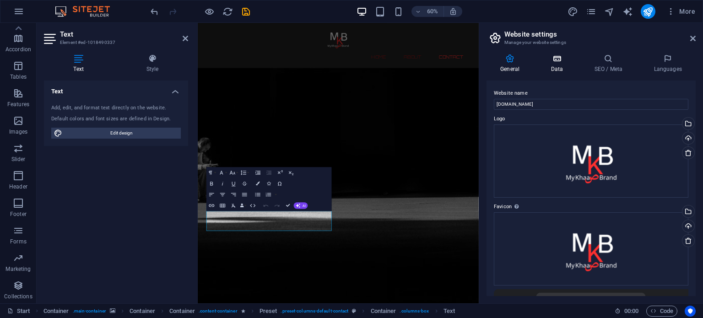
click at [557, 66] on h4 "Data" at bounding box center [557, 63] width 43 height 19
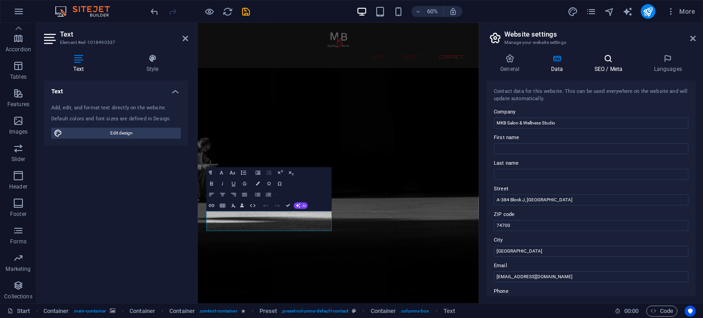
click at [620, 58] on icon at bounding box center [608, 58] width 56 height 9
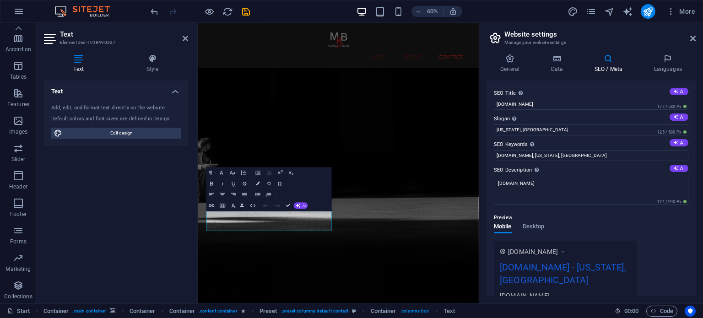
click at [681, 120] on label "Slogan The slogan of your website. AI" at bounding box center [590, 118] width 194 height 11
click at [681, 124] on input "New York, NY" at bounding box center [590, 129] width 194 height 11
click at [677, 115] on button "AI" at bounding box center [678, 116] width 19 height 7
click at [538, 129] on input "Exciting Changes Coming Soon – Stay Tuned!" at bounding box center [590, 129] width 194 height 11
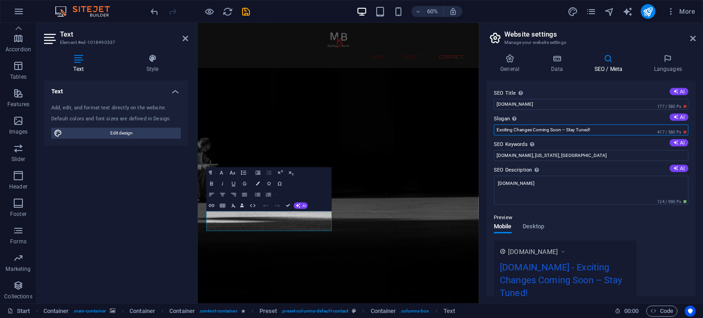
click at [538, 129] on input "Exciting Changes Coming Soon – Stay Tuned!" at bounding box center [590, 129] width 194 height 11
paste input "mpowering Women with Beauty, Confidence, and Wellness – Your One-Stop Shop for …"
type input "Empowering Women with Beauty, Confidence, and Wellness – Your One-Stop Shop for…"
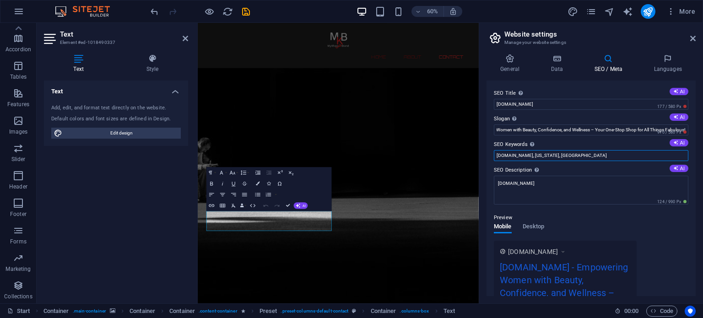
click at [594, 159] on input "mykhaasbrand.com, New York, NY" at bounding box center [590, 155] width 194 height 11
click at [676, 147] on label "SEO Keywords Comma-separated list of keywords representing your website. AI" at bounding box center [590, 144] width 194 height 11
click at [676, 150] on input "mykhaasbrand.com, New York, NY" at bounding box center [590, 155] width 194 height 11
click at [676, 142] on button "AI" at bounding box center [678, 142] width 19 height 7
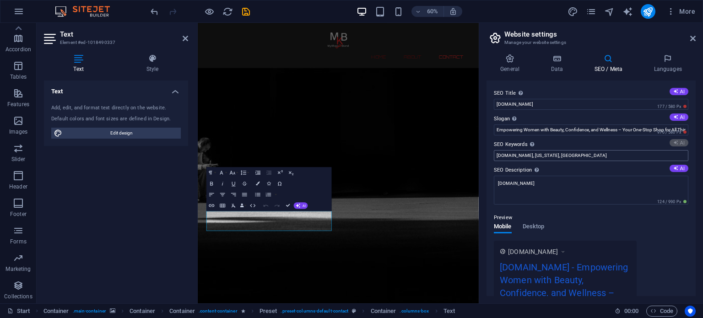
type input "website under construction, subscribe for updates, coming soon, new website lau…"
click at [571, 157] on input "website under construction, subscribe for updates, coming soon, new website lau…" at bounding box center [590, 155] width 194 height 11
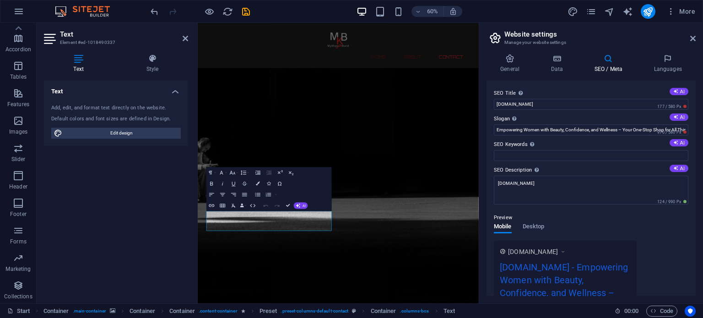
drag, startPoint x: 498, startPoint y: 144, endPoint x: 514, endPoint y: 145, distance: 16.5
click at [514, 145] on label "SEO Keywords Comma-separated list of keywords representing your website. AI" at bounding box center [590, 144] width 194 height 11
click at [514, 150] on input "SEO Keywords Comma-separated list of keywords representing your website. AI" at bounding box center [590, 155] width 194 height 11
drag, startPoint x: 493, startPoint y: 144, endPoint x: 524, endPoint y: 143, distance: 30.2
click at [524, 143] on label "SEO Keywords Comma-separated list of keywords representing your website. AI" at bounding box center [590, 144] width 194 height 11
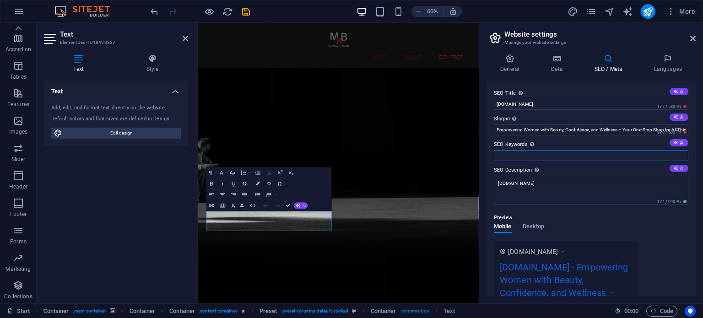
click at [524, 150] on input "SEO Keywords Comma-separated list of keywords representing your website. AI" at bounding box center [590, 155] width 194 height 11
paste input "MKB Beauty Salon"
drag, startPoint x: 743, startPoint y: 177, endPoint x: 652, endPoint y: 162, distance: 91.7
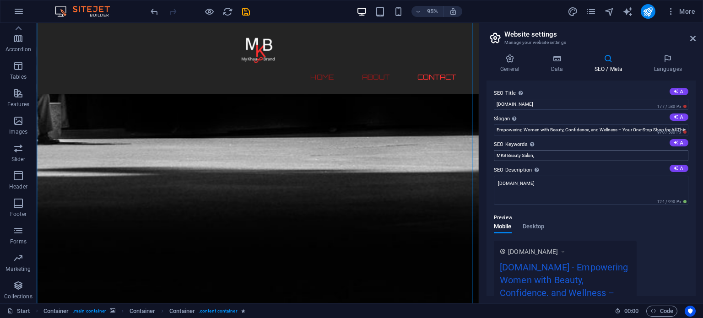
scroll to position [651, 0]
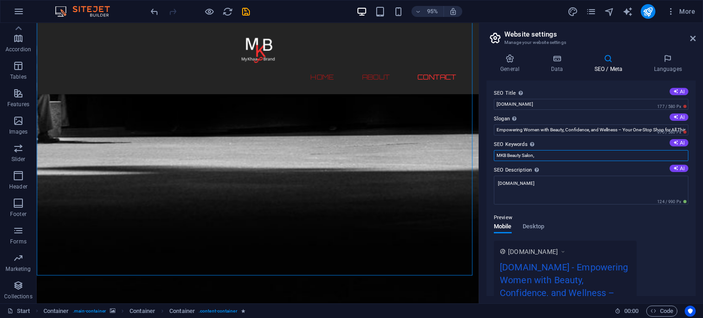
click at [547, 156] on input "MKB Beauty Salon," at bounding box center [590, 155] width 194 height 11
drag, startPoint x: 549, startPoint y: 156, endPoint x: 495, endPoint y: 159, distance: 53.6
click at [495, 159] on input "MKB Beauty Salon," at bounding box center [590, 155] width 194 height 11
paste input "MKB Wellness Studio, MKB Budget Shopping, MyKhaasBrand beauty products, Female …"
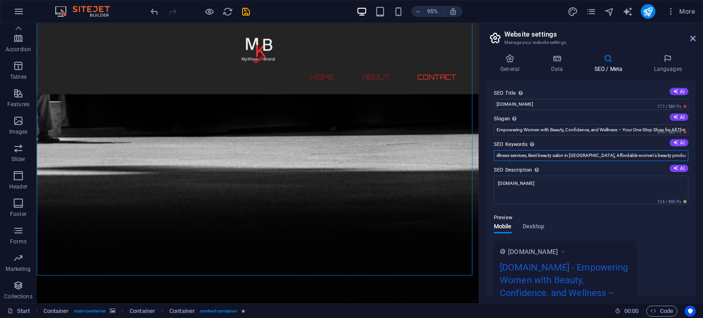
click at [551, 159] on input "MKB Beauty Salon, MKB Wellness Studio, MKB Budget Shopping, MyKhaasBrand beauty…" at bounding box center [590, 155] width 194 height 11
click at [567, 159] on input "MKB Beauty Salon, MKB Wellness Studio, MKB Budget Shopping, MyKhaasBrand beauty…" at bounding box center [590, 155] width 194 height 11
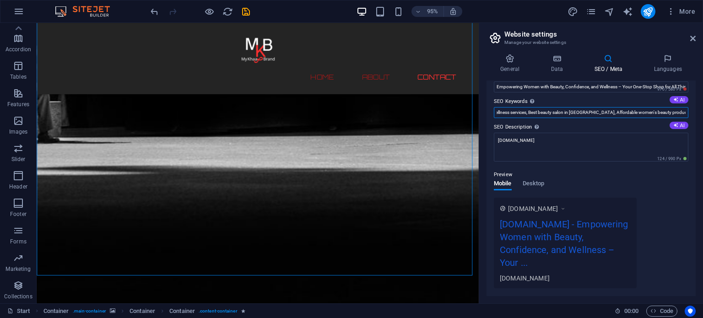
scroll to position [46, 0]
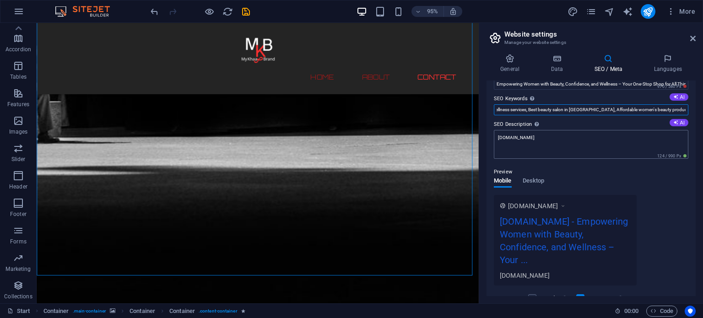
type input "MKB Beauty Salon, MKB Wellness Studio, MKB Budget Shopping, MyKhaasBrand beauty…"
click at [580, 145] on textarea "mykhaasbrand.com" at bounding box center [590, 144] width 194 height 29
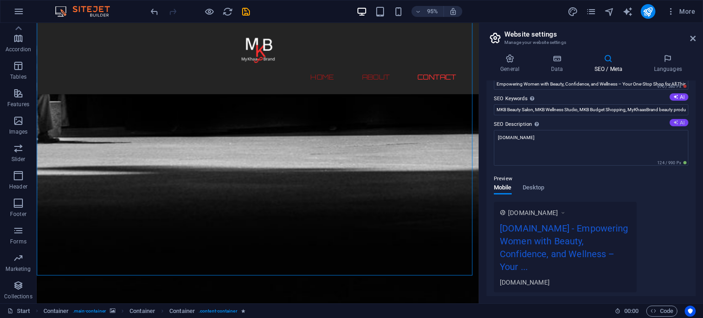
click at [669, 122] on button "AI" at bounding box center [678, 122] width 19 height 7
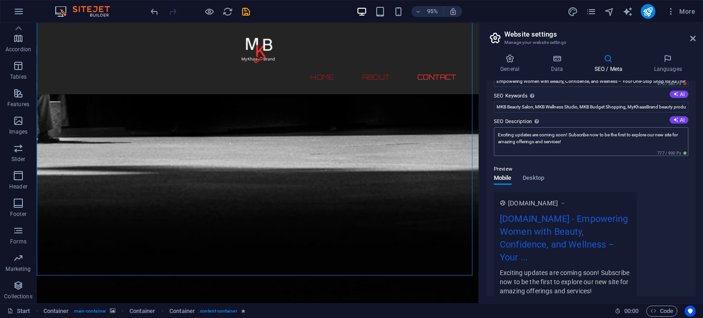
scroll to position [46, 0]
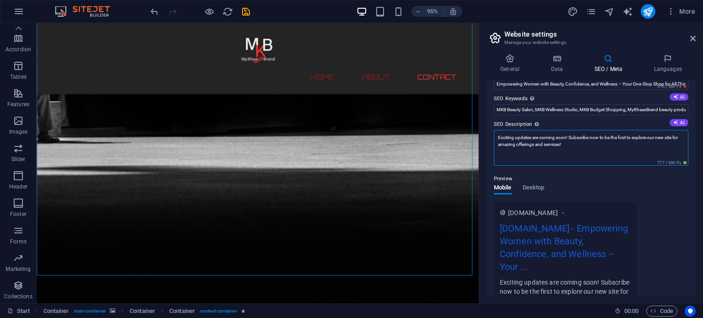
click at [598, 146] on textarea "Exciting updates are coming soon! Subscribe now to be the first to explore our …" at bounding box center [590, 148] width 194 height 36
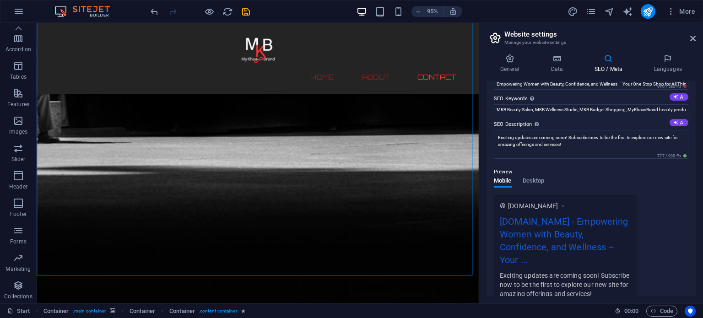
drag, startPoint x: 530, startPoint y: 126, endPoint x: 502, endPoint y: 124, distance: 28.0
click at [502, 124] on label "SEO Description Describe the contents of your website - this is crucial for sea…" at bounding box center [590, 124] width 194 height 11
click at [502, 130] on textarea "Exciting updates are coming soon! Subscribe now to be the first to explore our …" at bounding box center [590, 144] width 194 height 29
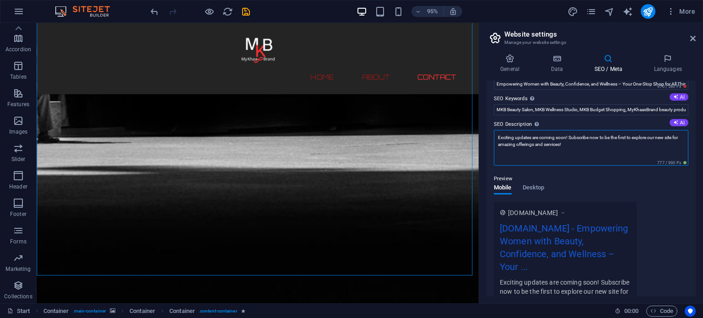
click at [580, 155] on textarea "Exciting updates are coming soon! Subscribe now to be the first to explore our …" at bounding box center [590, 148] width 194 height 36
drag, startPoint x: 619, startPoint y: 172, endPoint x: 499, endPoint y: 135, distance: 125.9
paste textarea "Discover MyKhaasBrand.com – your ultimate destination for all things beauty, we…"
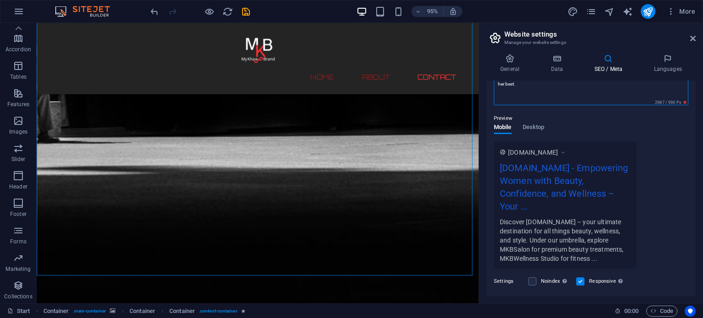
scroll to position [137, 0]
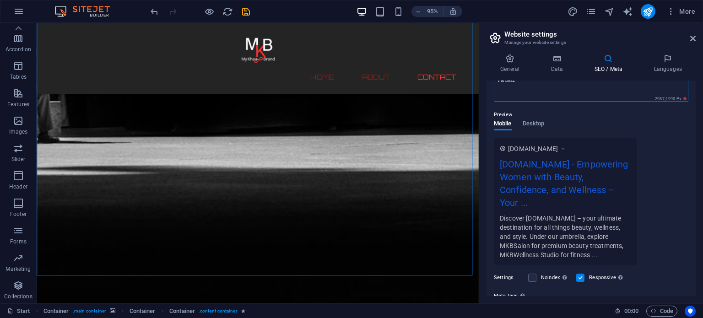
type textarea "Discover MyKhaasBrand.com – your ultimate destination for all things beauty, we…"
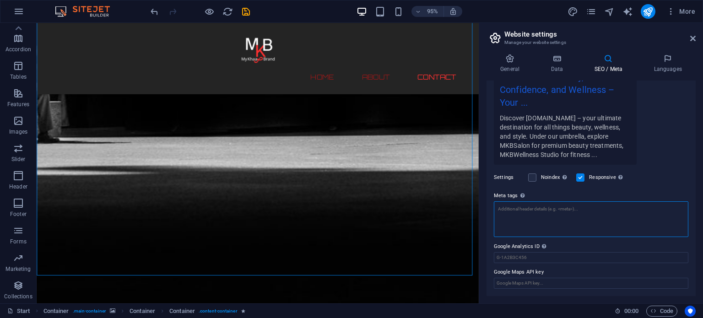
scroll to position [195, 0]
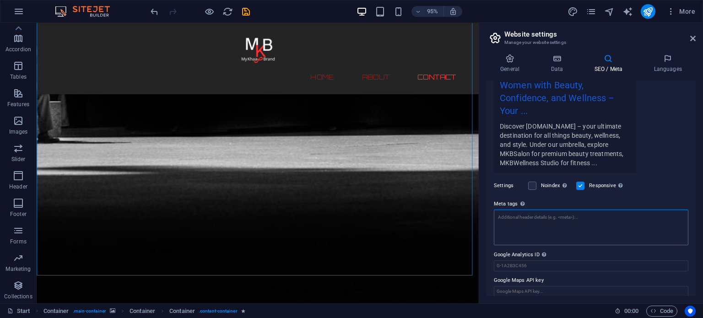
click at [638, 226] on textarea "Meta tags Enter HTML code here that will be placed inside the tags of your webs…" at bounding box center [590, 227] width 194 height 36
paste textarea "<meta name="keywords" content="MKB Beauty Salon, MKB Wellness Studio, MKB Budge…"
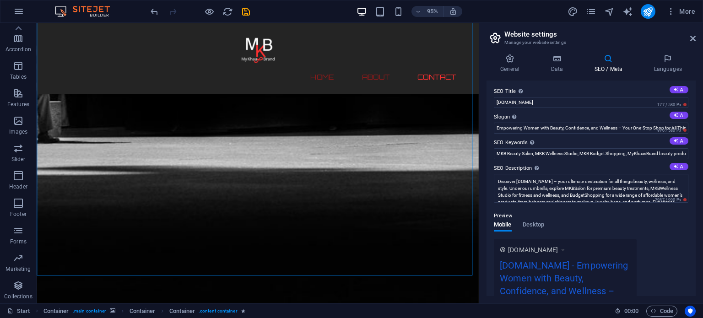
scroll to position [0, 0]
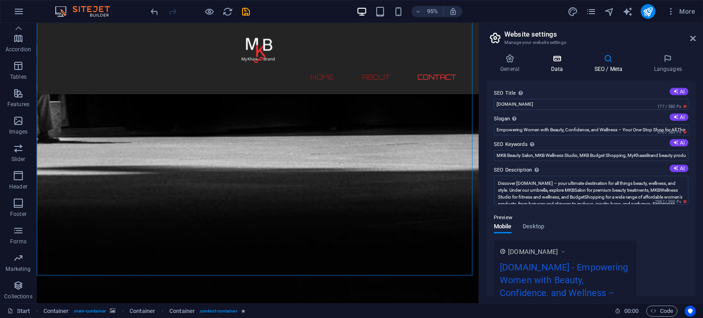
type textarea "<meta name="keywords" content="MKB Beauty Salon, MKB Wellness Studio, MKB Budge…"
click at [551, 61] on icon at bounding box center [556, 58] width 40 height 9
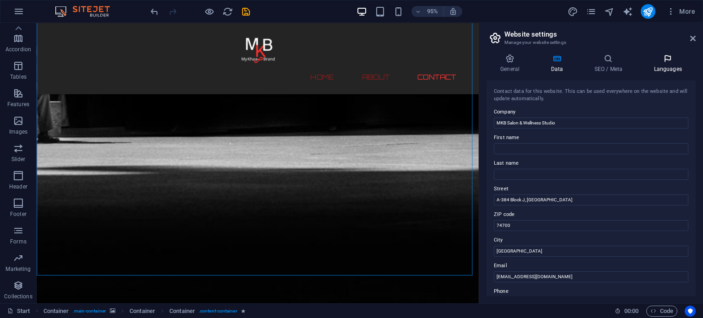
click at [670, 54] on icon at bounding box center [667, 58] width 56 height 9
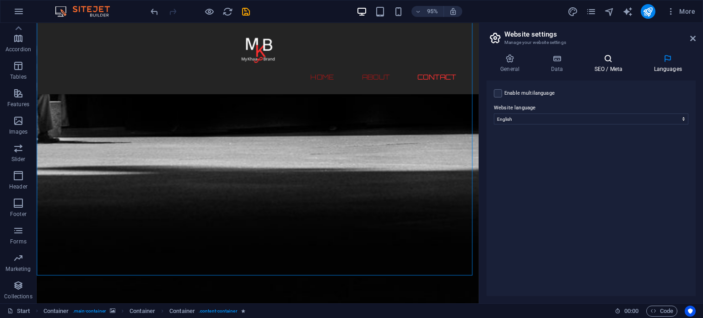
click at [605, 67] on h4 "SEO / Meta" at bounding box center [609, 63] width 59 height 19
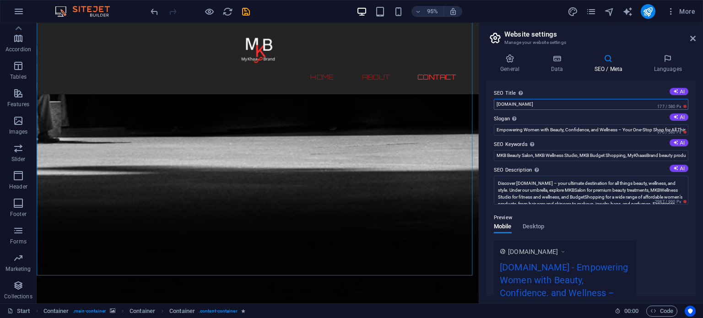
click at [570, 101] on input "mykhaasbrand.com" at bounding box center [590, 104] width 194 height 11
click at [690, 39] on icon at bounding box center [692, 38] width 5 height 7
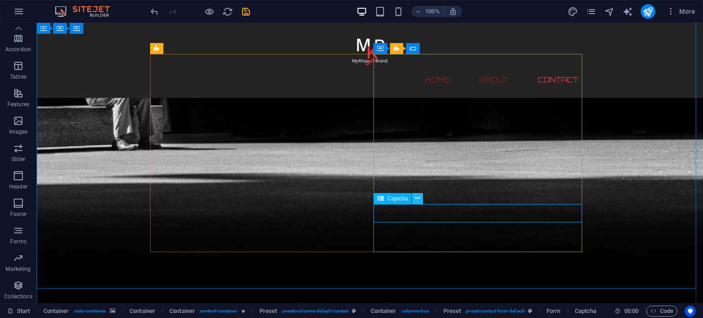
click at [418, 198] on icon at bounding box center [417, 198] width 5 height 10
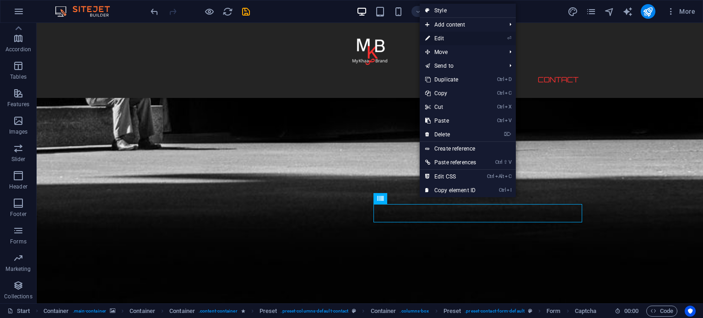
click at [479, 40] on link "⏎ Edit" at bounding box center [450, 39] width 62 height 14
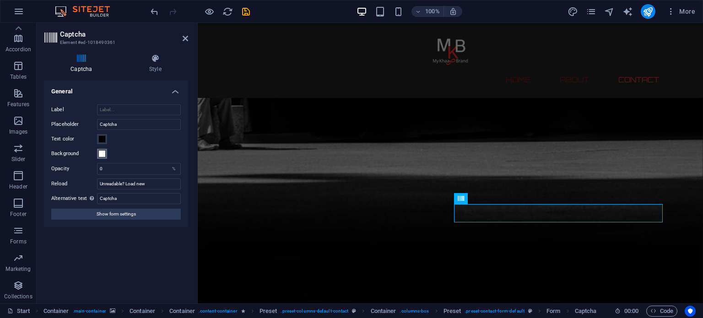
click at [103, 153] on span at bounding box center [101, 153] width 7 height 7
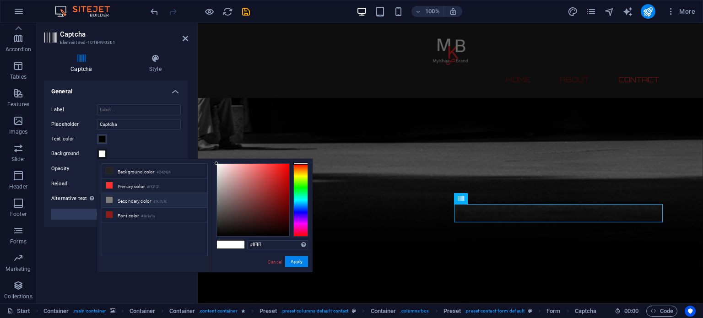
click at [135, 201] on li "Secondary color #7c7c7c" at bounding box center [154, 200] width 105 height 15
type input "#7c7c7c"
click at [302, 263] on button "Apply" at bounding box center [296, 261] width 23 height 11
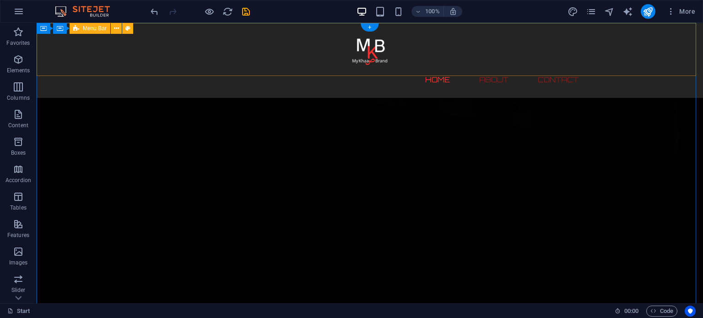
click at [323, 64] on div "Home About Contact Menu" at bounding box center [370, 60] width 666 height 75
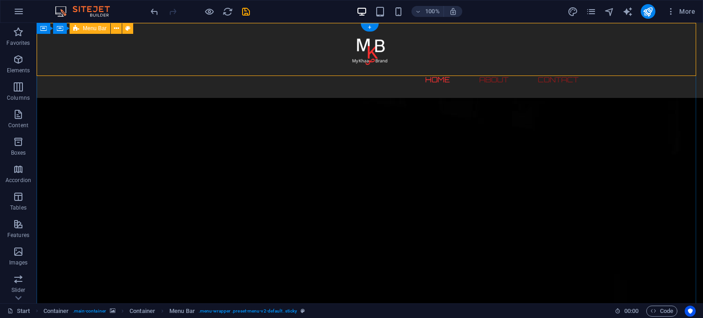
click at [108, 67] on div "Home About Contact Menu" at bounding box center [370, 60] width 666 height 75
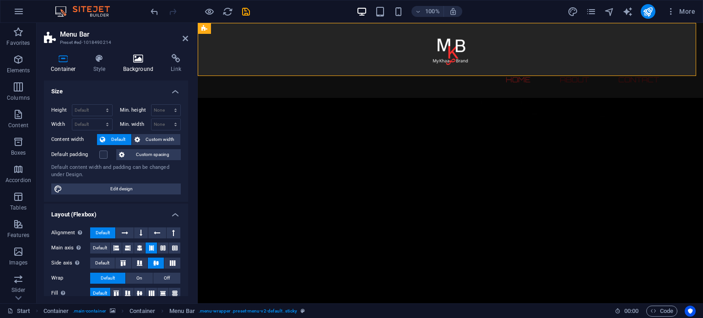
click at [139, 59] on icon at bounding box center [138, 58] width 44 height 9
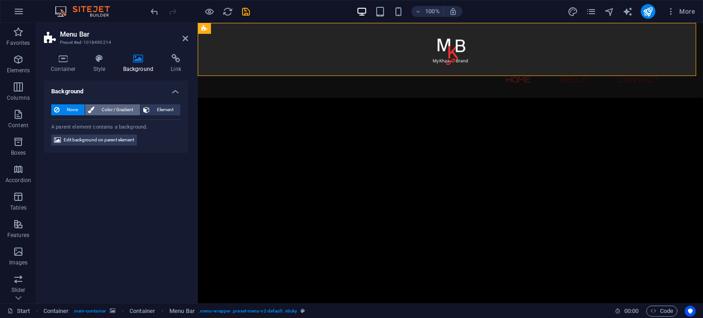
click at [90, 110] on icon at bounding box center [91, 109] width 6 height 11
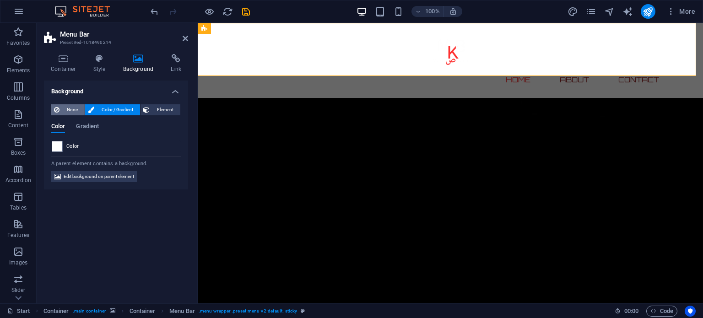
click at [56, 110] on icon at bounding box center [56, 109] width 5 height 11
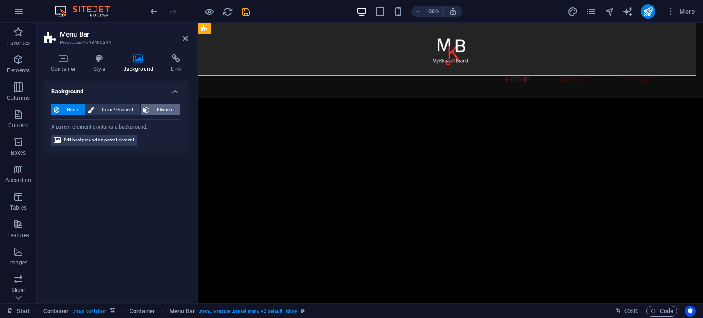
click at [161, 108] on span "Element" at bounding box center [164, 109] width 25 height 11
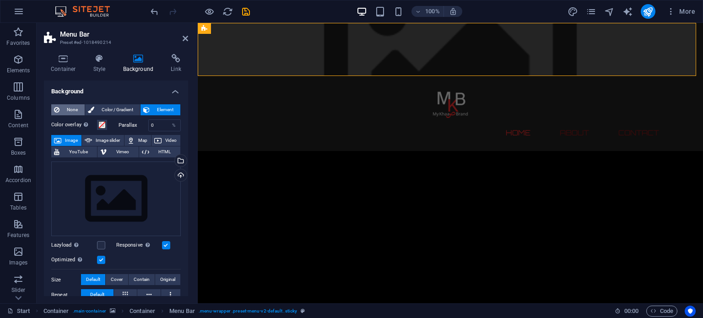
click at [60, 112] on button "None" at bounding box center [67, 109] width 33 height 11
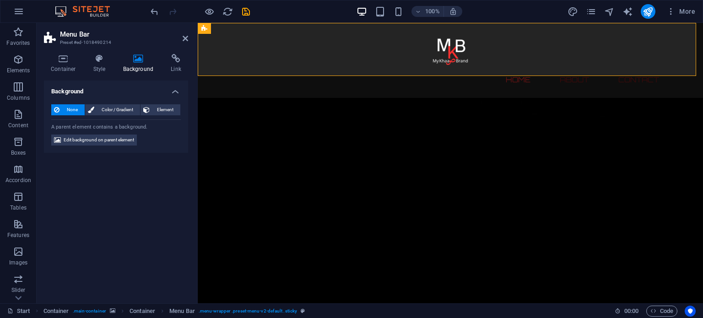
click at [172, 88] on h4 "Background" at bounding box center [116, 88] width 144 height 16
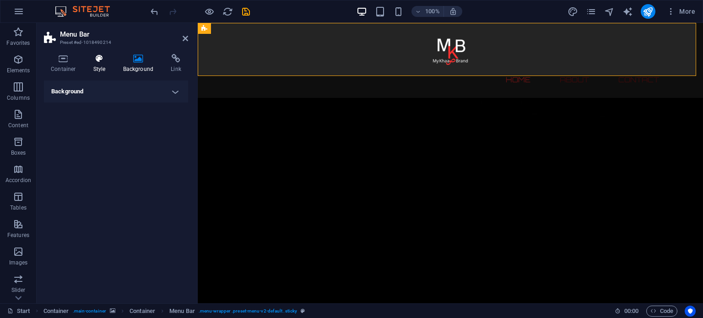
click at [86, 65] on h4 "Style" at bounding box center [101, 63] width 30 height 19
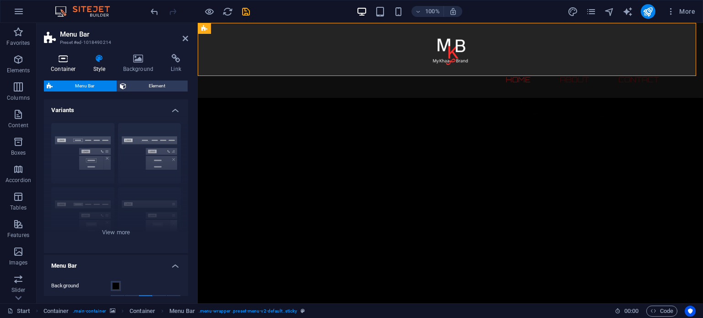
click at [57, 65] on h4 "Container" at bounding box center [65, 63] width 43 height 19
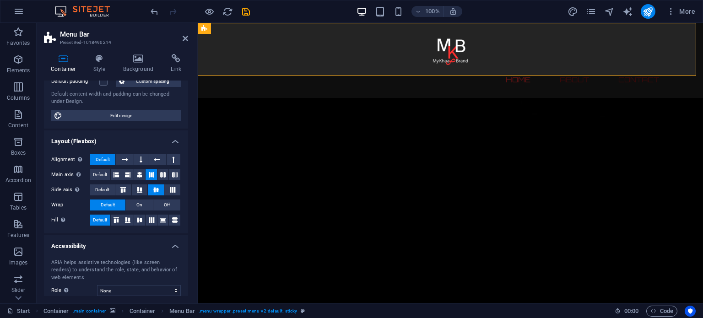
scroll to position [91, 0]
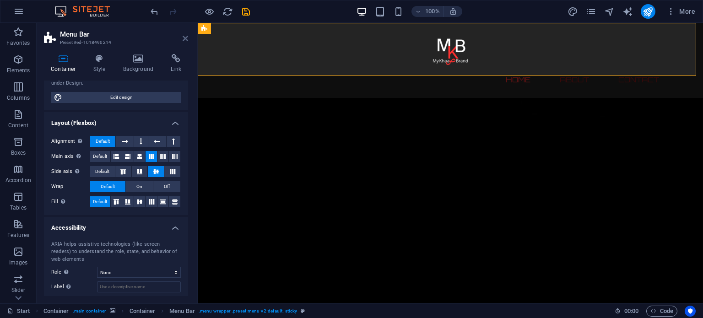
click at [186, 42] on icon at bounding box center [184, 38] width 5 height 7
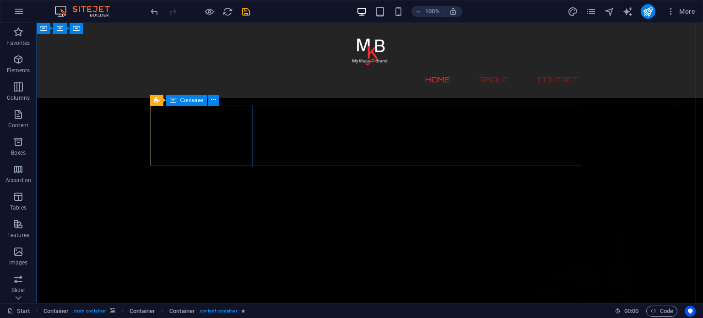
scroll to position [0, 0]
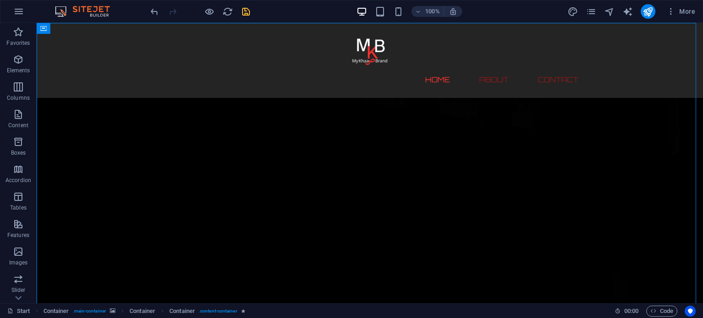
click at [249, 11] on icon "save" at bounding box center [246, 11] width 11 height 11
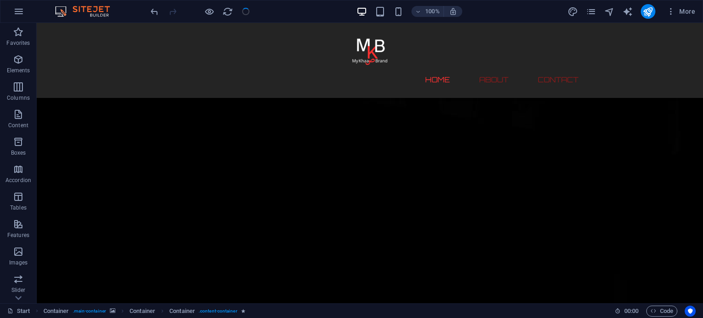
checkbox input "false"
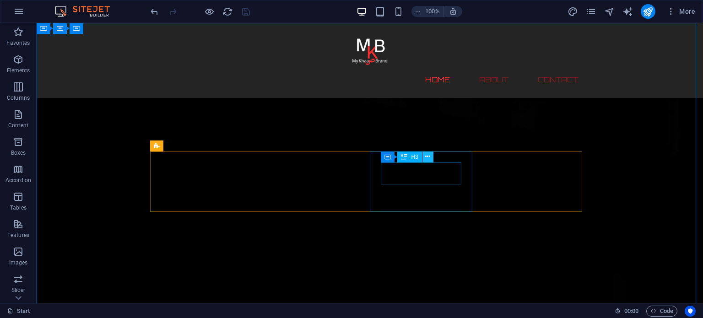
click at [429, 158] on icon at bounding box center [427, 157] width 5 height 10
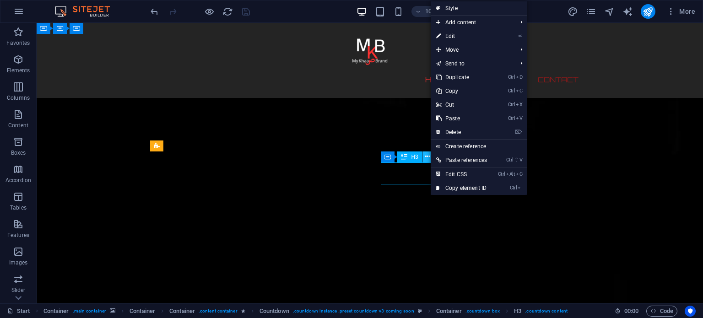
click at [429, 158] on icon at bounding box center [427, 157] width 5 height 10
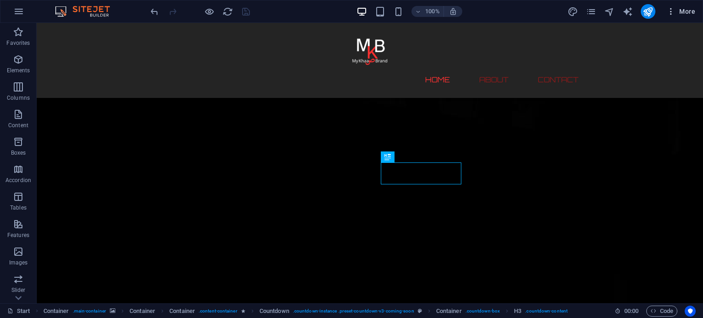
click at [669, 14] on icon "button" at bounding box center [670, 11] width 9 height 9
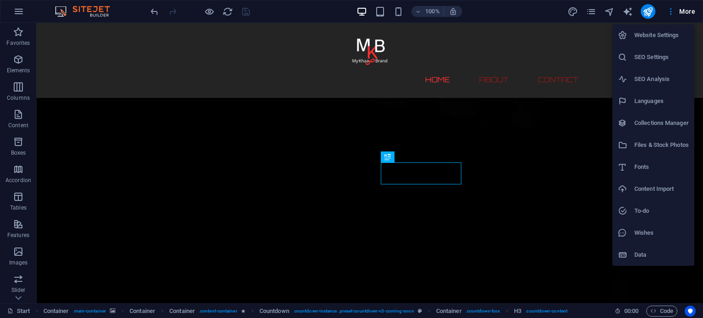
click at [643, 62] on h6 "SEO Settings" at bounding box center [661, 57] width 54 height 11
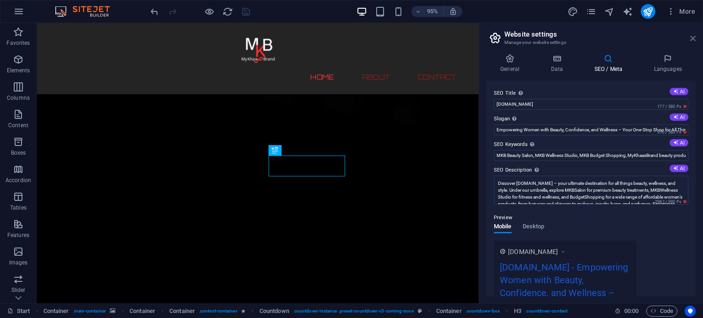
click at [690, 38] on icon at bounding box center [692, 38] width 5 height 7
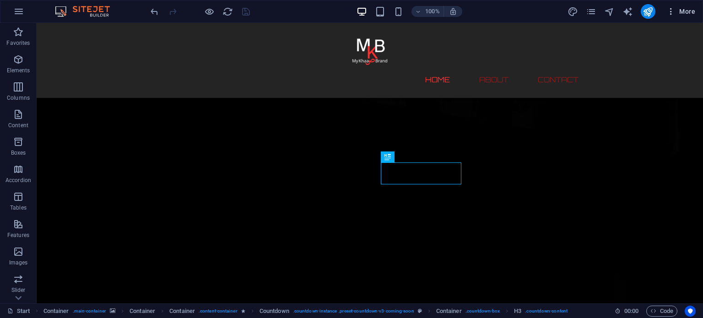
click at [684, 14] on span "More" at bounding box center [680, 11] width 29 height 9
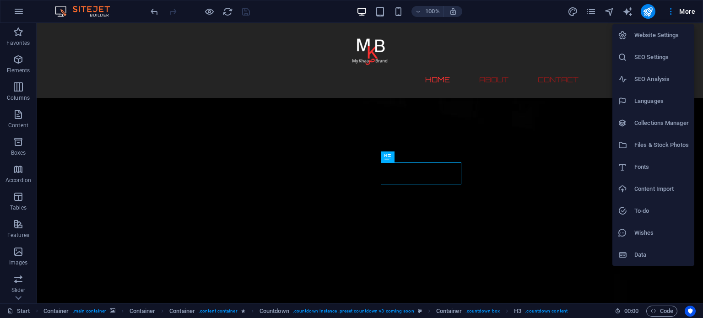
click at [657, 71] on li "SEO Analysis" at bounding box center [653, 79] width 82 height 22
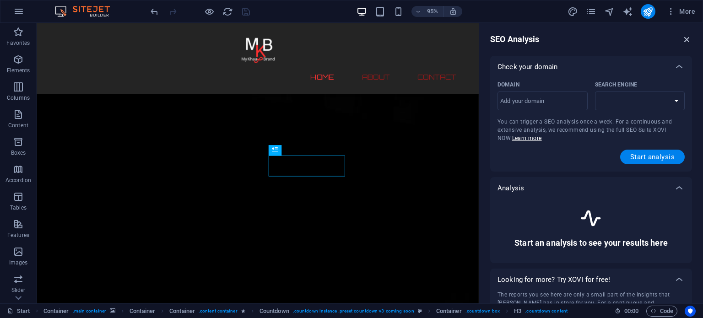
select select "google.com"
click at [687, 40] on icon "button" at bounding box center [686, 39] width 10 height 10
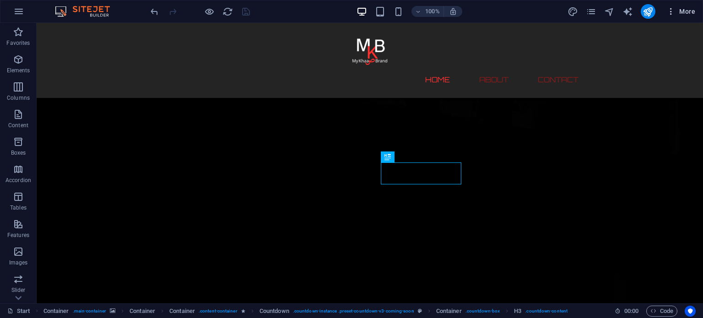
click at [686, 14] on span "More" at bounding box center [680, 11] width 29 height 9
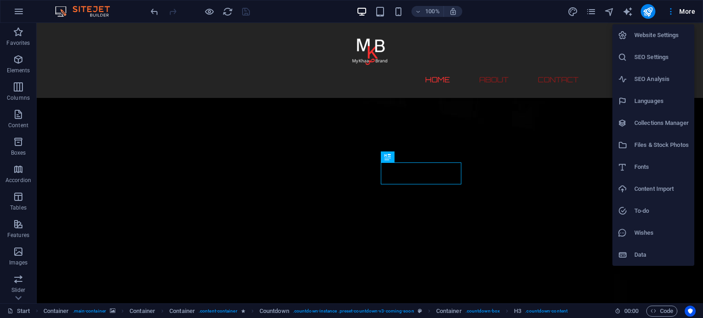
click at [571, 122] on div at bounding box center [351, 159] width 703 height 318
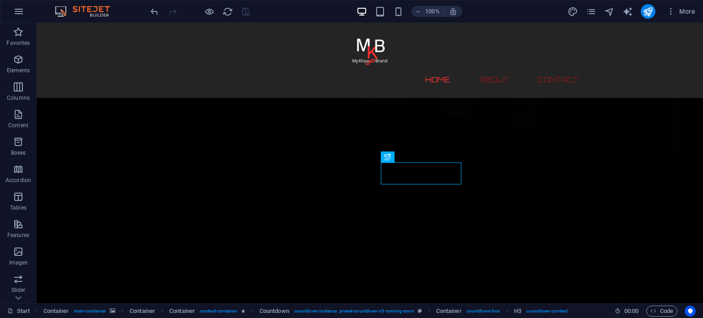
click at [611, 5] on div "More" at bounding box center [632, 11] width 131 height 15
click at [611, 11] on icon "navigator" at bounding box center [609, 11] width 11 height 11
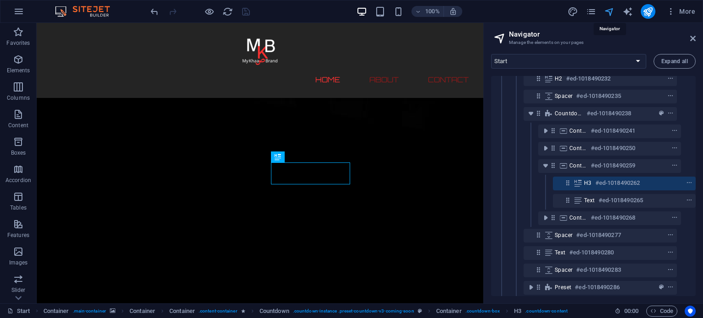
scroll to position [78, 16]
click at [696, 36] on aside "Navigator Manage the elements on your pages Start Legal Notice Privacy Expand a…" at bounding box center [593, 163] width 220 height 280
click at [693, 37] on icon at bounding box center [692, 38] width 5 height 7
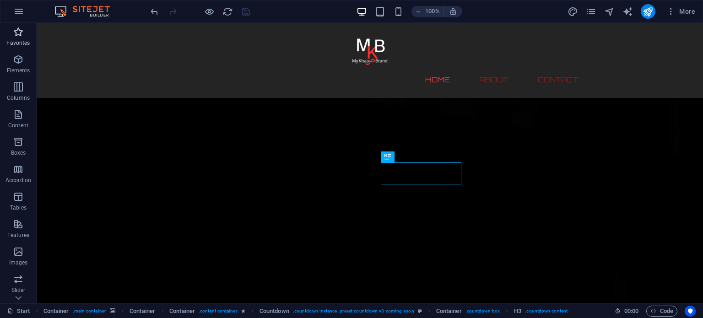
click at [17, 27] on icon "button" at bounding box center [18, 32] width 11 height 11
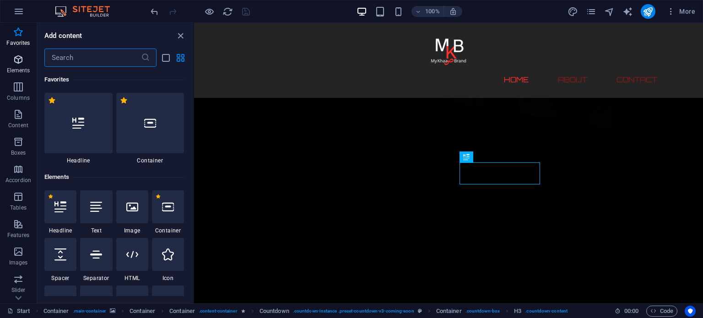
click at [21, 63] on icon "button" at bounding box center [18, 59] width 11 height 11
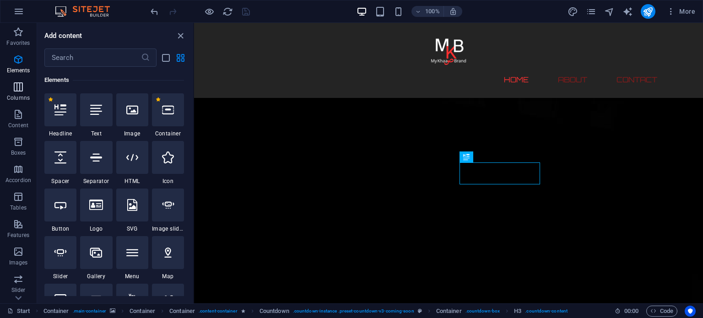
click at [17, 90] on icon "button" at bounding box center [18, 86] width 11 height 11
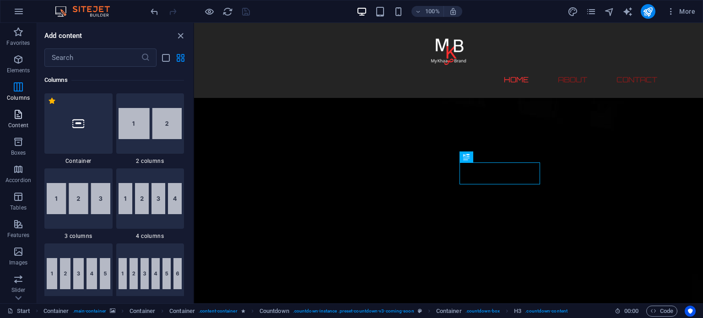
click at [17, 114] on icon "button" at bounding box center [18, 114] width 11 height 11
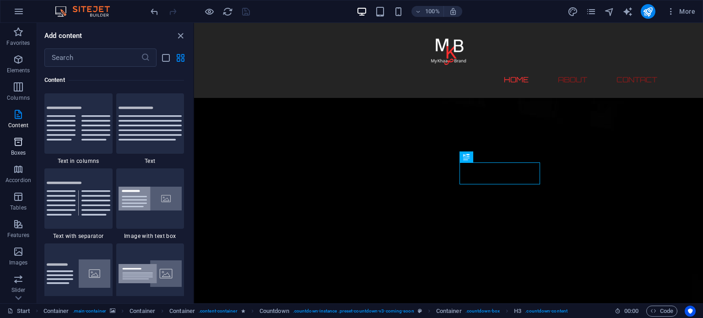
click at [13, 142] on icon "button" at bounding box center [18, 141] width 11 height 11
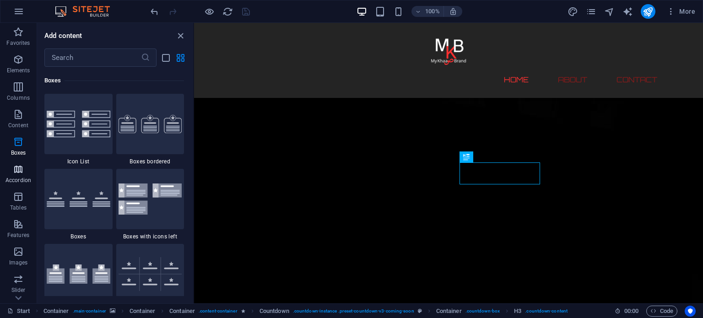
click at [12, 169] on span "Accordion" at bounding box center [18, 175] width 37 height 22
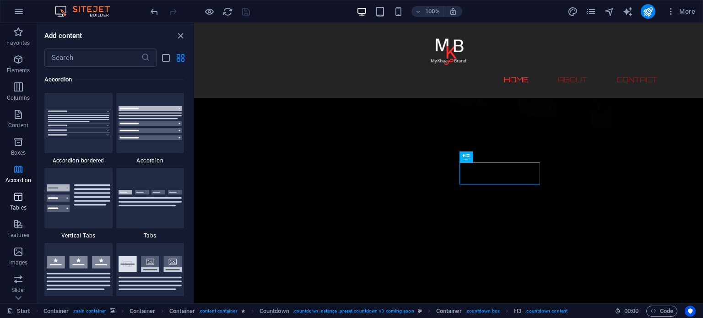
click at [18, 211] on p "Tables" at bounding box center [18, 207] width 16 height 7
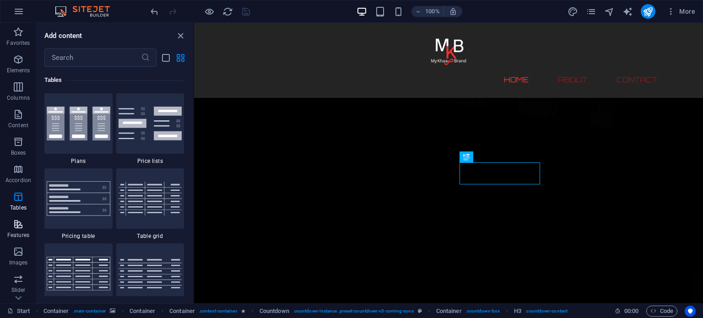
click at [18, 234] on p "Features" at bounding box center [18, 234] width 22 height 7
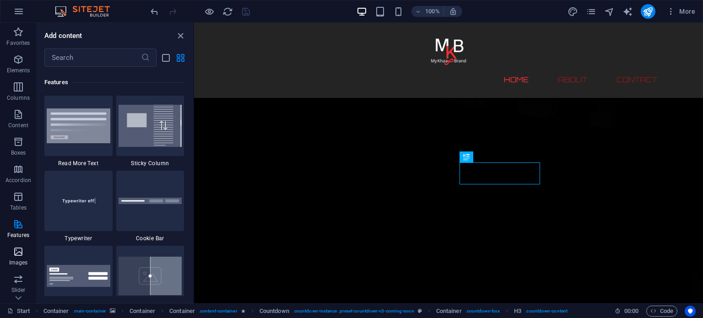
click at [14, 252] on icon "button" at bounding box center [18, 251] width 11 height 11
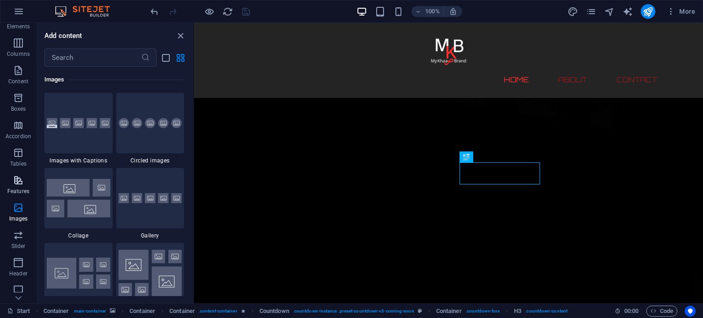
scroll to position [46, 0]
click at [19, 237] on icon "button" at bounding box center [18, 233] width 11 height 11
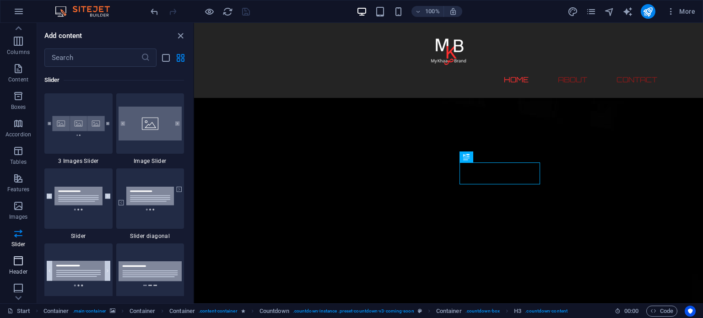
click at [20, 264] on icon "button" at bounding box center [18, 260] width 11 height 11
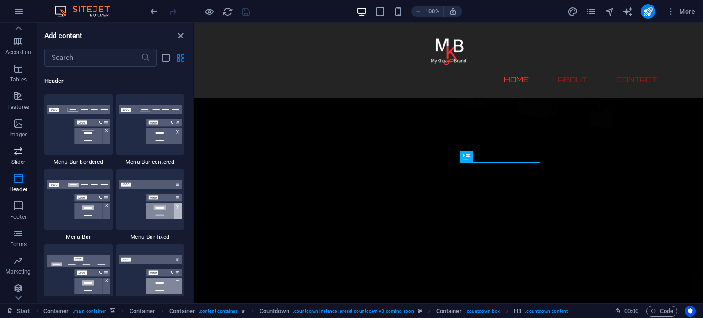
scroll to position [131, 0]
click at [20, 217] on p "Footer" at bounding box center [18, 213] width 16 height 7
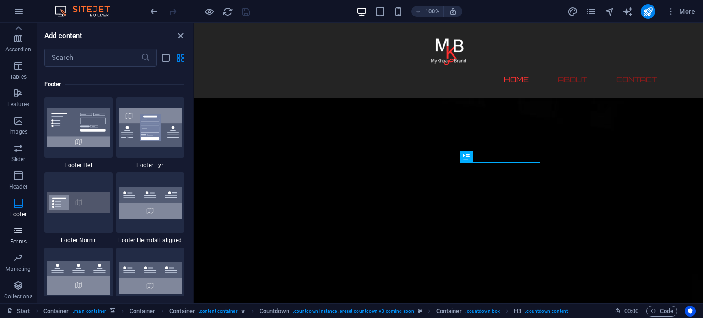
click at [17, 237] on span "Forms" at bounding box center [18, 236] width 37 height 22
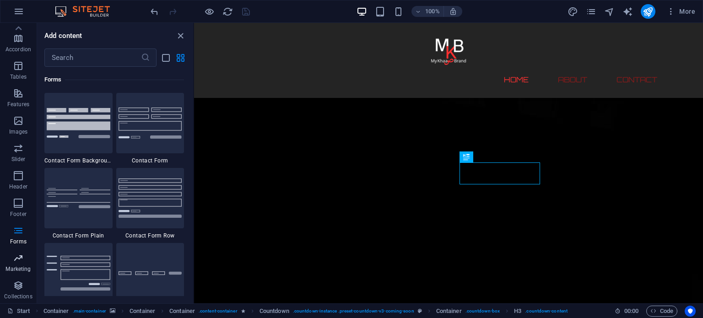
click at [15, 255] on icon "button" at bounding box center [18, 257] width 11 height 11
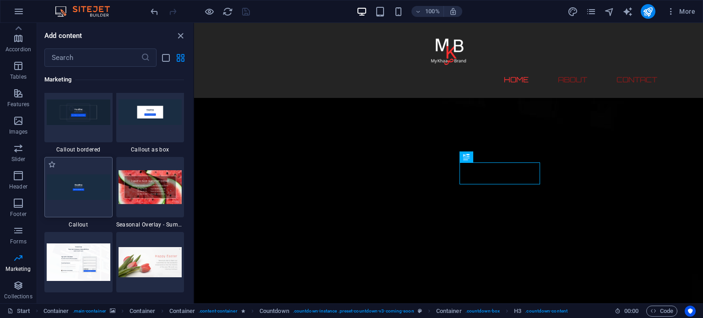
scroll to position [7541, 0]
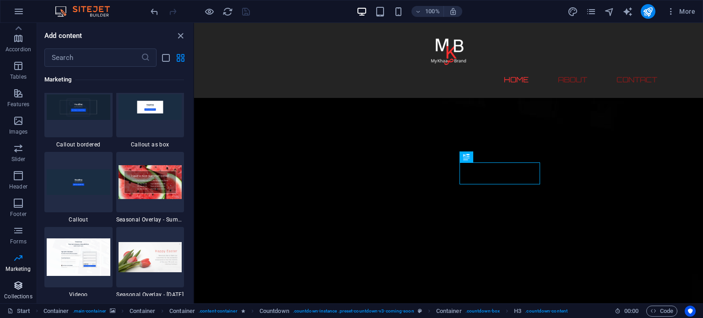
click at [24, 296] on p "Collections" at bounding box center [18, 296] width 28 height 7
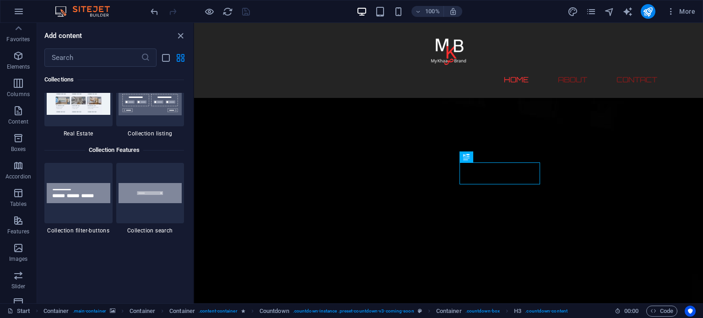
scroll to position [0, 0]
click at [18, 7] on icon "button" at bounding box center [18, 11] width 11 height 11
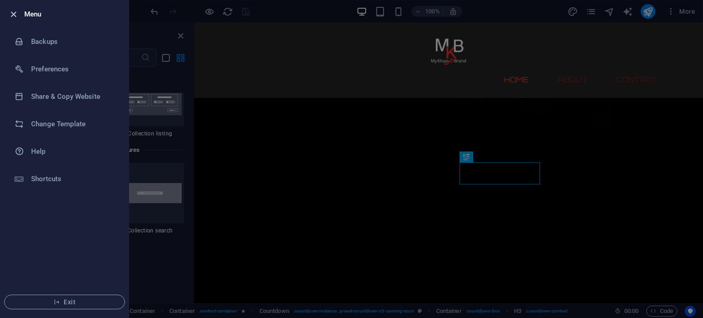
click at [16, 11] on icon "button" at bounding box center [13, 14] width 11 height 11
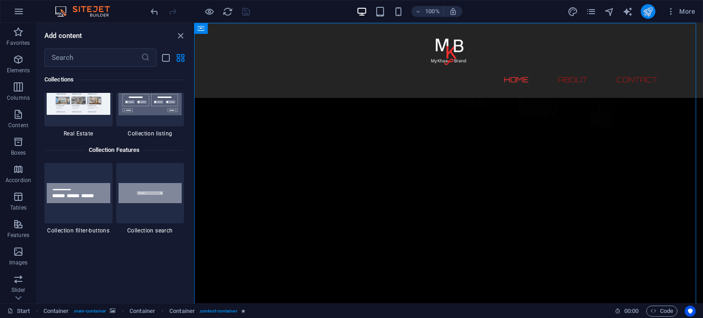
click at [650, 12] on icon "publish" at bounding box center [647, 11] width 11 height 11
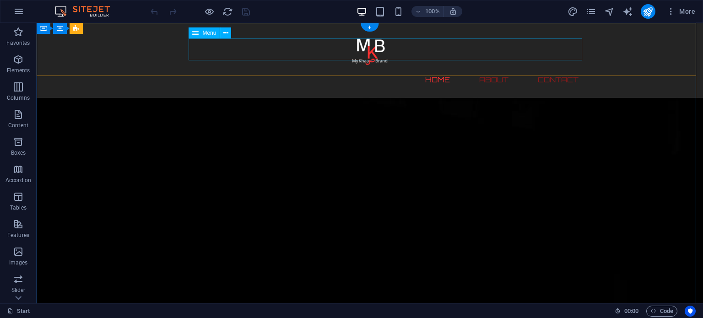
click at [288, 69] on nav "Home About Contact" at bounding box center [370, 80] width 432 height 22
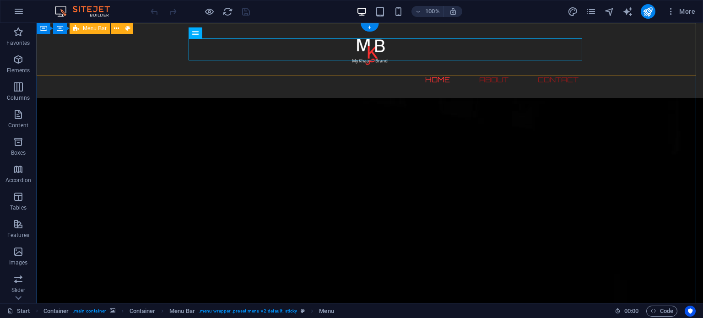
click at [112, 60] on div "Home About Contact Menu" at bounding box center [370, 60] width 666 height 75
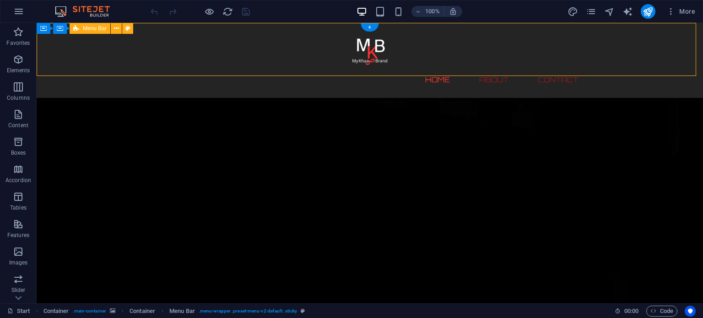
click at [112, 60] on div "Home About Contact Menu" at bounding box center [370, 60] width 666 height 75
select select "rem"
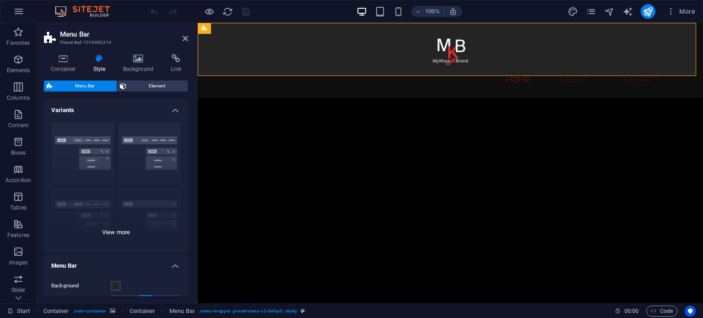
click at [93, 134] on div "Border Centered Default Fixed Loki Trigger Wide XXL" at bounding box center [116, 184] width 144 height 137
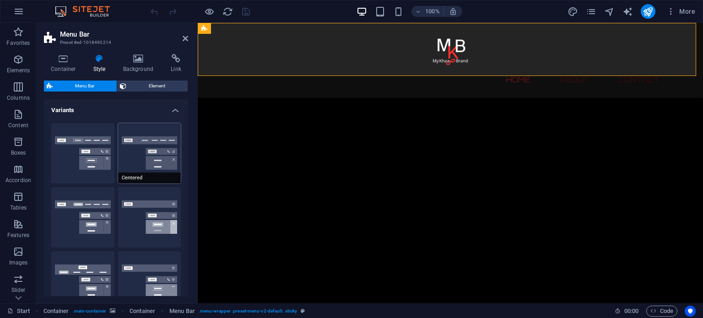
click at [151, 150] on button "Centered" at bounding box center [149, 153] width 63 height 60
click at [76, 154] on button "Border" at bounding box center [82, 153] width 63 height 60
click at [165, 153] on button "Centered" at bounding box center [149, 153] width 63 height 60
click at [92, 218] on button "Default" at bounding box center [82, 217] width 63 height 60
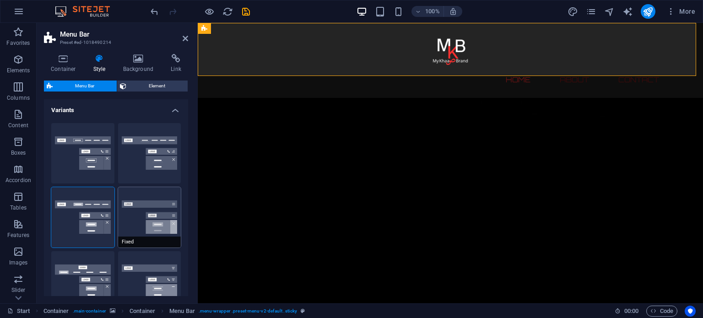
click at [142, 215] on button "Fixed" at bounding box center [149, 217] width 63 height 60
click at [88, 214] on button "Default" at bounding box center [82, 217] width 63 height 60
click at [145, 213] on button "Fixed" at bounding box center [149, 217] width 63 height 60
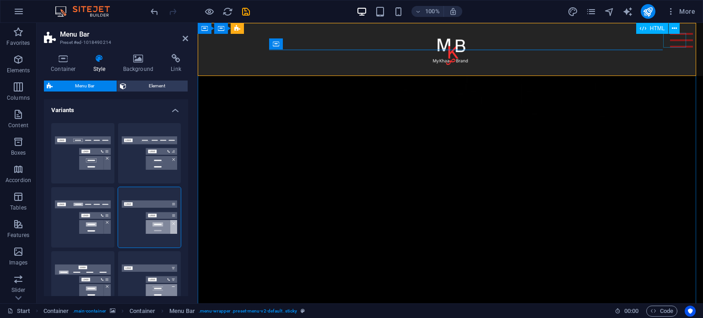
click at [670, 43] on div "Menu" at bounding box center [681, 40] width 23 height 15
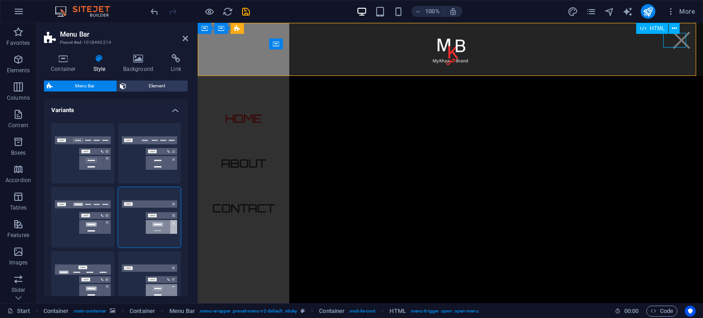
click at [670, 43] on div "Menu" at bounding box center [681, 40] width 23 height 15
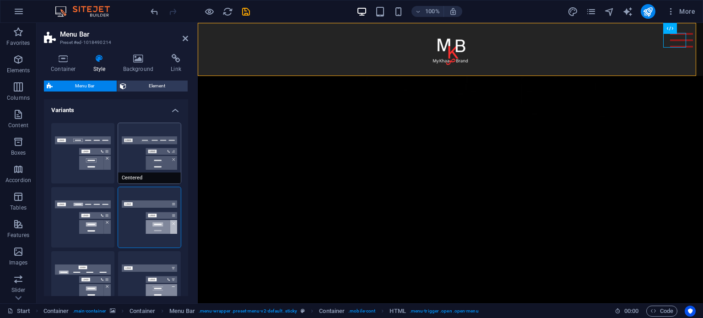
click at [161, 156] on button "Centered" at bounding box center [149, 153] width 63 height 60
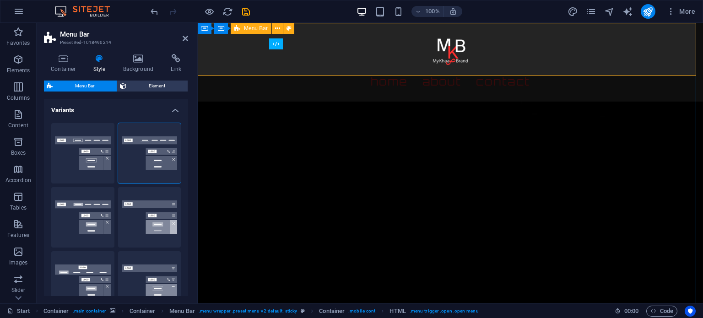
click at [315, 73] on div "Home About Contact Menu" at bounding box center [450, 62] width 505 height 79
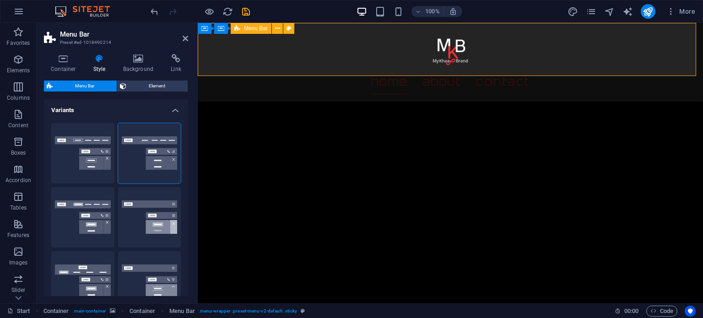
click at [290, 70] on div "Home About Contact Menu" at bounding box center [450, 62] width 505 height 79
click at [70, 66] on h4 "Container" at bounding box center [65, 63] width 43 height 19
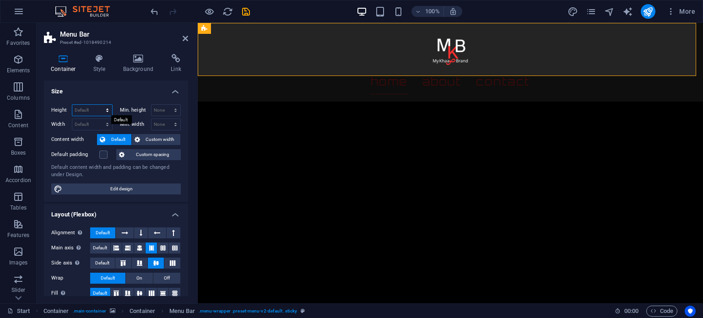
click at [106, 109] on select "Default px rem % vh vw" at bounding box center [92, 110] width 40 height 11
click at [107, 109] on select "Default px rem % vh vw" at bounding box center [92, 110] width 40 height 11
click at [176, 111] on select "None px rem % vh vw" at bounding box center [165, 110] width 29 height 11
click at [93, 119] on select "Default px rem % em vh vw" at bounding box center [92, 124] width 40 height 11
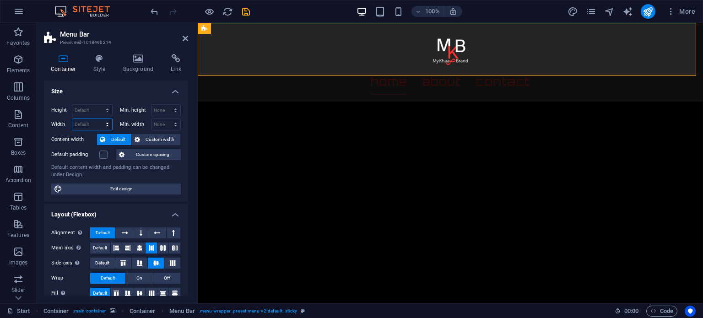
click at [93, 119] on select "Default px rem % em vh vw" at bounding box center [92, 124] width 40 height 11
click at [107, 125] on select "Default px rem % em vh vw" at bounding box center [92, 124] width 40 height 11
select select "px"
click at [98, 119] on select "Default px rem % em vh vw" at bounding box center [92, 124] width 40 height 11
type input "1089"
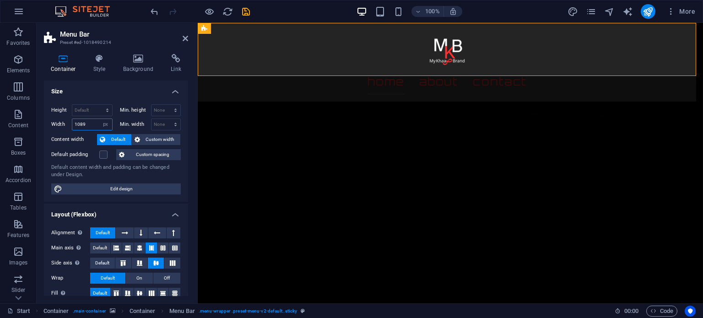
click at [91, 123] on input "1089" at bounding box center [92, 124] width 40 height 11
click at [161, 124] on select "None px rem % vh vw" at bounding box center [165, 124] width 29 height 11
click at [151, 119] on select "None px rem % vh vw" at bounding box center [165, 124] width 29 height 11
select select "DISABLED_OPTION_VALUE"
click at [140, 139] on button "Custom width" at bounding box center [156, 139] width 49 height 11
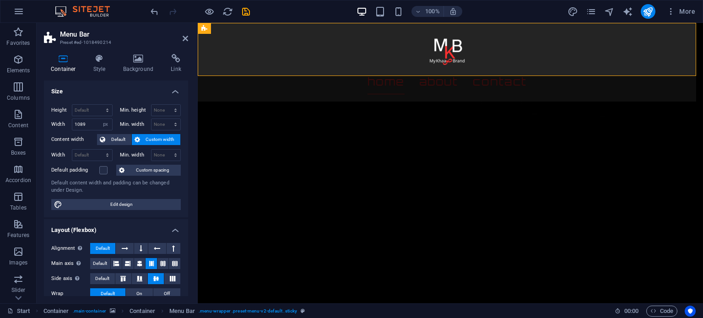
click at [140, 139] on button "Custom width" at bounding box center [156, 139] width 49 height 11
click at [106, 137] on button "Default" at bounding box center [114, 139] width 34 height 11
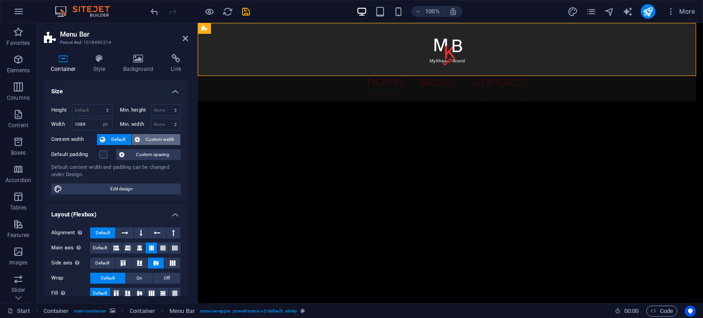
click at [158, 138] on span "Custom width" at bounding box center [160, 139] width 35 height 11
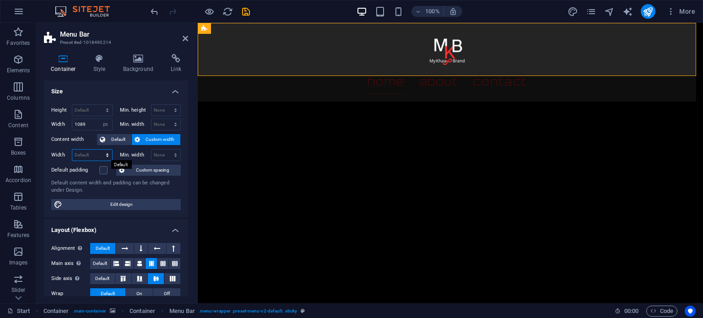
click at [109, 156] on select "Default px rem % em vh vw" at bounding box center [92, 155] width 40 height 11
click at [108, 156] on select "Default px rem % em vh vw" at bounding box center [92, 155] width 40 height 11
select select "px"
click at [98, 150] on select "Default px rem % em vh vw" at bounding box center [92, 155] width 40 height 11
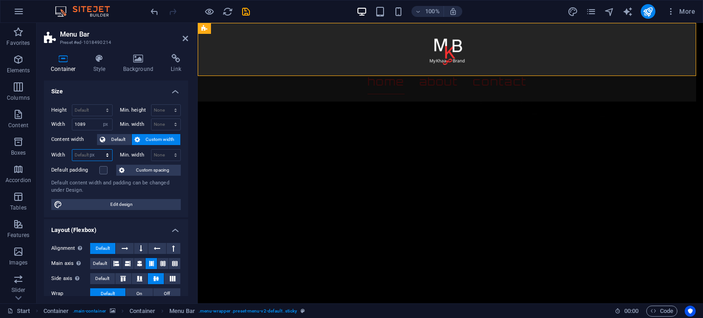
type input "1089"
click at [91, 155] on input "1089" at bounding box center [92, 155] width 40 height 11
click at [131, 187] on div "Default content width and padding can be changed under Design." at bounding box center [115, 186] width 129 height 15
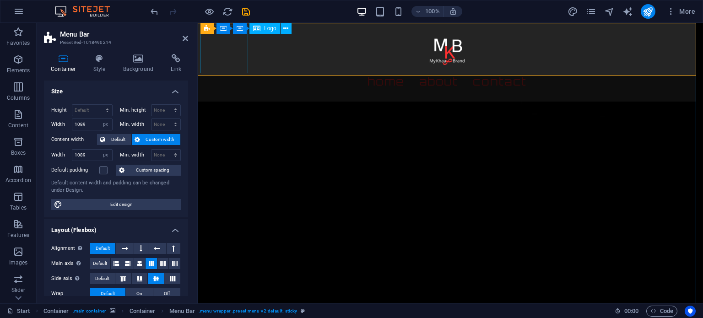
click at [207, 57] on div at bounding box center [446, 50] width 493 height 48
click at [448, 69] on nav "Home About Contact" at bounding box center [446, 82] width 483 height 26
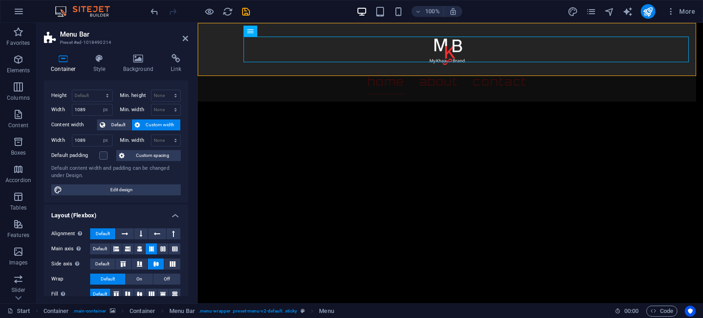
scroll to position [46, 0]
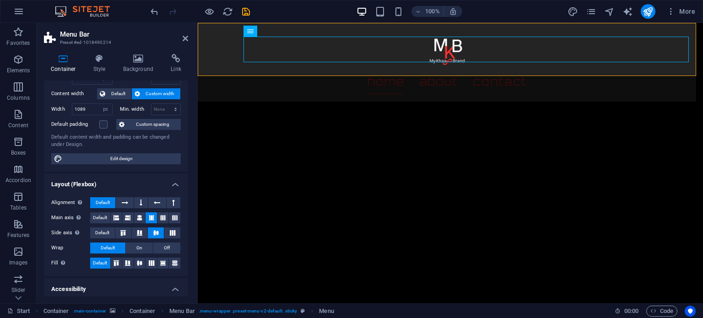
click at [150, 171] on ul "Size Height Default px rem % vh vw Min. height None px rem % vh vw Width 1089 D…" at bounding box center [116, 220] width 144 height 370
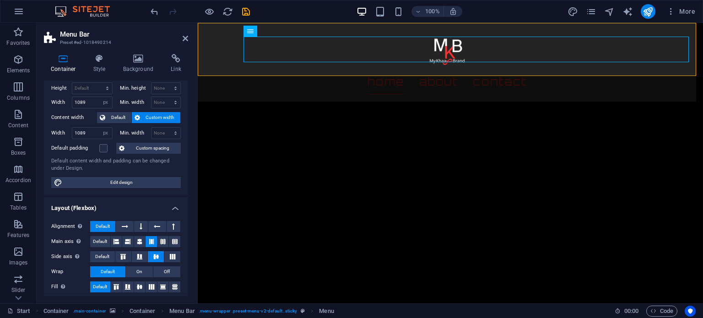
scroll to position [0, 0]
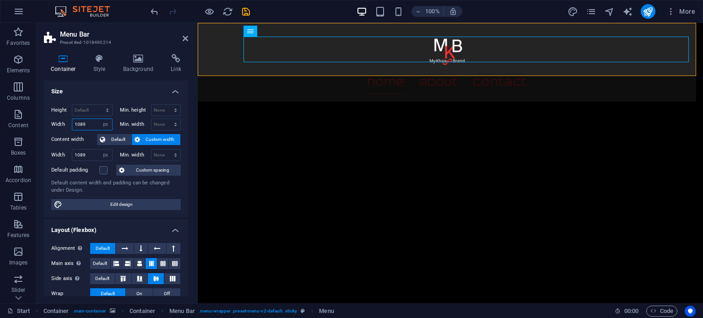
click at [96, 124] on input "1089" at bounding box center [92, 124] width 40 height 11
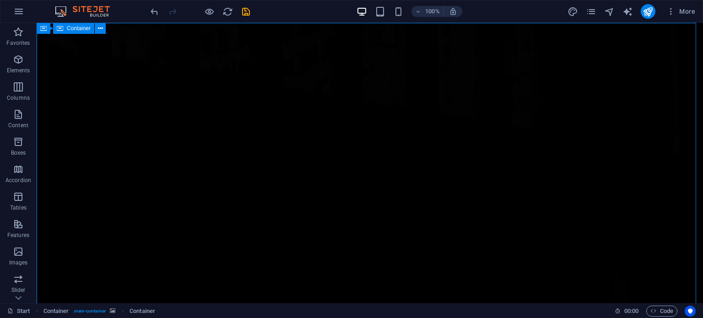
click at [78, 29] on span "Container" at bounding box center [79, 28] width 24 height 5
click at [153, 14] on icon "undo" at bounding box center [154, 11] width 11 height 11
click at [154, 14] on icon "undo" at bounding box center [154, 11] width 11 height 11
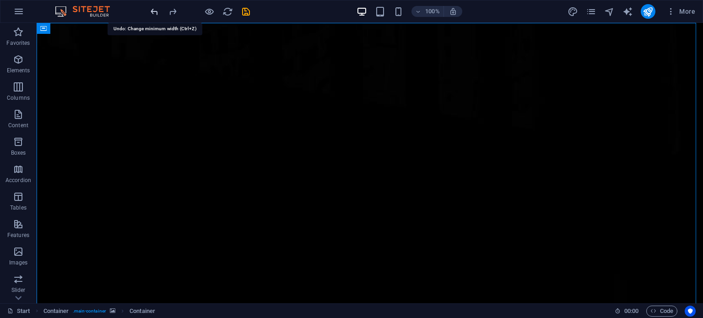
click at [154, 14] on icon "undo" at bounding box center [154, 11] width 11 height 11
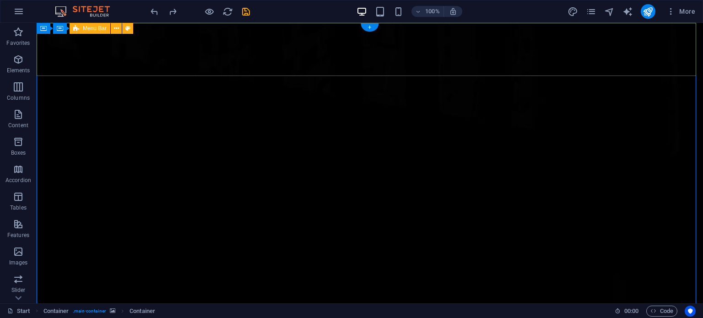
click at [129, 30] on icon at bounding box center [127, 29] width 5 height 10
select select "rem"
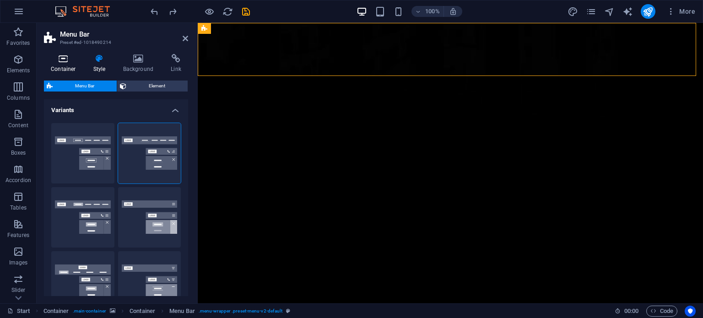
click at [58, 59] on icon at bounding box center [63, 58] width 39 height 9
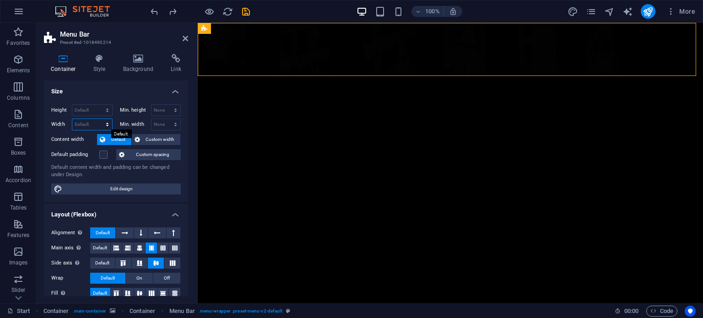
click at [106, 125] on select "Default px rem % em vh vw" at bounding box center [92, 124] width 40 height 11
click at [138, 124] on label "Min. width" at bounding box center [135, 124] width 31 height 5
click at [141, 139] on button "Custom width" at bounding box center [156, 139] width 49 height 11
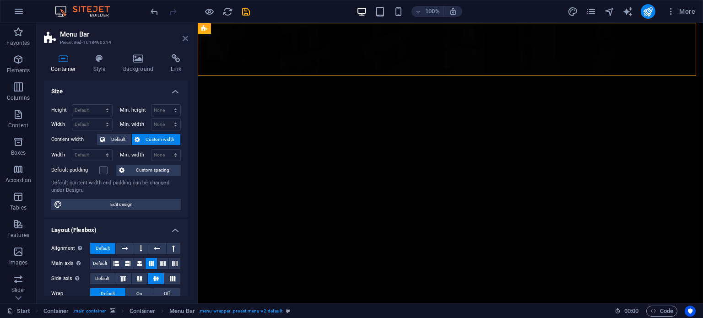
click at [182, 40] on icon at bounding box center [184, 38] width 5 height 7
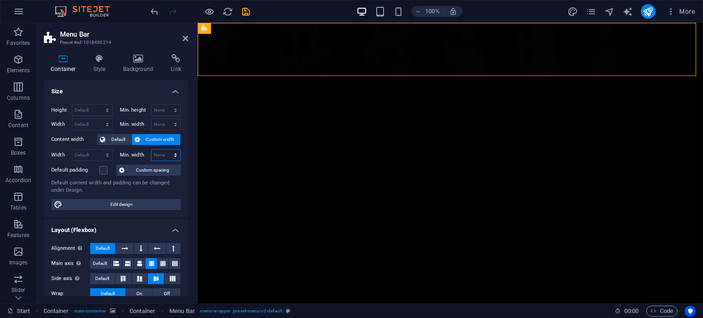
click at [174, 157] on select "None px rem % vh vw" at bounding box center [165, 155] width 29 height 11
click at [102, 153] on select "Default px rem % em vh vw" at bounding box center [92, 155] width 40 height 11
select select "px"
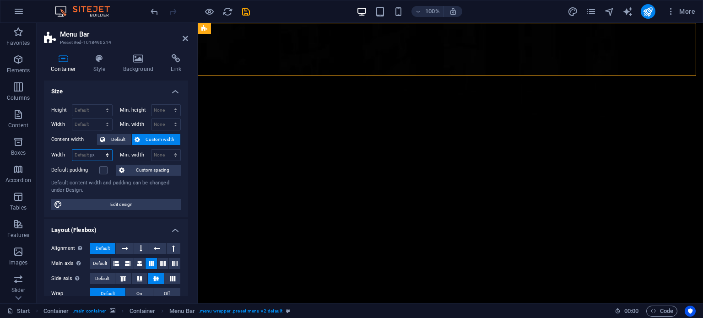
click at [98, 150] on select "Default px rem % em vh vw" at bounding box center [92, 155] width 40 height 11
click at [93, 155] on input "1089" at bounding box center [92, 155] width 40 height 11
type input "1"
type input "9"
type input "500"
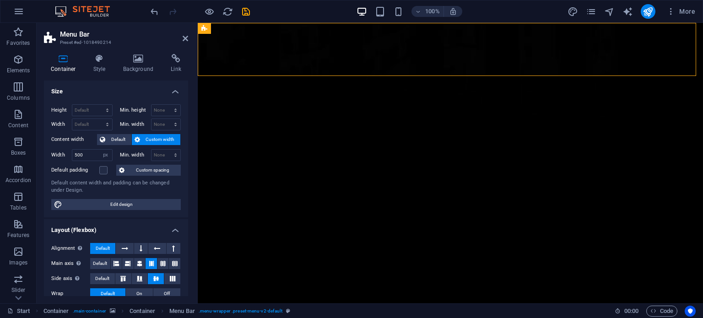
click at [182, 43] on header "Menu Bar Preset #ed-1018490214" at bounding box center [116, 35] width 144 height 24
click at [185, 38] on icon at bounding box center [184, 38] width 5 height 7
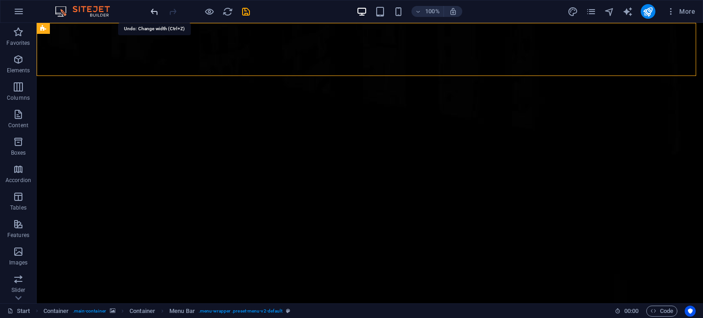
click at [149, 14] on icon "undo" at bounding box center [154, 11] width 11 height 11
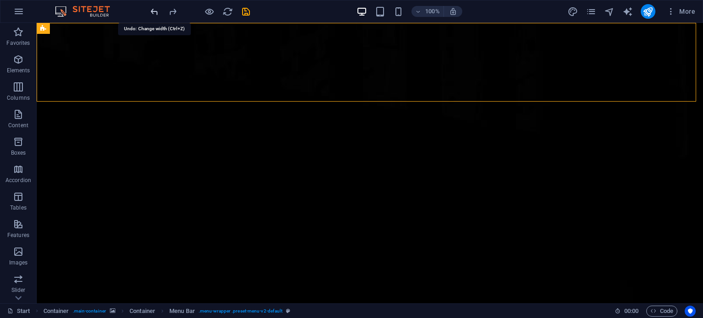
click at [149, 14] on icon "undo" at bounding box center [154, 11] width 11 height 11
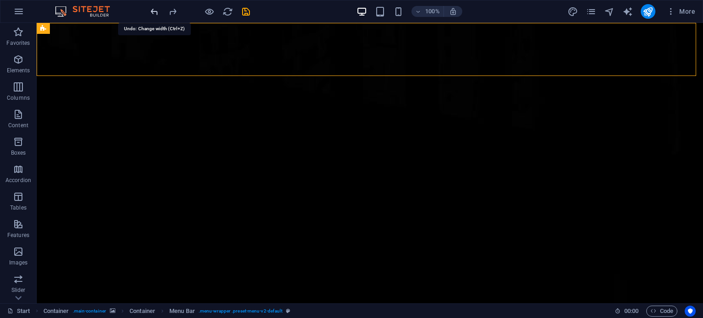
click at [149, 14] on icon "undo" at bounding box center [154, 11] width 11 height 11
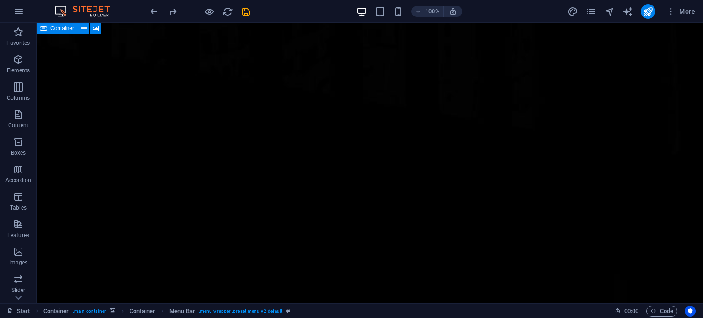
click at [48, 29] on div "Container" at bounding box center [57, 28] width 41 height 11
select select "vh"
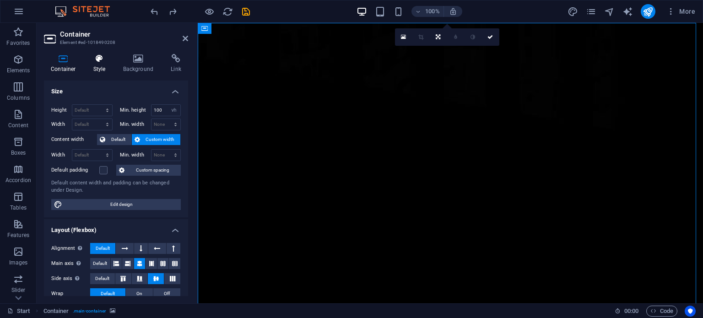
click at [97, 68] on h4 "Style" at bounding box center [101, 63] width 30 height 19
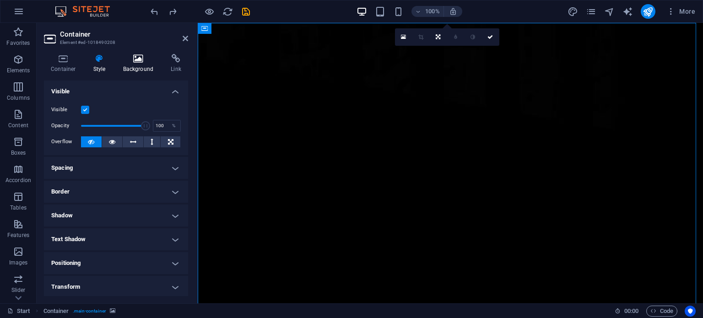
click at [132, 61] on icon at bounding box center [138, 58] width 44 height 9
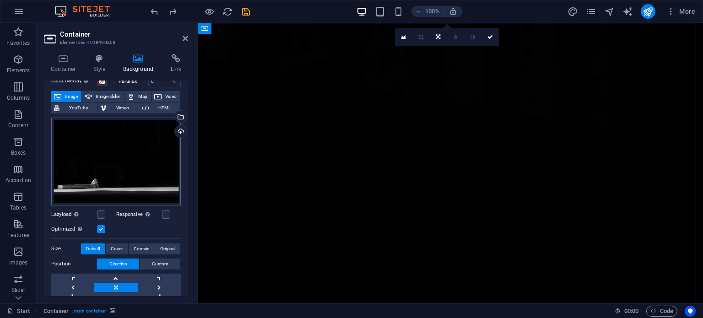
scroll to position [46, 0]
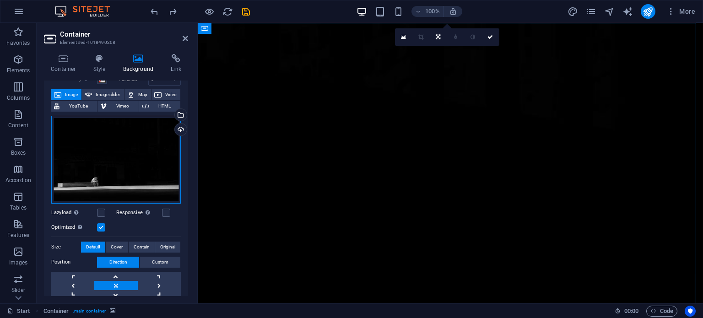
click at [121, 159] on div "Drag files here, click to choose files or select files from Files or our free s…" at bounding box center [115, 160] width 129 height 88
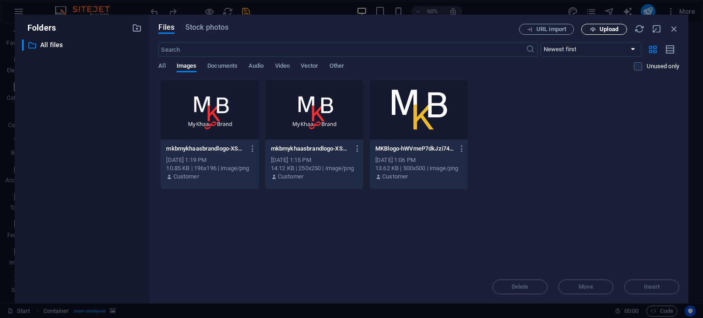
click at [605, 32] on span "Upload" at bounding box center [608, 29] width 19 height 5
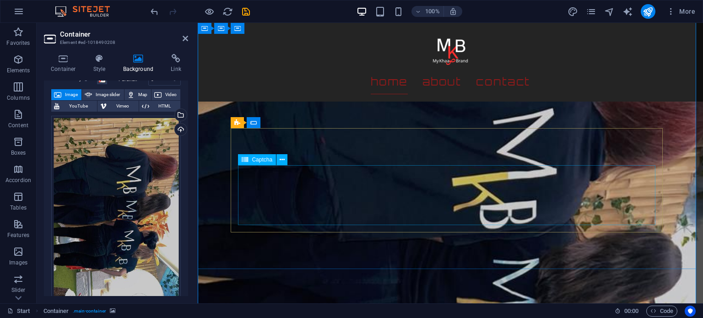
scroll to position [0, 0]
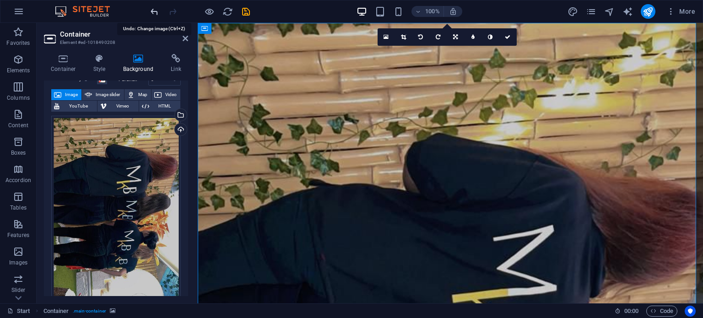
click at [157, 10] on icon "undo" at bounding box center [154, 11] width 11 height 11
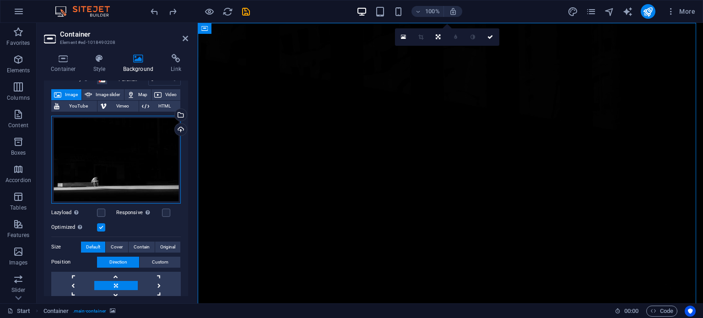
click at [99, 148] on div "Drag files here, click to choose files or select files from Files or our free s…" at bounding box center [115, 160] width 129 height 88
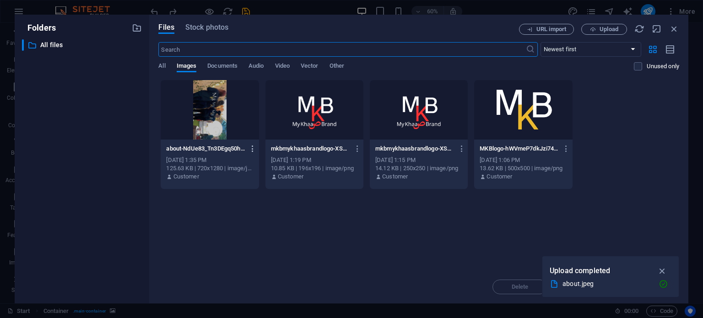
click at [251, 147] on icon "button" at bounding box center [252, 149] width 9 height 8
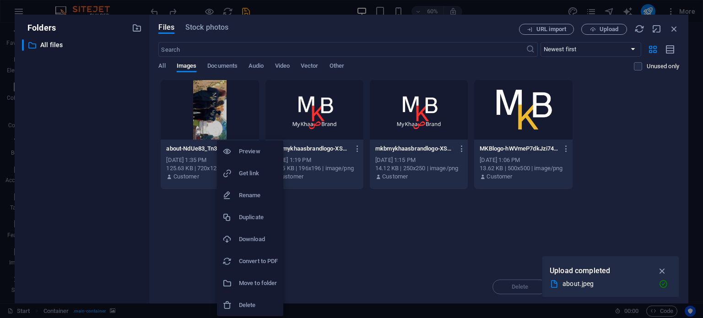
click at [256, 305] on h6 "Delete" at bounding box center [258, 305] width 39 height 11
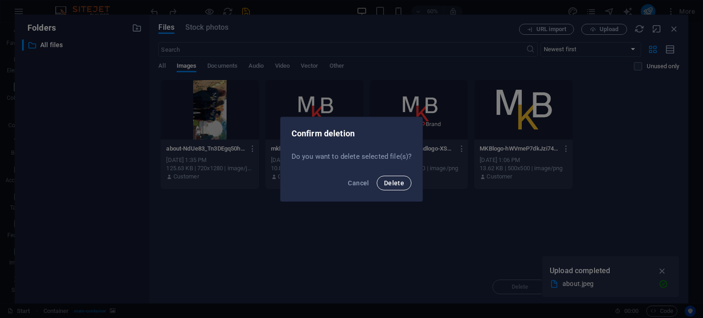
click at [386, 185] on span "Delete" at bounding box center [394, 182] width 20 height 7
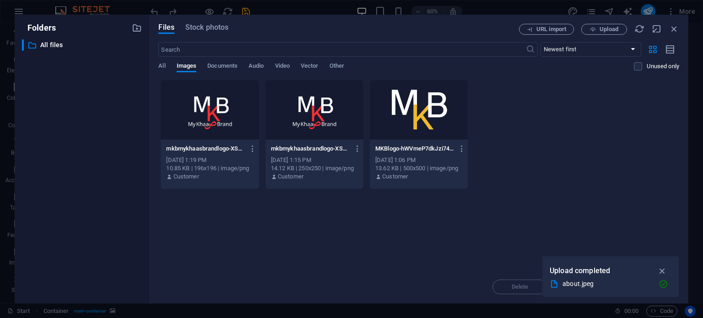
click at [584, 157] on div "mkbmykhaasbrandlogo-XSzZffj0h13mhI-WdC7dKg-Jzc0jhQFrZV7jxk7r5nfJw.png mkbmykhaa…" at bounding box center [418, 135] width 520 height 110
click at [660, 270] on icon "button" at bounding box center [662, 271] width 11 height 10
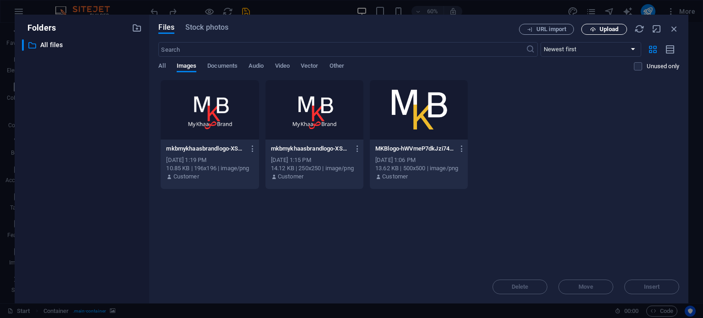
click at [593, 32] on icon "button" at bounding box center [593, 30] width 6 height 6
click at [554, 176] on div "mkbmykhaasbrandlogo-XSzZffj0h13mhI-WdC7dKg-Jzc0jhQFrZV7jxk7r5nfJw.png mkbmykhaa…" at bounding box center [418, 135] width 520 height 110
click at [595, 32] on button "Upload" at bounding box center [604, 29] width 46 height 11
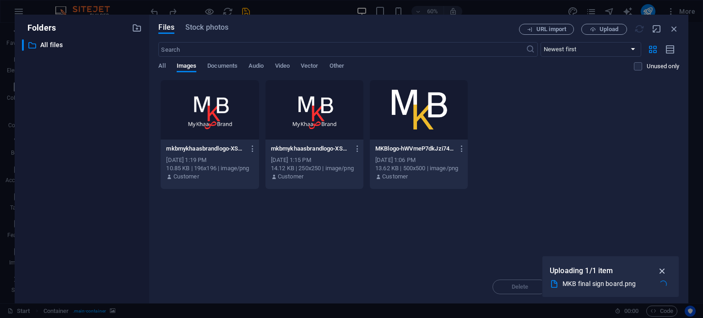
click at [665, 269] on icon "button" at bounding box center [662, 271] width 11 height 10
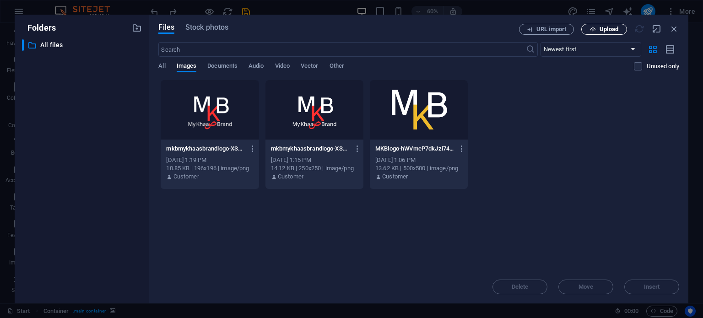
click at [607, 27] on span "Upload" at bounding box center [608, 29] width 19 height 5
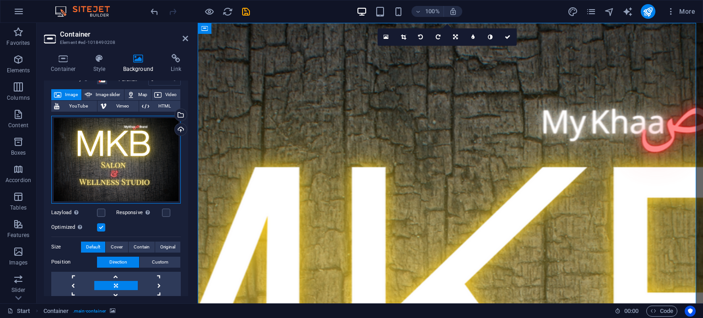
click at [161, 168] on div "Drag files here, click to choose files or select files from Files or our free s…" at bounding box center [115, 160] width 129 height 88
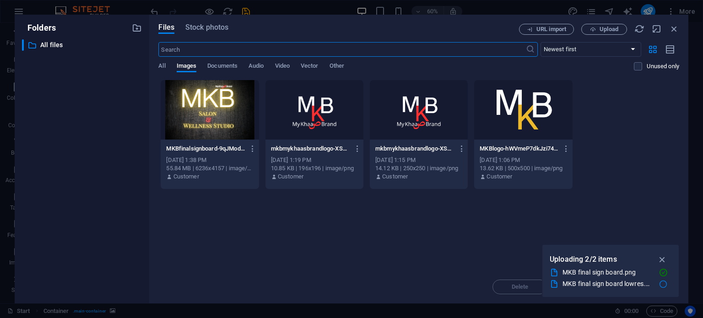
click at [240, 118] on div at bounding box center [210, 109] width 98 height 59
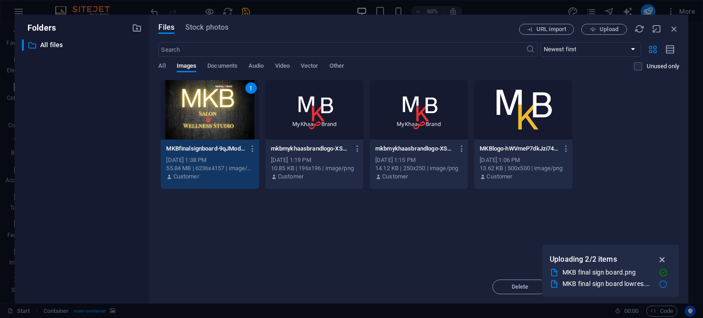
click at [660, 261] on icon "button" at bounding box center [662, 259] width 11 height 10
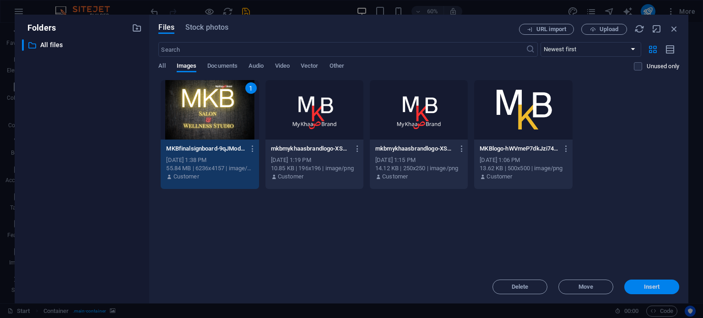
click at [649, 281] on button "Insert" at bounding box center [651, 286] width 55 height 15
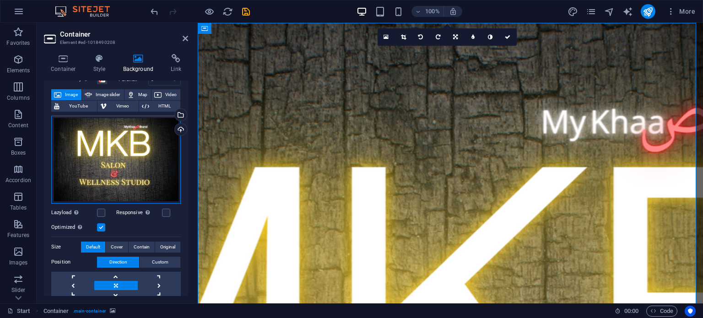
click at [118, 168] on div "Drag files here, click to choose files or select files from Files or our free s…" at bounding box center [115, 160] width 129 height 88
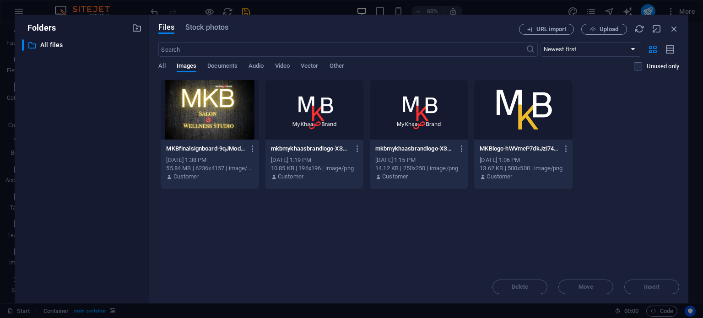
click at [118, 168] on div "​ All files All files" at bounding box center [82, 167] width 120 height 257
click at [214, 129] on div at bounding box center [210, 109] width 98 height 59
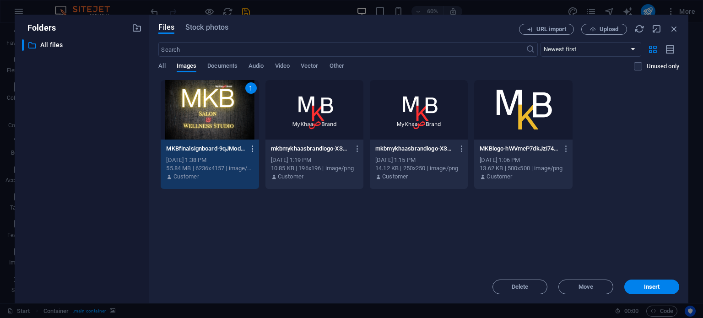
click at [253, 150] on icon "button" at bounding box center [252, 149] width 9 height 8
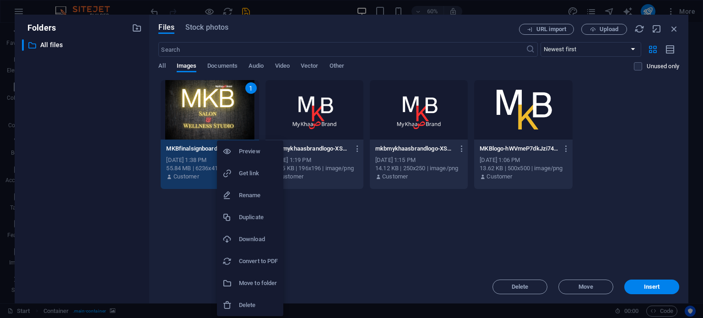
click at [259, 302] on h6 "Delete" at bounding box center [258, 305] width 39 height 11
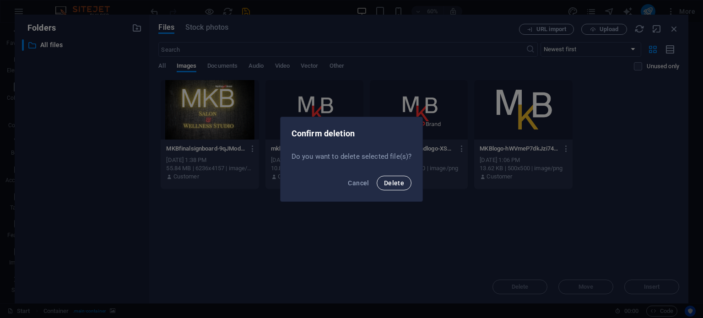
click at [395, 186] on button "Delete" at bounding box center [393, 183] width 35 height 15
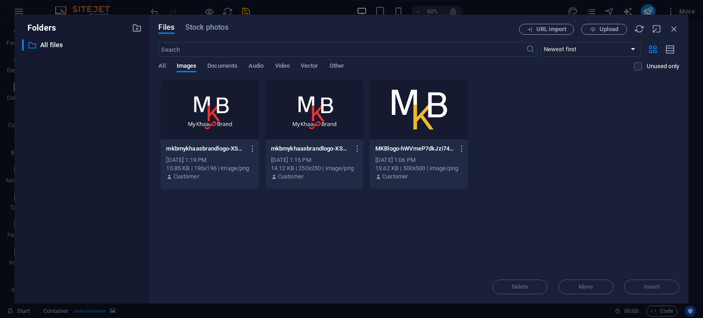
click at [570, 284] on div "Delete Move Insert" at bounding box center [418, 282] width 520 height 24
click at [672, 31] on icon "button" at bounding box center [674, 29] width 10 height 10
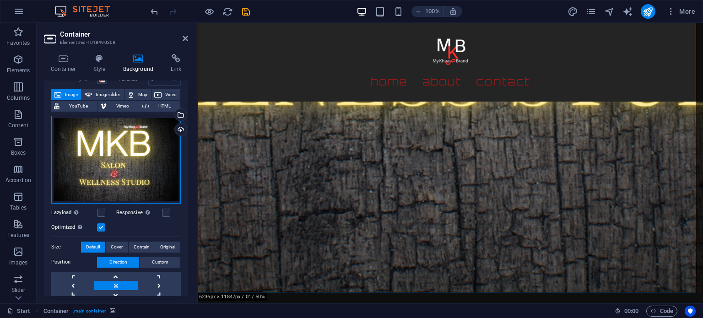
click at [118, 166] on div "Drag files here, click to choose files or select files from Files or our free s…" at bounding box center [115, 160] width 129 height 88
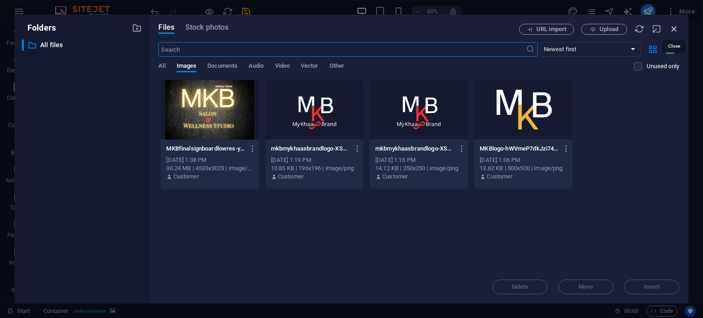
click at [677, 31] on icon "button" at bounding box center [674, 29] width 10 height 10
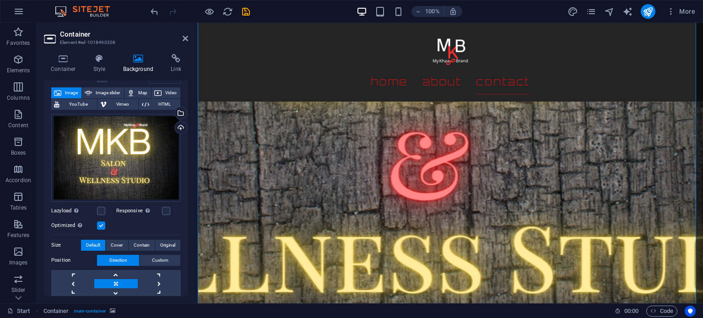
scroll to position [0, 0]
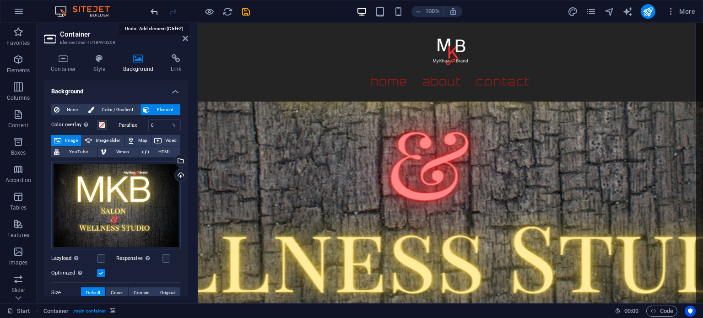
click at [150, 9] on icon "undo" at bounding box center [154, 11] width 11 height 11
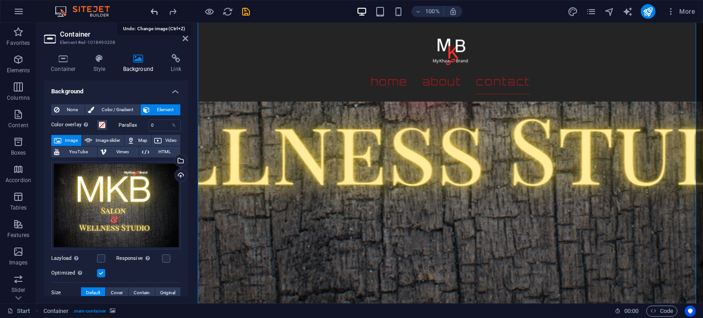
scroll to position [665, 0]
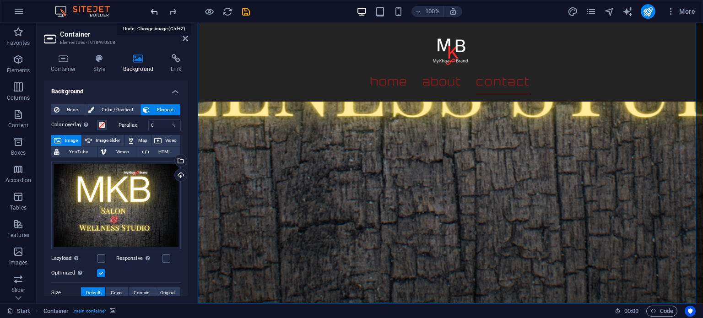
click at [150, 9] on icon "undo" at bounding box center [154, 11] width 11 height 11
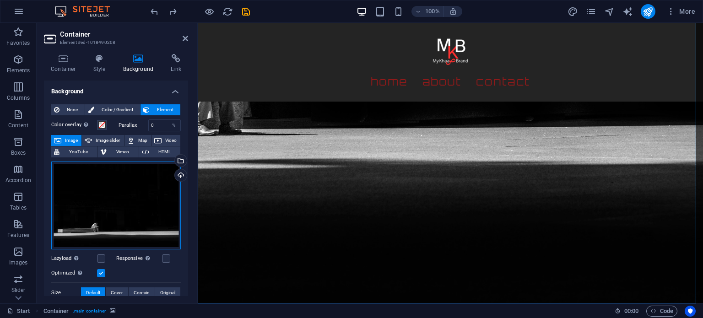
click at [126, 211] on div "Drag files here, click to choose files or select files from Files or our free s…" at bounding box center [115, 205] width 129 height 88
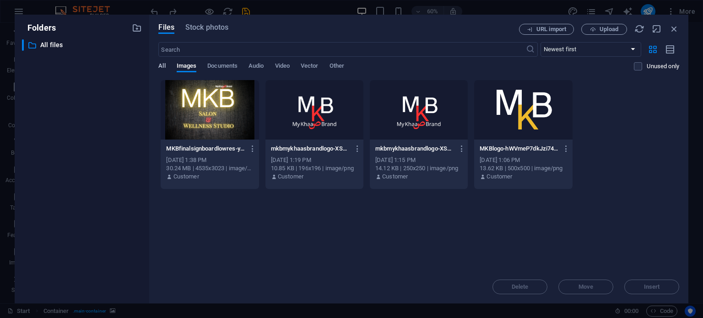
click at [165, 67] on span "All" at bounding box center [161, 66] width 7 height 13
click at [182, 67] on span "Images" at bounding box center [187, 66] width 20 height 13
click at [224, 66] on span "Documents" at bounding box center [222, 66] width 30 height 13
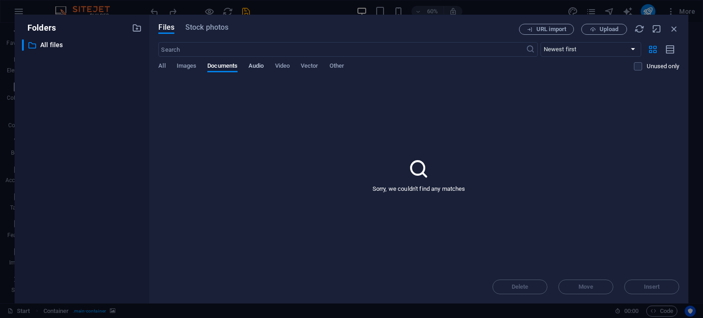
click at [258, 68] on span "Audio" at bounding box center [255, 66] width 15 height 13
click at [168, 67] on div "All Images Documents Audio Video Vector Other" at bounding box center [395, 70] width 475 height 17
click at [164, 67] on span "All" at bounding box center [161, 66] width 7 height 13
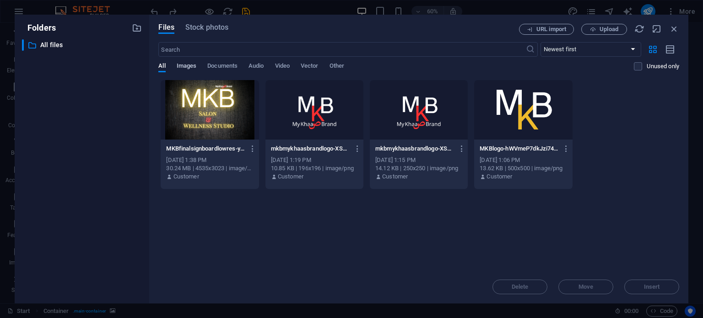
click at [187, 67] on span "Images" at bounding box center [187, 66] width 20 height 13
click at [677, 31] on icon "button" at bounding box center [674, 29] width 10 height 10
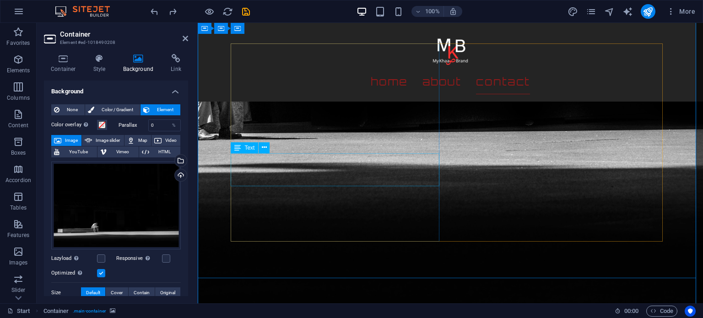
scroll to position [665, 0]
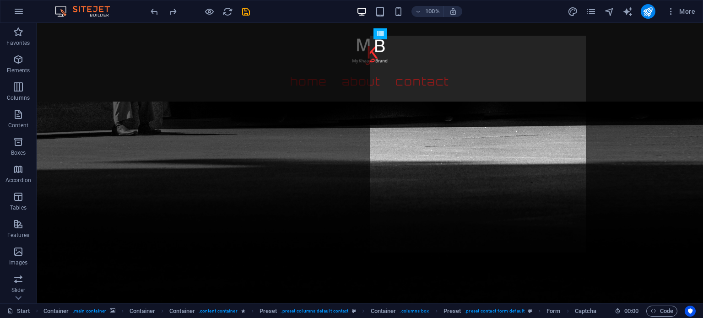
drag, startPoint x: 320, startPoint y: 197, endPoint x: 479, endPoint y: 148, distance: 166.5
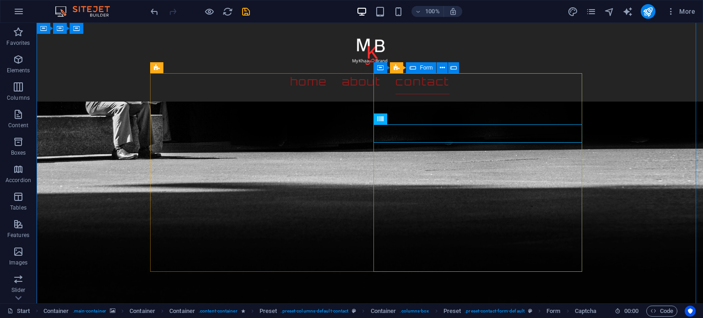
scroll to position [574, 0]
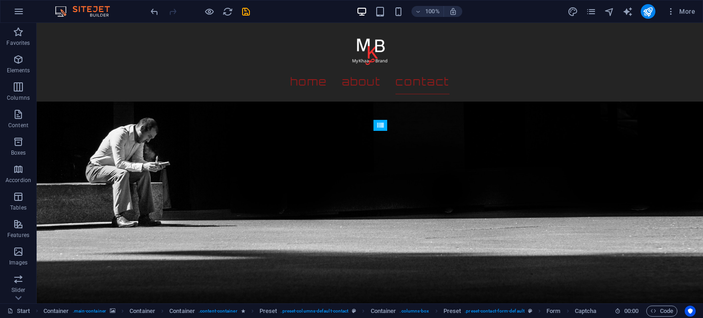
drag, startPoint x: 434, startPoint y: 192, endPoint x: 432, endPoint y: 274, distance: 82.4
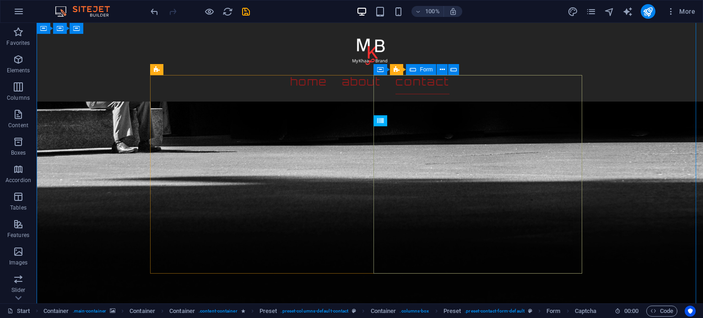
scroll to position [620, 0]
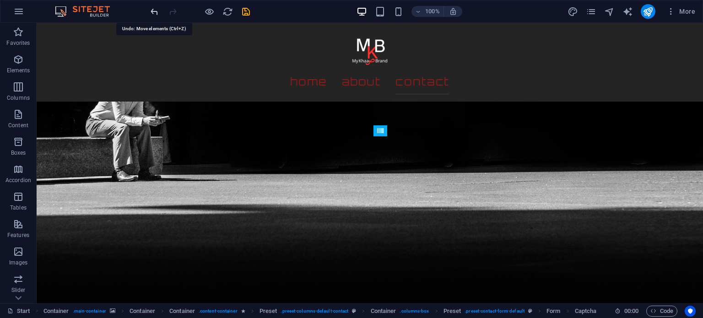
click at [151, 9] on icon "undo" at bounding box center [154, 11] width 11 height 11
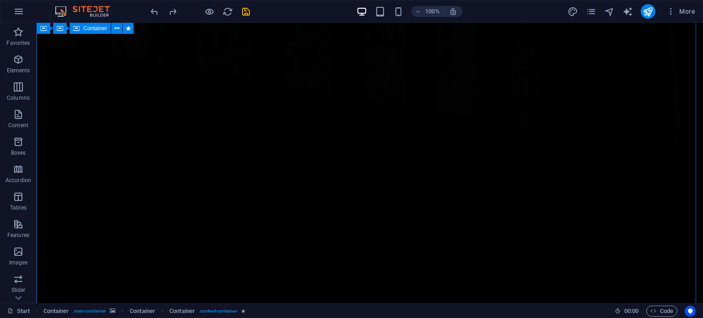
scroll to position [0, 0]
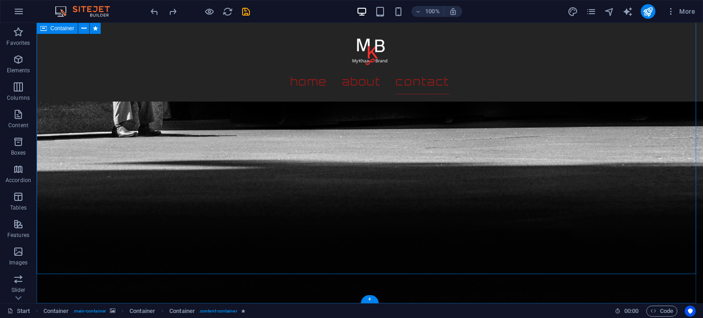
scroll to position [665, 0]
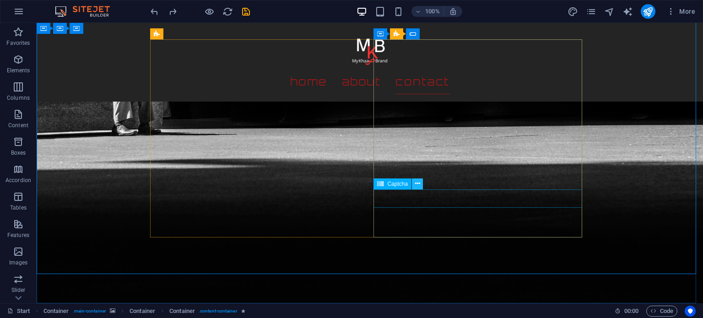
click at [417, 189] on button at bounding box center [417, 183] width 11 height 11
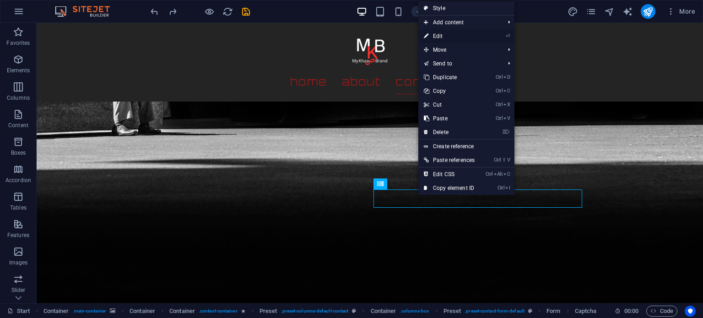
click at [460, 29] on link "⏎ Edit" at bounding box center [449, 36] width 62 height 14
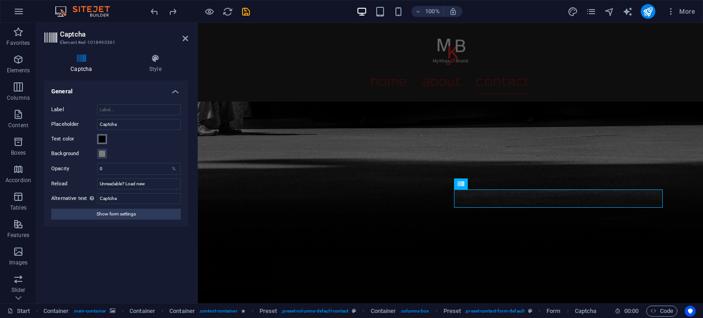
click at [104, 138] on span at bounding box center [101, 138] width 7 height 7
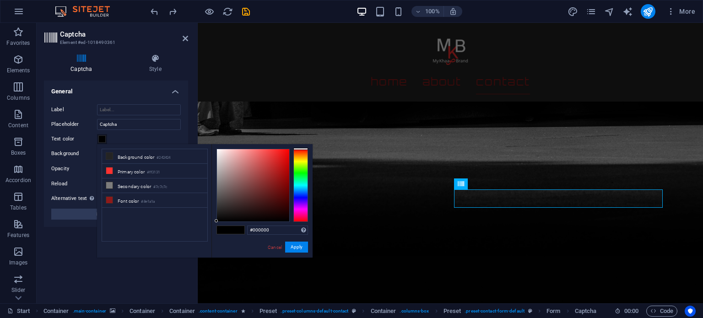
drag, startPoint x: 301, startPoint y: 150, endPoint x: 298, endPoint y: 145, distance: 6.6
click at [298, 145] on div "#000000 Supported formats #0852ed rgb(8, 82, 237) rgba(8, 82, 237, 90%) hsv(221…" at bounding box center [261, 267] width 101 height 246
type input "#ffffff"
drag, startPoint x: 238, startPoint y: 161, endPoint x: 177, endPoint y: 123, distance: 71.7
click at [177, 123] on body "MKB Salon & Wellness Studio Start Favorites Elements Columns Content Boxes Acco…" at bounding box center [351, 159] width 703 height 318
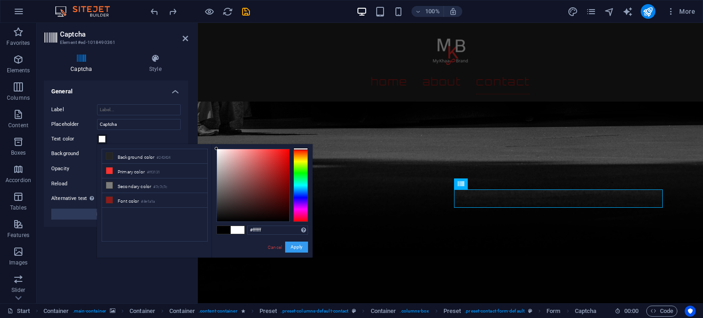
click at [296, 242] on button "Apply" at bounding box center [296, 246] width 23 height 11
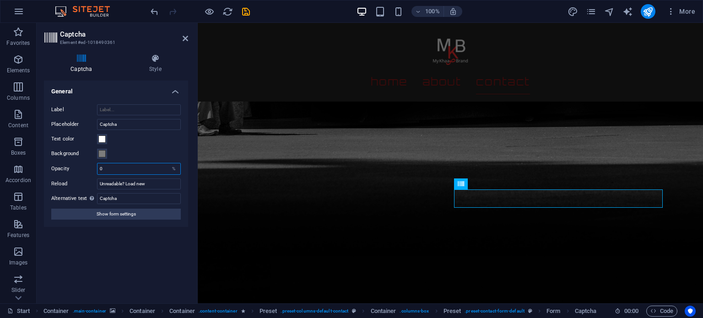
click at [132, 170] on input "0" at bounding box center [138, 168] width 83 height 11
drag, startPoint x: 165, startPoint y: 168, endPoint x: 98, endPoint y: 168, distance: 66.8
click at [98, 168] on input "0" at bounding box center [138, 168] width 83 height 11
click at [102, 168] on input "0" at bounding box center [138, 168] width 83 height 11
click at [137, 214] on button "Show form settings" at bounding box center [115, 214] width 129 height 11
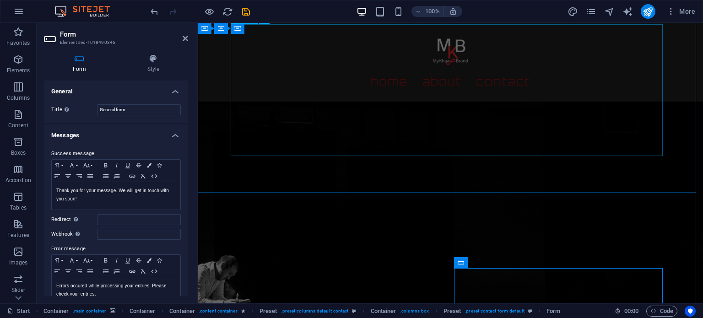
scroll to position [620, 0]
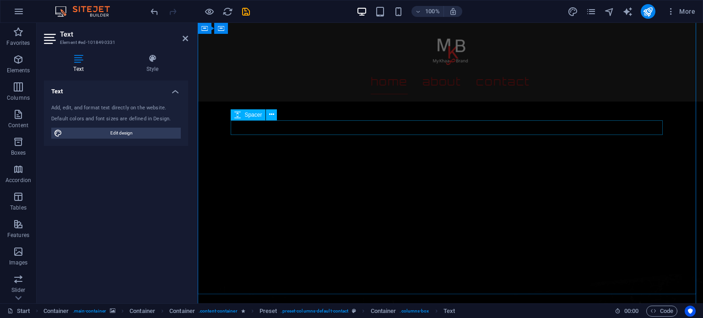
scroll to position [0, 0]
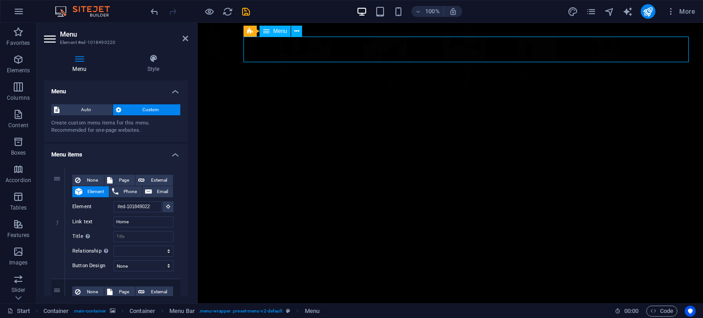
click at [184, 38] on icon at bounding box center [184, 38] width 5 height 7
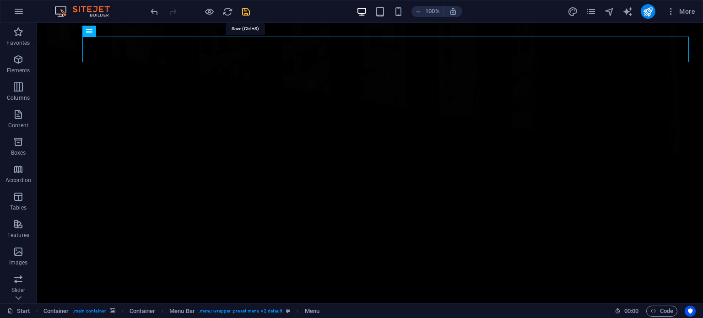
click at [247, 10] on icon "save" at bounding box center [246, 11] width 11 height 11
checkbox input "false"
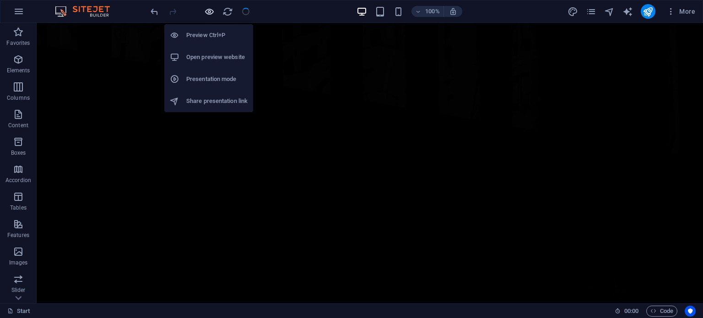
click at [210, 12] on icon "button" at bounding box center [209, 11] width 11 height 11
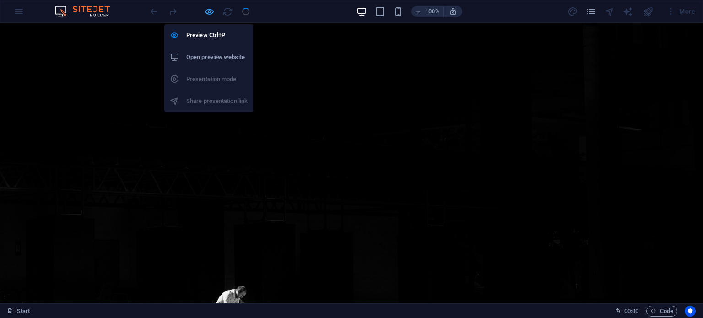
click at [211, 12] on icon "button" at bounding box center [209, 11] width 11 height 11
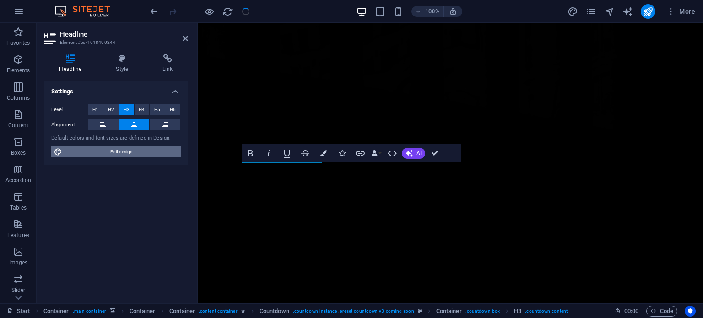
click at [83, 153] on span "Edit design" at bounding box center [121, 151] width 113 height 11
select select "px"
select select "300"
select select "px"
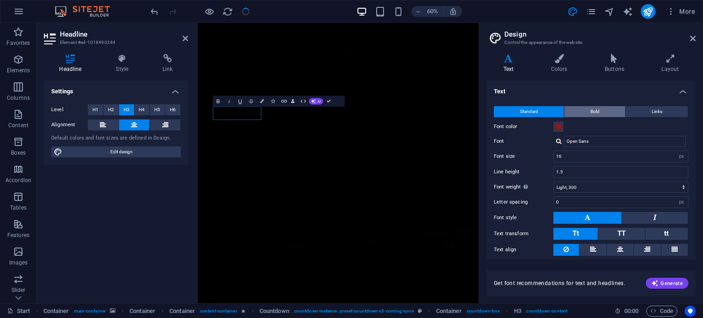
click at [597, 113] on span "Bold" at bounding box center [594, 111] width 9 height 11
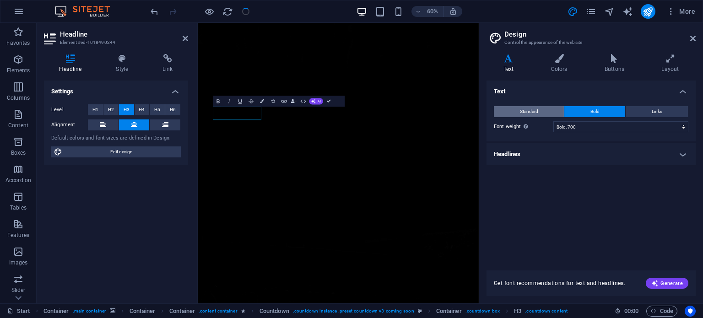
click at [520, 111] on span "Standard" at bounding box center [529, 111] width 18 height 11
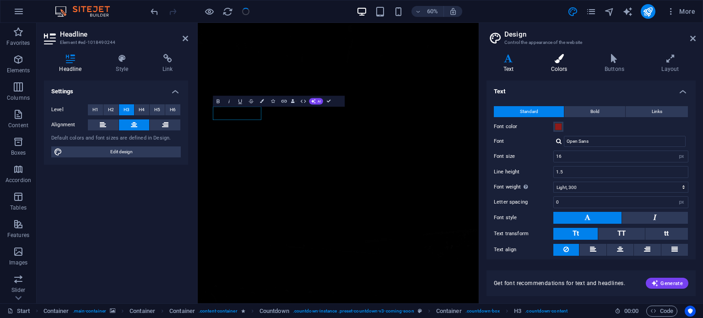
click at [548, 64] on h4 "Colors" at bounding box center [561, 63] width 54 height 19
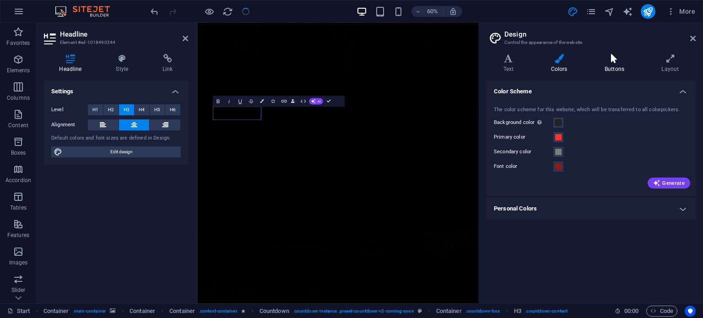
click at [602, 63] on h4 "Buttons" at bounding box center [615, 63] width 57 height 19
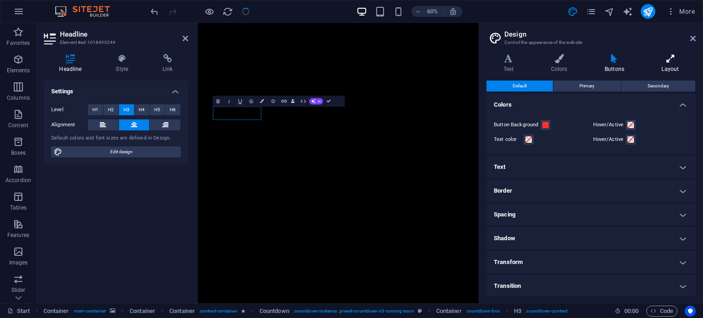
click at [664, 63] on h4 "Layout" at bounding box center [669, 63] width 51 height 19
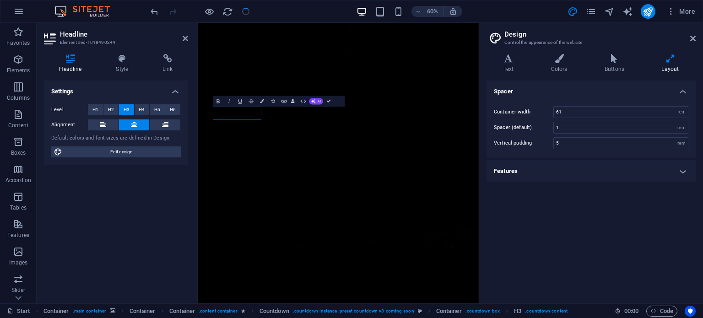
click at [567, 171] on h4 "Features" at bounding box center [590, 171] width 209 height 22
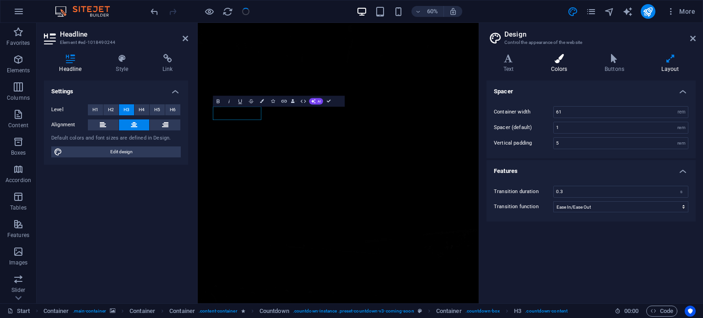
click at [556, 56] on icon at bounding box center [559, 58] width 50 height 9
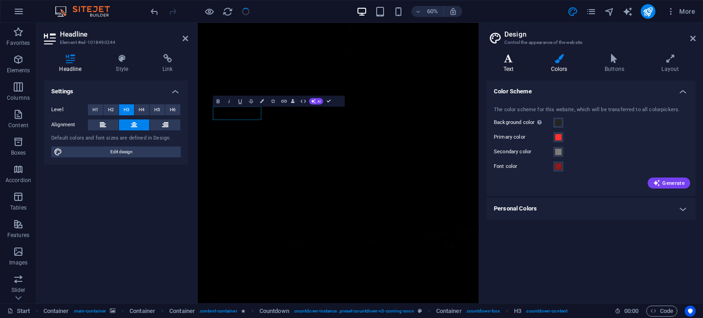
click at [500, 62] on icon at bounding box center [508, 58] width 44 height 9
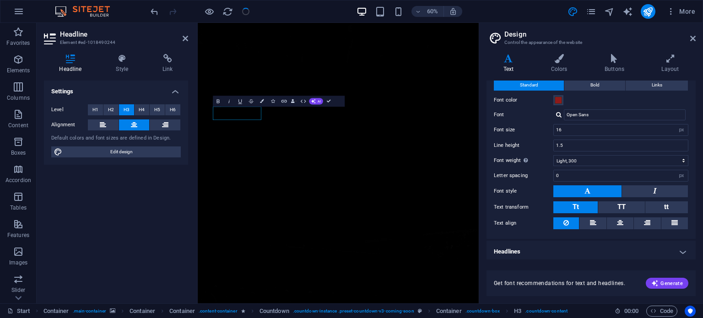
scroll to position [28, 0]
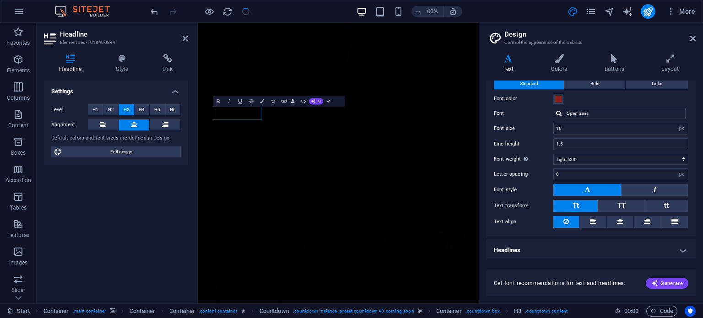
click at [538, 250] on h4 "Headlines" at bounding box center [590, 250] width 209 height 22
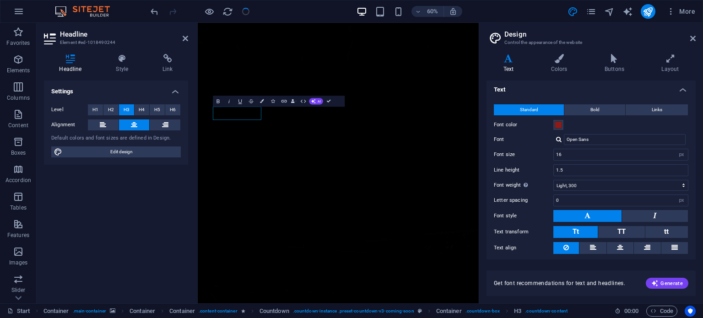
scroll to position [0, 0]
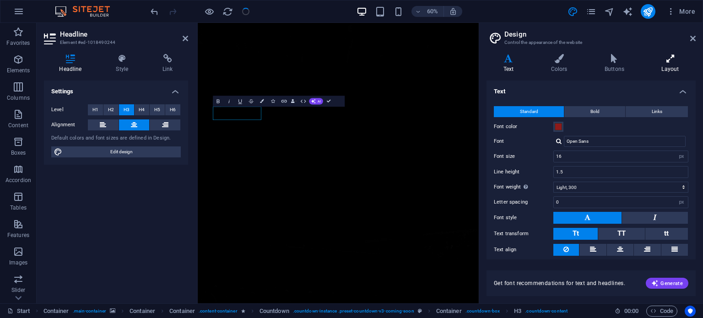
click at [659, 65] on h4 "Layout" at bounding box center [669, 63] width 51 height 19
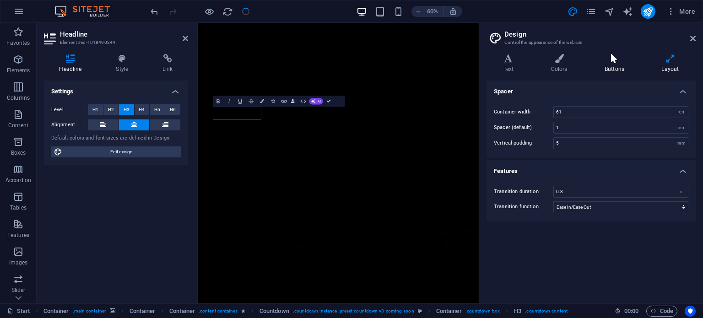
click at [626, 67] on h4 "Buttons" at bounding box center [615, 63] width 57 height 19
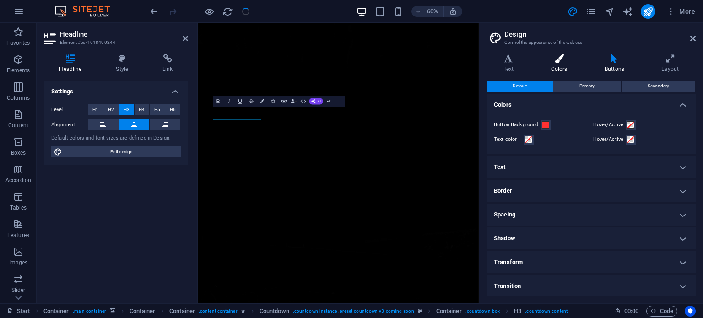
click at [543, 67] on h4 "Colors" at bounding box center [561, 63] width 54 height 19
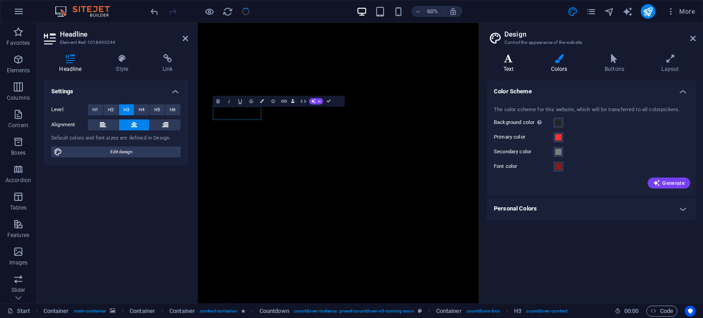
click at [505, 70] on h4 "Text" at bounding box center [510, 63] width 48 height 19
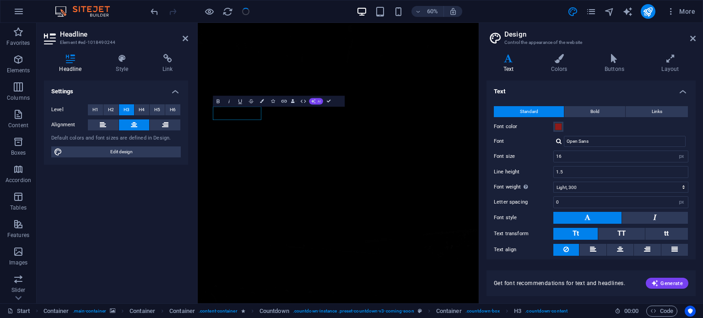
click at [318, 101] on span "AI" at bounding box center [319, 100] width 3 height 3
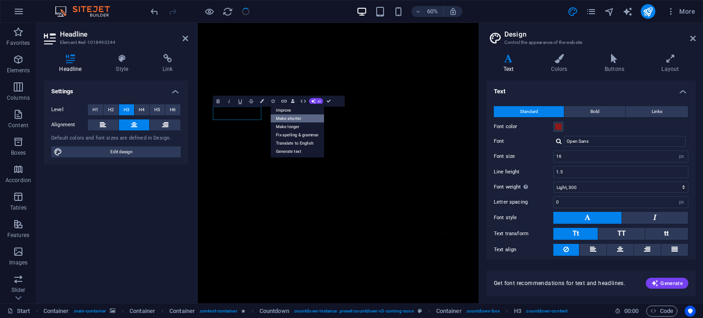
click at [303, 117] on link "Make shorter" at bounding box center [298, 118] width 54 height 8
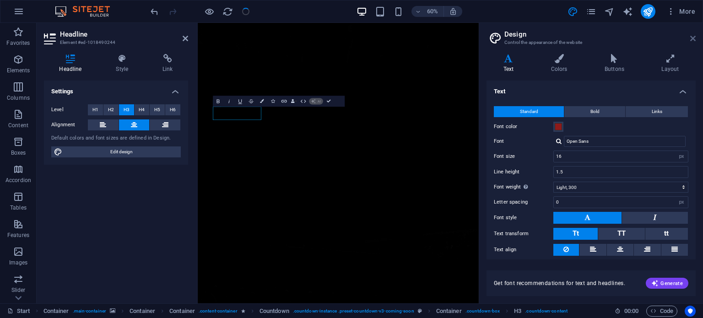
click at [690, 36] on icon at bounding box center [692, 38] width 5 height 7
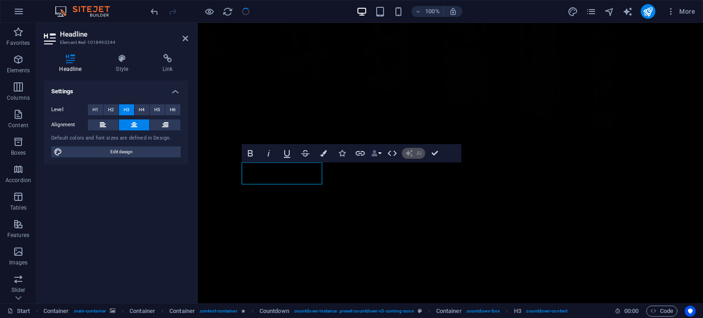
click at [381, 155] on button "Data Bindings" at bounding box center [376, 153] width 13 height 18
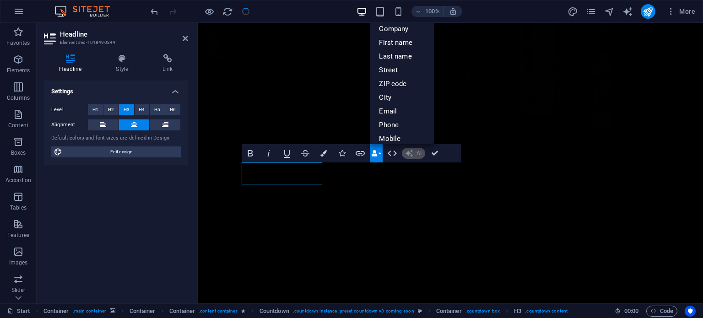
click at [381, 155] on button "Data Bindings" at bounding box center [376, 153] width 13 height 18
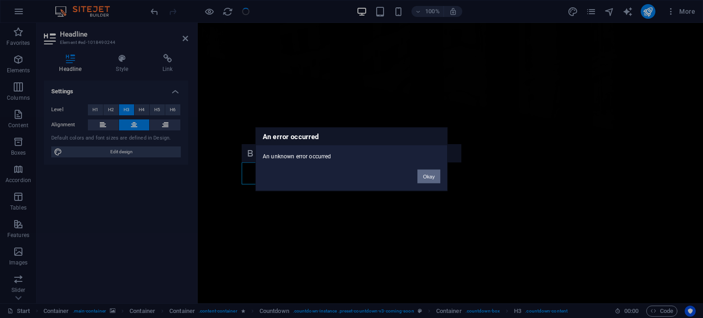
click at [427, 177] on button "Okay" at bounding box center [428, 176] width 23 height 14
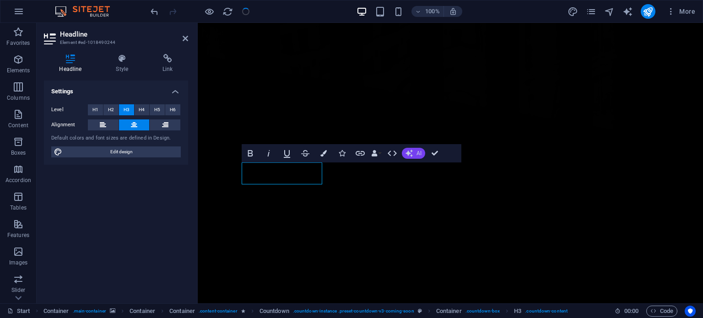
click at [414, 155] on button "AI" at bounding box center [413, 153] width 23 height 11
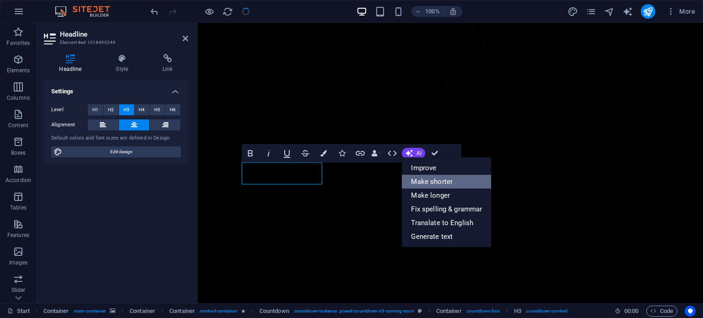
click at [427, 182] on link "Make shorter" at bounding box center [446, 182] width 89 height 14
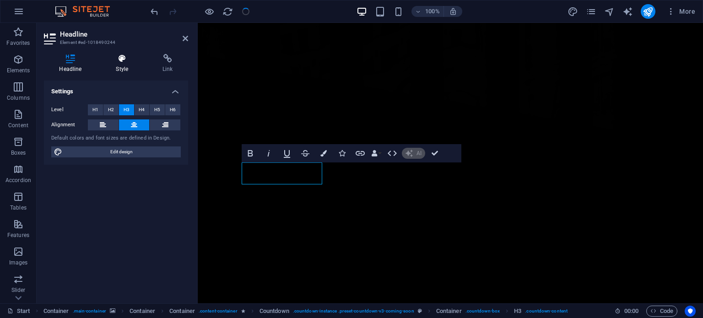
click at [123, 68] on h4 "Style" at bounding box center [124, 63] width 47 height 19
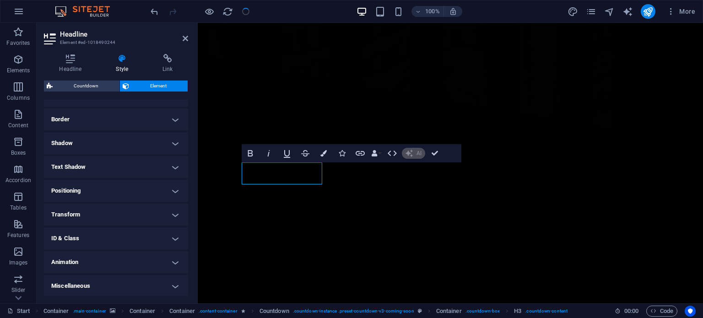
scroll to position [189, 0]
click at [171, 57] on icon at bounding box center [167, 58] width 41 height 9
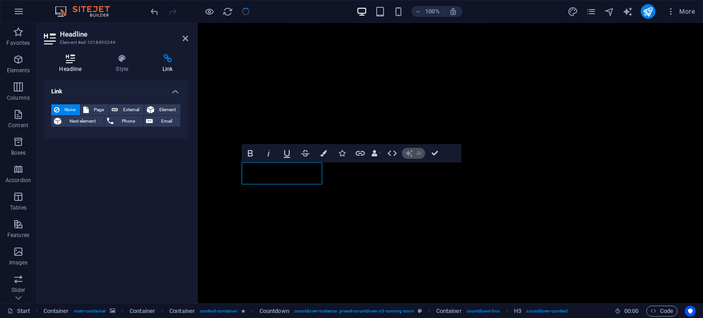
click at [75, 65] on h4 "Headline" at bounding box center [72, 63] width 57 height 19
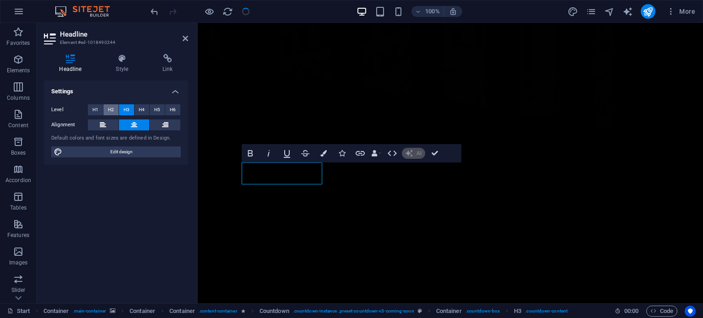
click at [109, 110] on span "H2" at bounding box center [111, 109] width 6 height 11
click at [127, 110] on span "H3" at bounding box center [126, 109] width 6 height 11
click at [143, 109] on span "H4" at bounding box center [142, 109] width 6 height 11
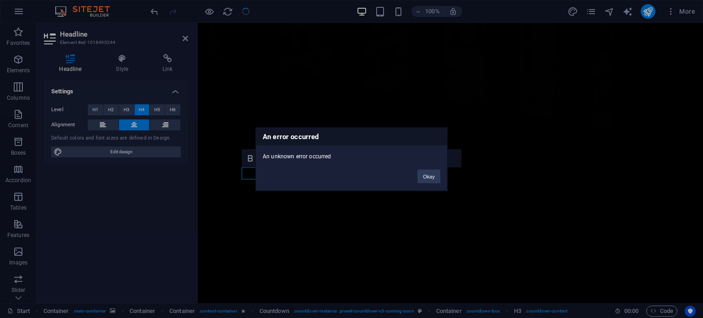
click at [128, 109] on div "An error occurred An unknown error occurred Okay" at bounding box center [351, 159] width 703 height 318
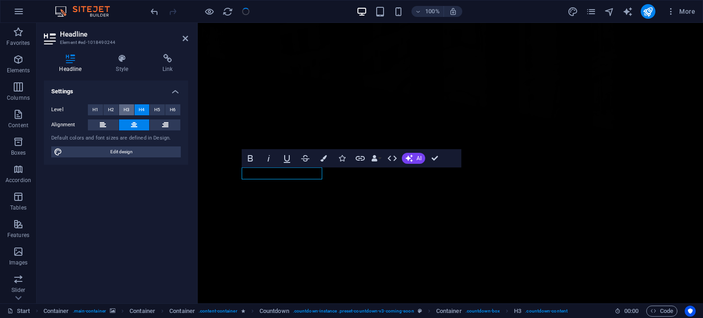
click at [129, 109] on span "H3" at bounding box center [126, 109] width 6 height 11
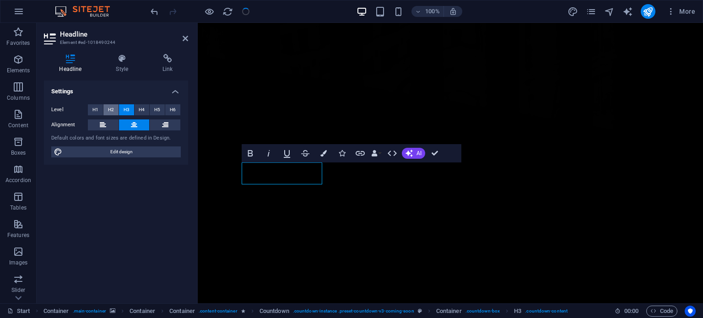
click at [111, 111] on span "H2" at bounding box center [111, 109] width 6 height 11
click at [124, 109] on span "H3" at bounding box center [126, 109] width 6 height 11
click at [152, 203] on div "Settings Level H1 H2 H3 H4 H5 H6 Alignment Default colors and font sizes are de…" at bounding box center [116, 187] width 144 height 215
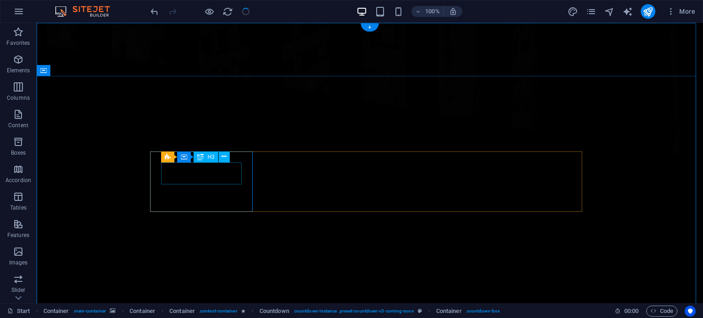
click at [225, 159] on icon at bounding box center [223, 157] width 5 height 10
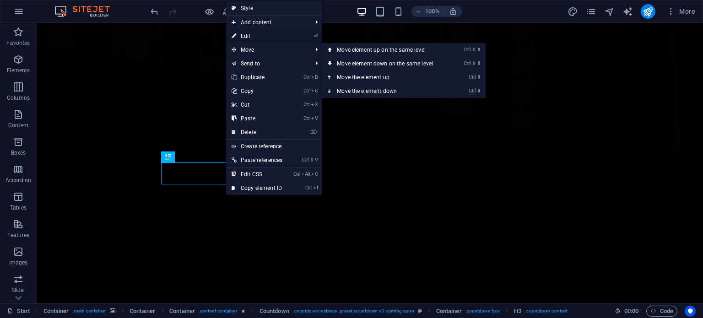
click at [286, 35] on link "⏎ Edit" at bounding box center [257, 36] width 62 height 14
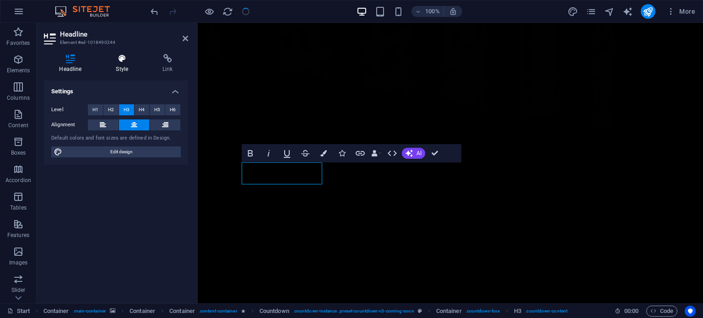
click at [130, 64] on h4 "Style" at bounding box center [124, 63] width 47 height 19
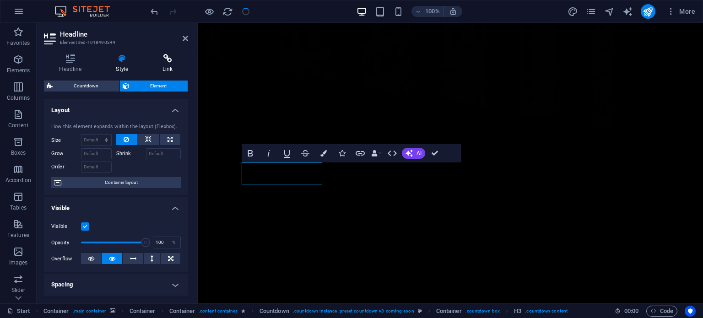
click at [164, 59] on icon at bounding box center [167, 58] width 41 height 9
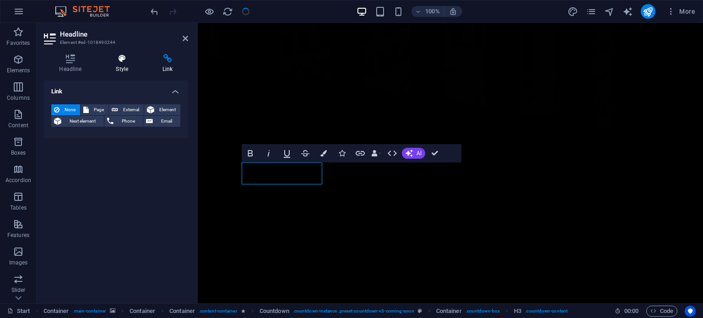
click at [114, 64] on h4 "Style" at bounding box center [124, 63] width 47 height 19
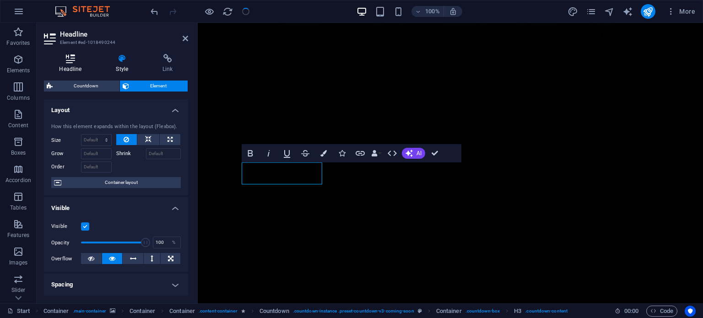
click at [68, 58] on icon at bounding box center [70, 58] width 53 height 9
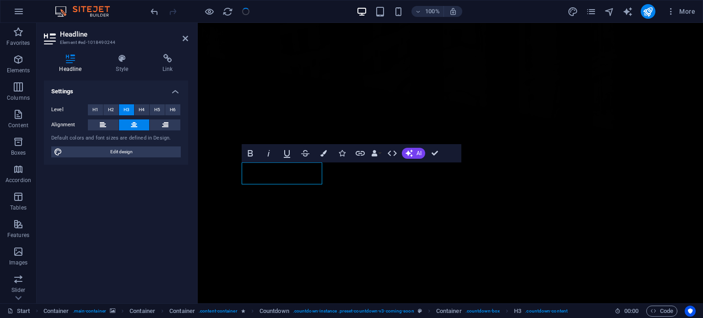
click at [68, 58] on icon at bounding box center [70, 58] width 53 height 9
click at [182, 40] on header "Headline Element #ed-1018490244" at bounding box center [116, 35] width 144 height 24
click at [185, 39] on icon at bounding box center [184, 38] width 5 height 7
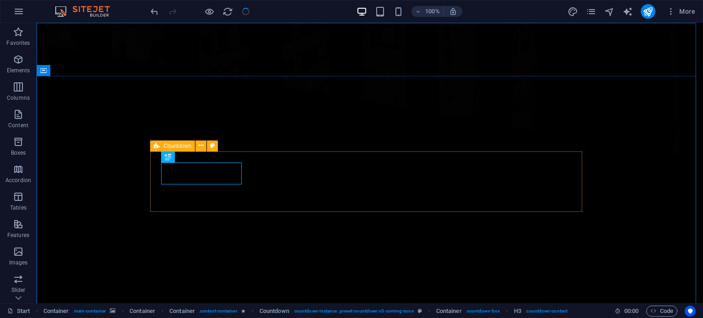
click at [168, 155] on icon at bounding box center [168, 156] width 6 height 11
drag, startPoint x: 203, startPoint y: 185, endPoint x: 157, endPoint y: 166, distance: 49.0
click at [210, 159] on span "H3" at bounding box center [210, 156] width 7 height 5
click at [209, 159] on span "H3" at bounding box center [210, 156] width 7 height 5
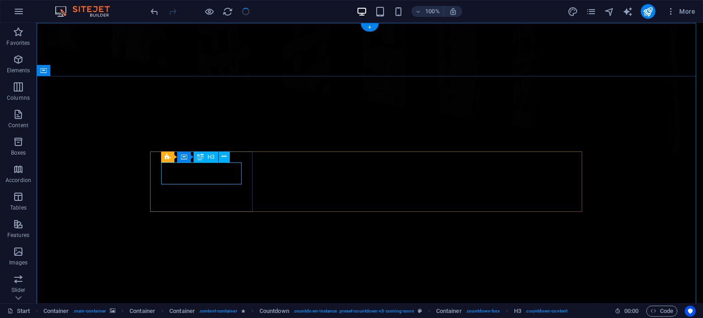
click at [227, 157] on button at bounding box center [224, 156] width 11 height 11
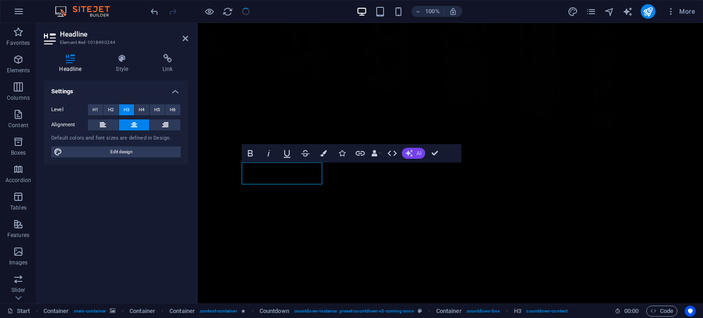
click at [404, 155] on button "AI" at bounding box center [413, 153] width 23 height 11
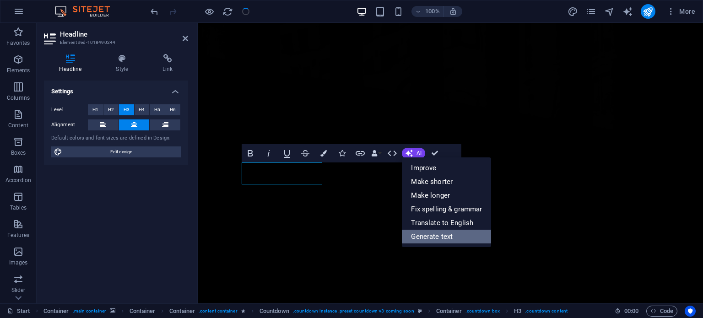
click at [423, 242] on link "Generate text" at bounding box center [446, 237] width 89 height 14
select select "English"
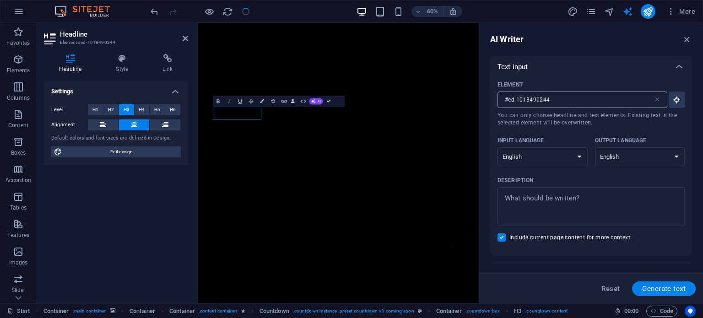
click at [562, 98] on input "#ed-1018490244" at bounding box center [575, 99] width 156 height 16
click at [691, 36] on icon "button" at bounding box center [686, 39] width 10 height 10
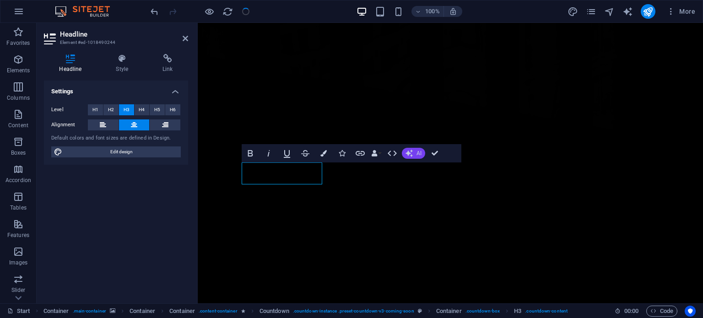
click at [424, 152] on button "AI" at bounding box center [413, 153] width 23 height 11
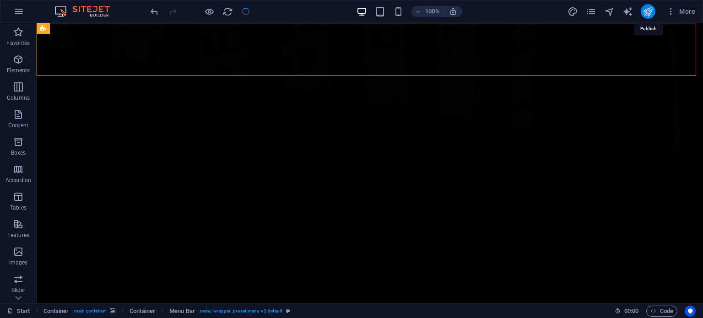
click at [650, 14] on icon "publish" at bounding box center [647, 11] width 11 height 11
checkbox input "false"
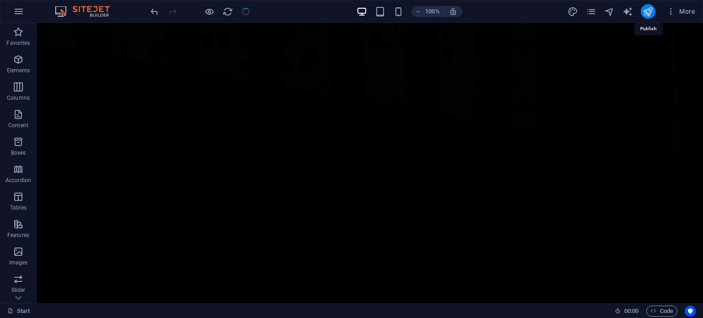
click at [648, 9] on icon "publish" at bounding box center [647, 11] width 11 height 11
checkbox input "false"
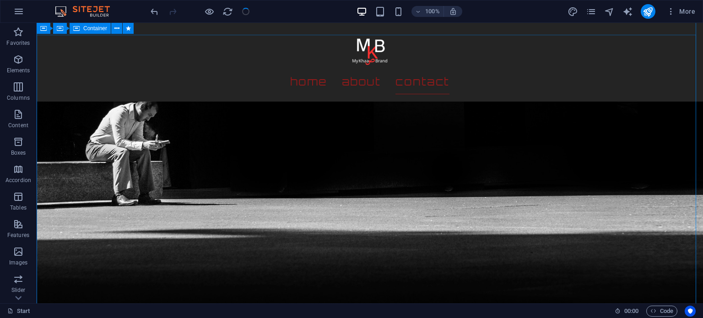
scroll to position [595, 0]
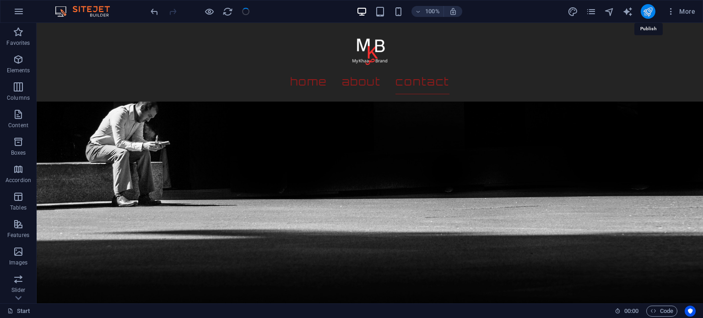
click at [644, 14] on icon "publish" at bounding box center [647, 11] width 11 height 11
checkbox input "false"
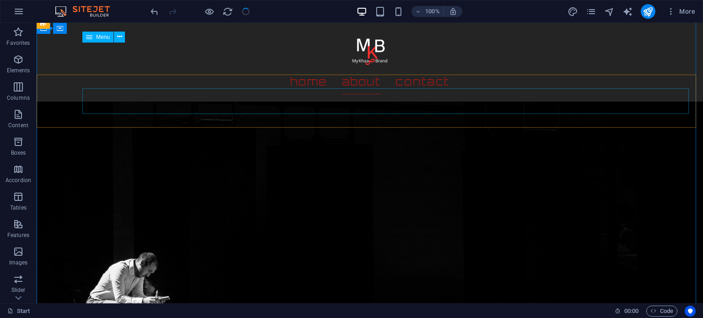
scroll to position [412, 0]
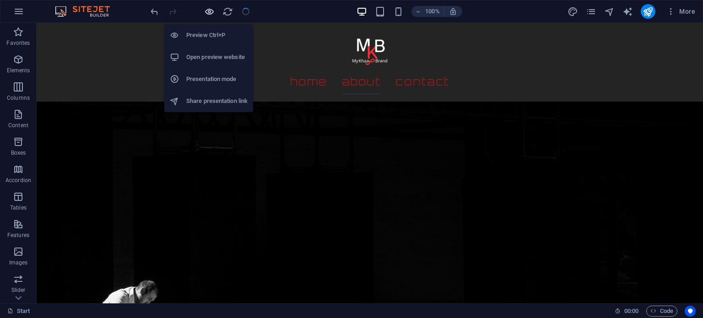
click at [209, 11] on icon "button" at bounding box center [209, 11] width 11 height 11
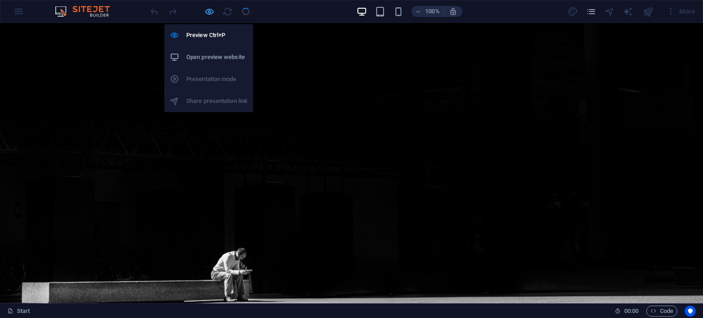
scroll to position [51, 0]
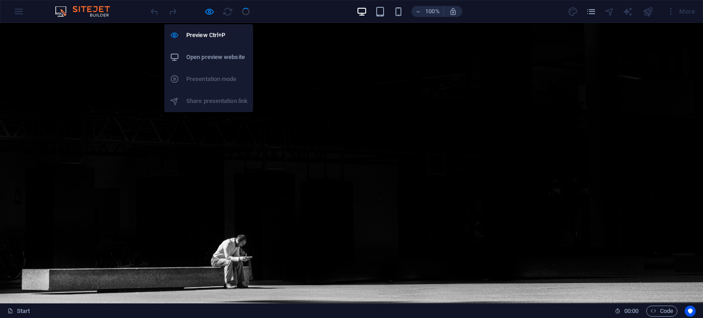
click at [220, 51] on li "Open preview website" at bounding box center [208, 57] width 89 height 22
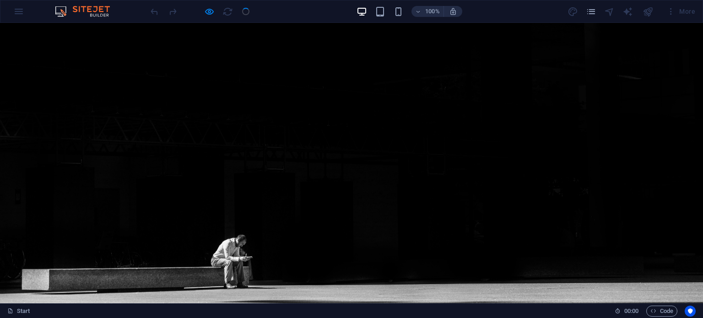
scroll to position [0, 0]
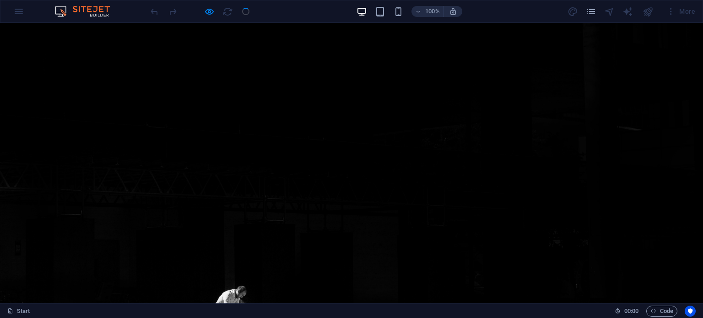
click at [249, 11] on div at bounding box center [200, 11] width 102 height 15
